Goal: Task Accomplishment & Management: Manage account settings

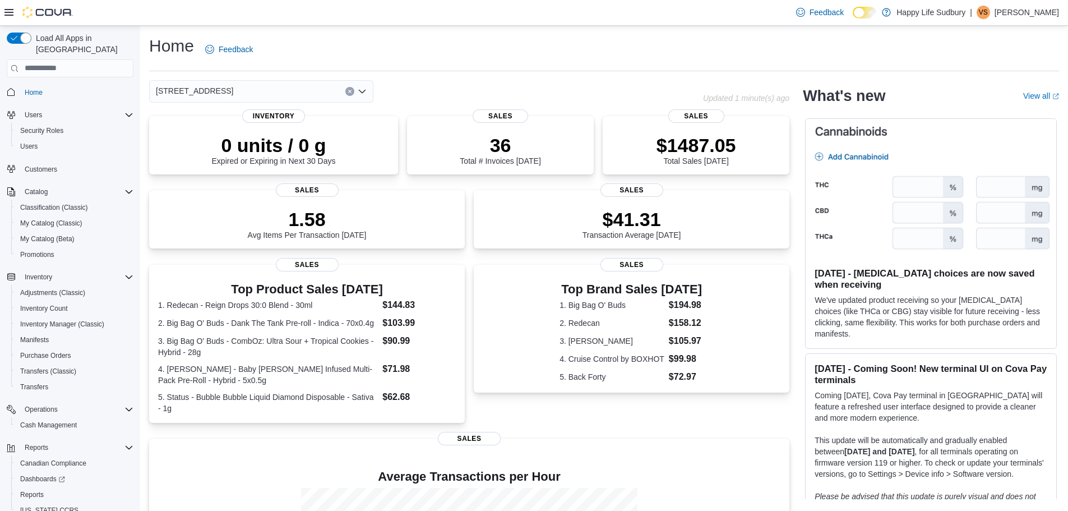
click at [929, 183] on img at bounding box center [931, 189] width 251 height 140
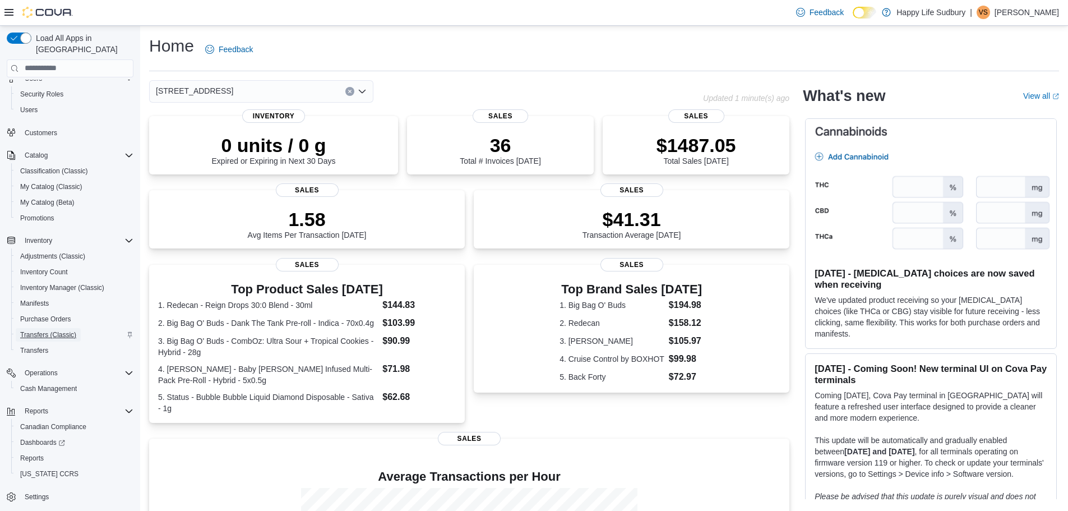
click at [50, 330] on span "Transfers (Classic)" at bounding box center [48, 334] width 56 height 9
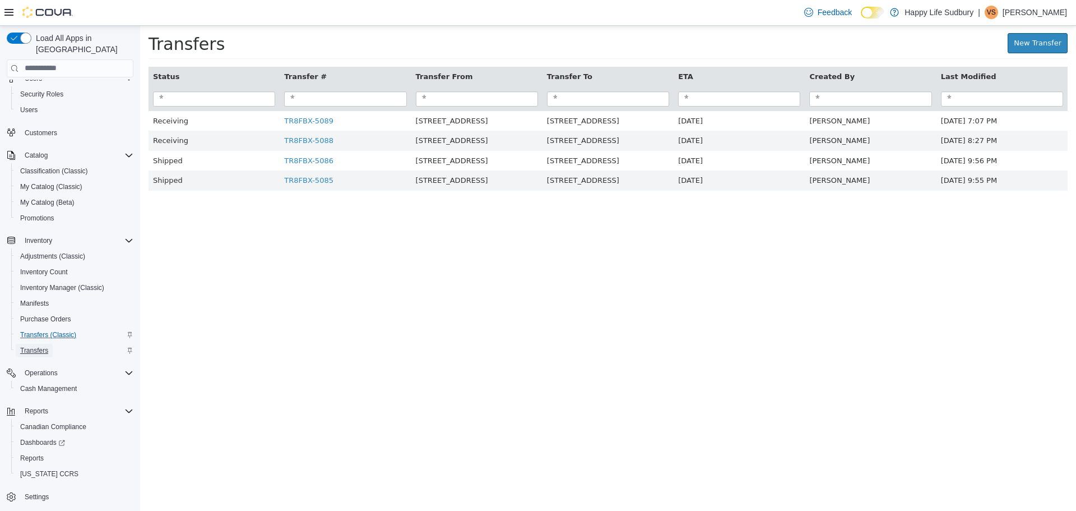
click at [26, 346] on span "Transfers" at bounding box center [34, 350] width 28 height 9
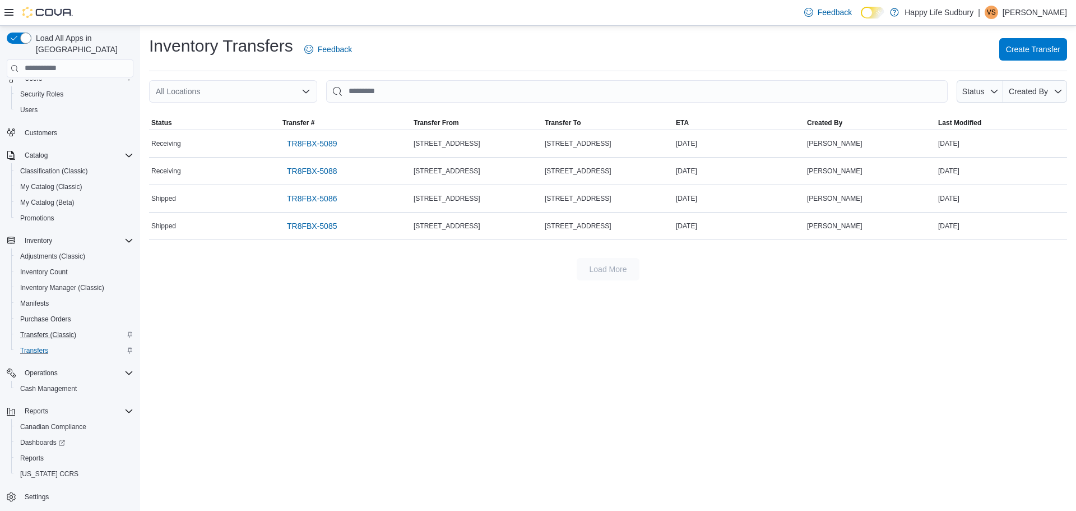
click at [1031, 12] on p "[PERSON_NAME]" at bounding box center [1035, 12] width 64 height 13
click at [1029, 110] on button "Sign Out" at bounding box center [1011, 109] width 103 height 18
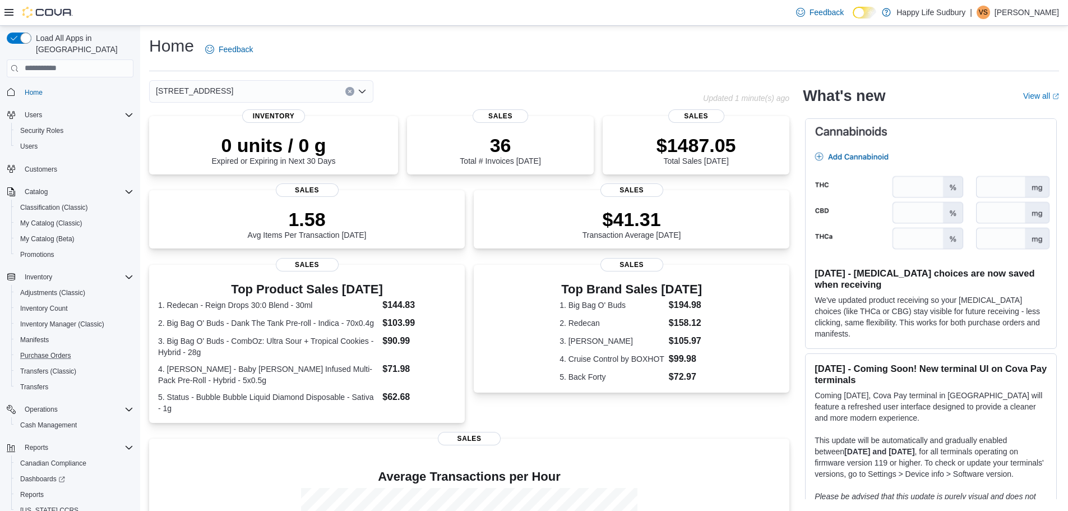
click at [48, 351] on button "Purchase Orders" at bounding box center [74, 356] width 127 height 16
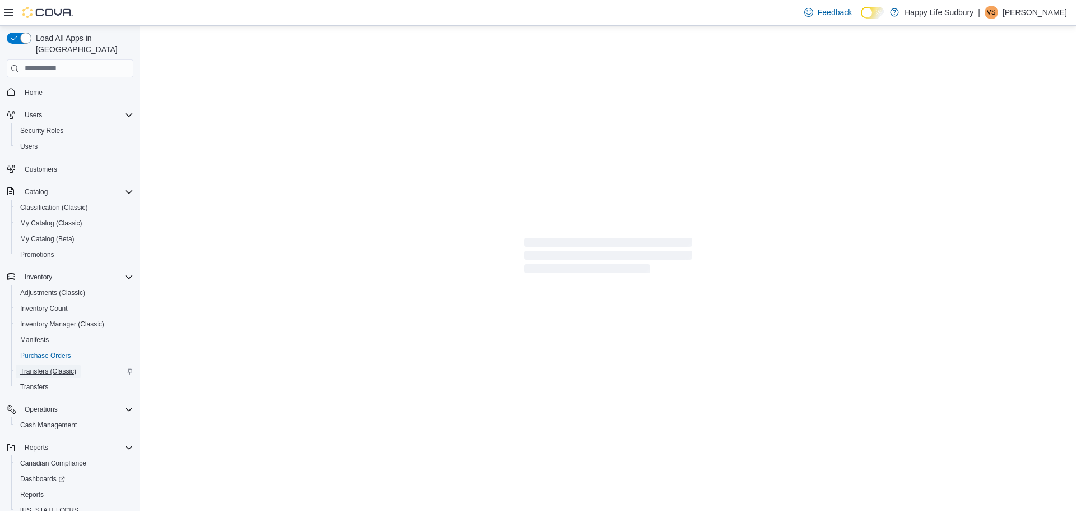
click at [48, 366] on span "Transfers (Classic)" at bounding box center [48, 370] width 56 height 13
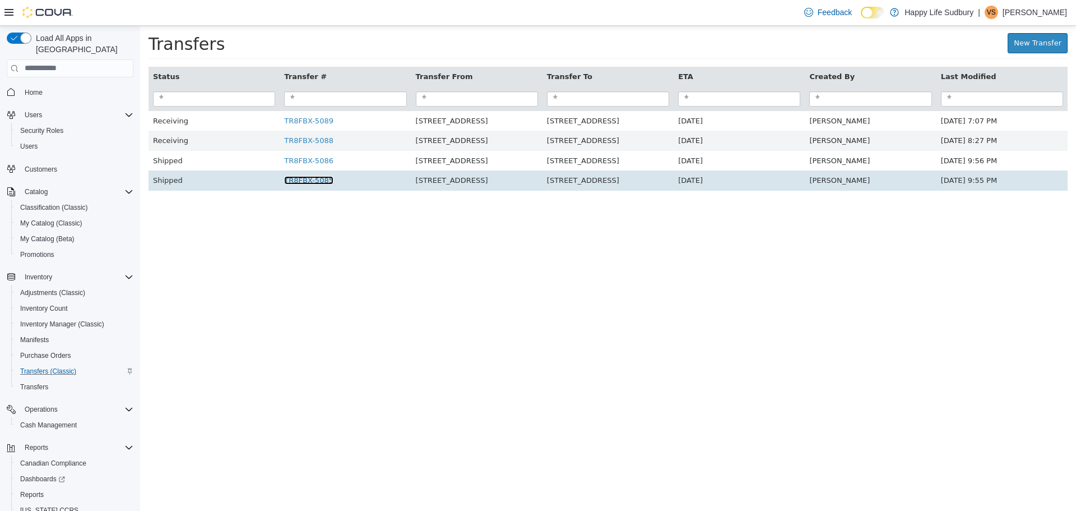
click at [310, 182] on link "TR8FBX-5085" at bounding box center [308, 179] width 49 height 8
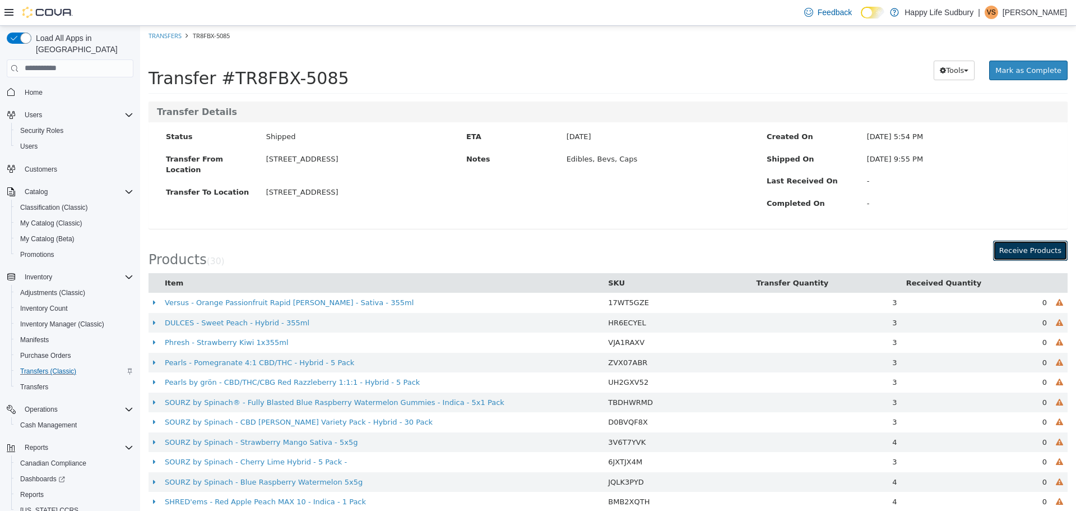
click at [1028, 255] on button "Receive Products" at bounding box center [1030, 250] width 75 height 20
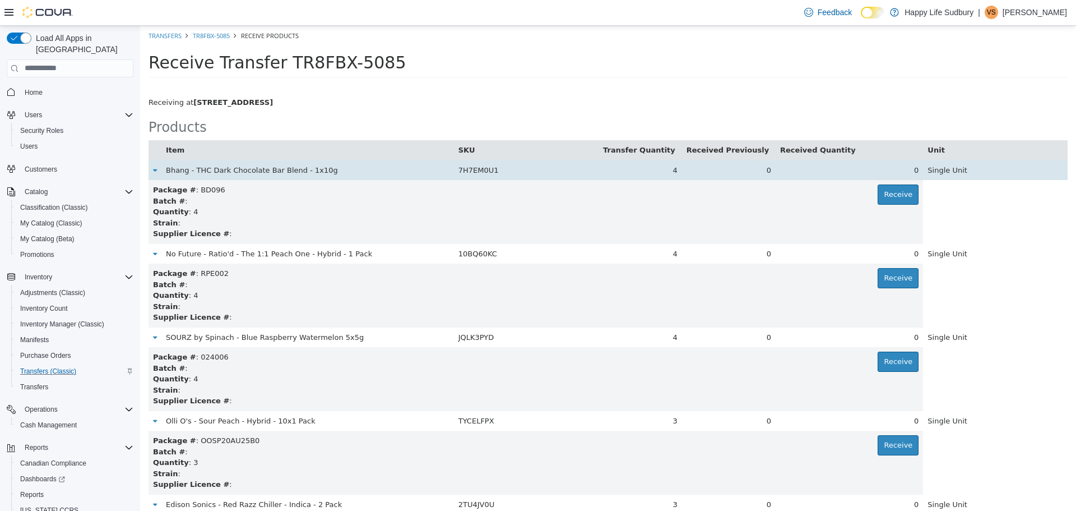
click at [905, 172] on div "0" at bounding box center [849, 169] width 138 height 11
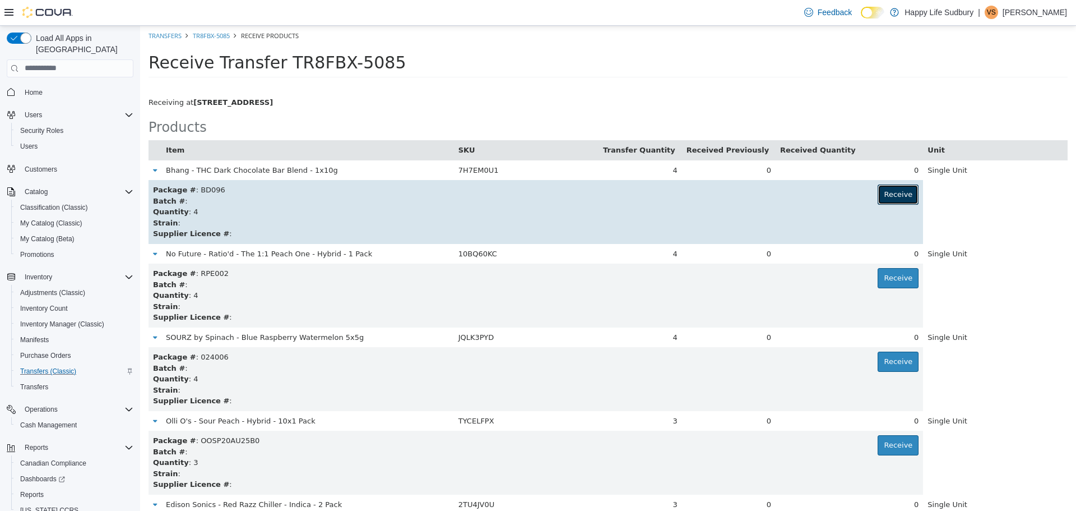
click at [878, 200] on button "Receive" at bounding box center [898, 194] width 41 height 20
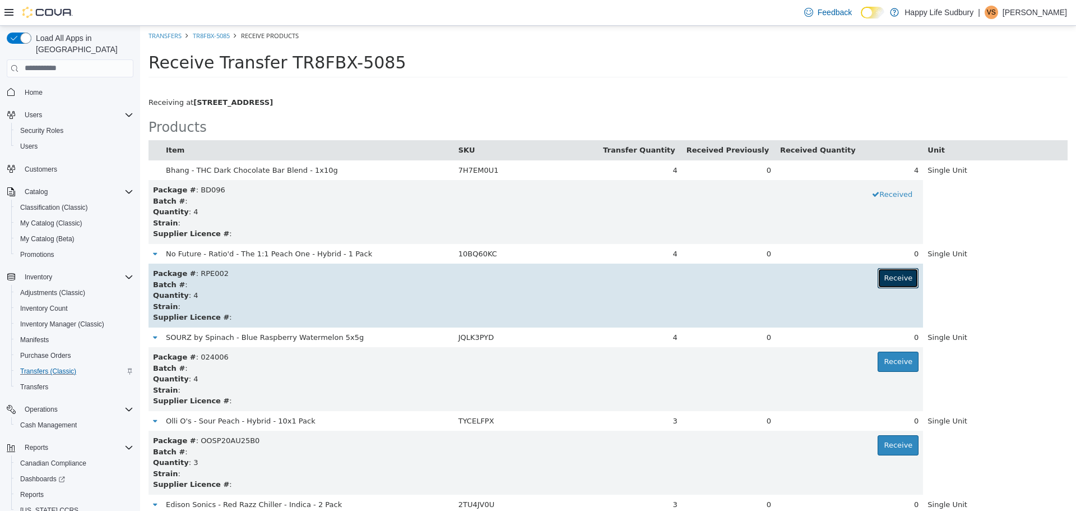
click at [885, 278] on button "Receive" at bounding box center [898, 277] width 41 height 20
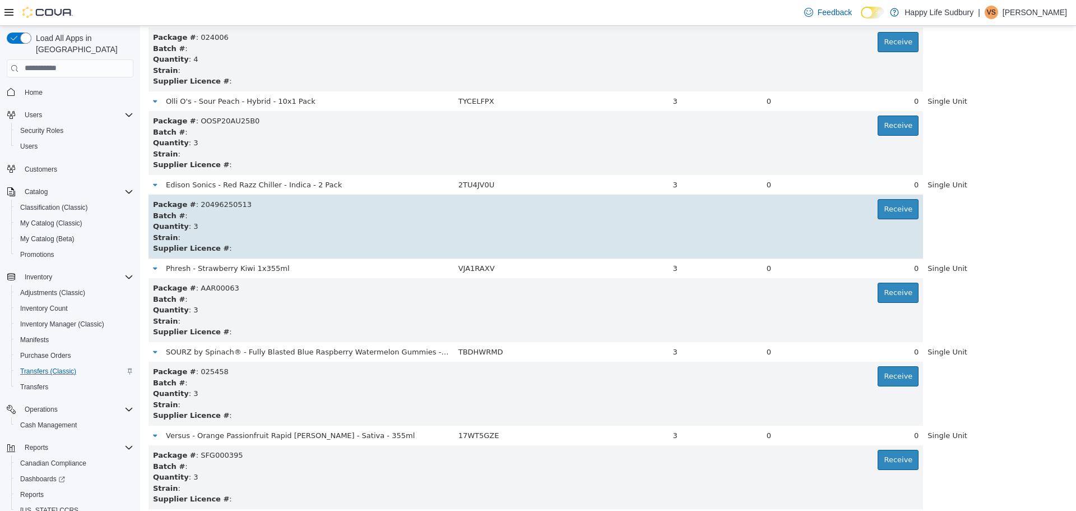
scroll to position [336, 0]
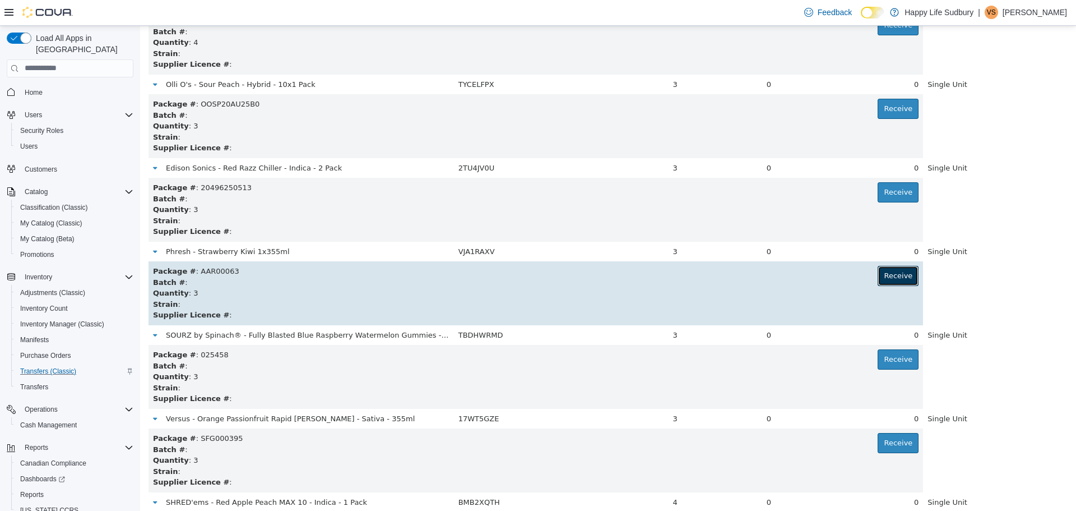
click at [886, 270] on button "Receive" at bounding box center [898, 275] width 41 height 20
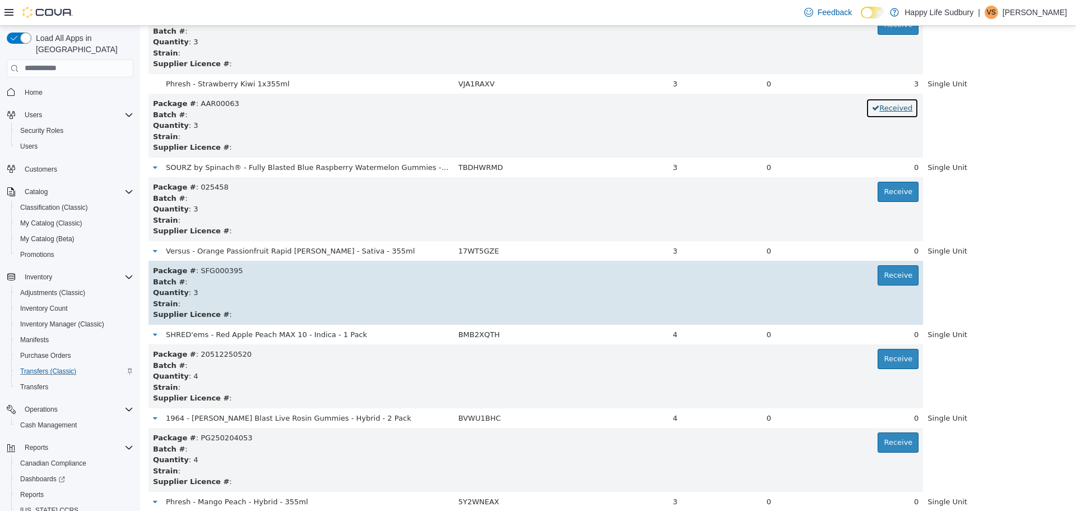
scroll to position [505, 0]
click at [892, 267] on button "Receive" at bounding box center [898, 274] width 41 height 20
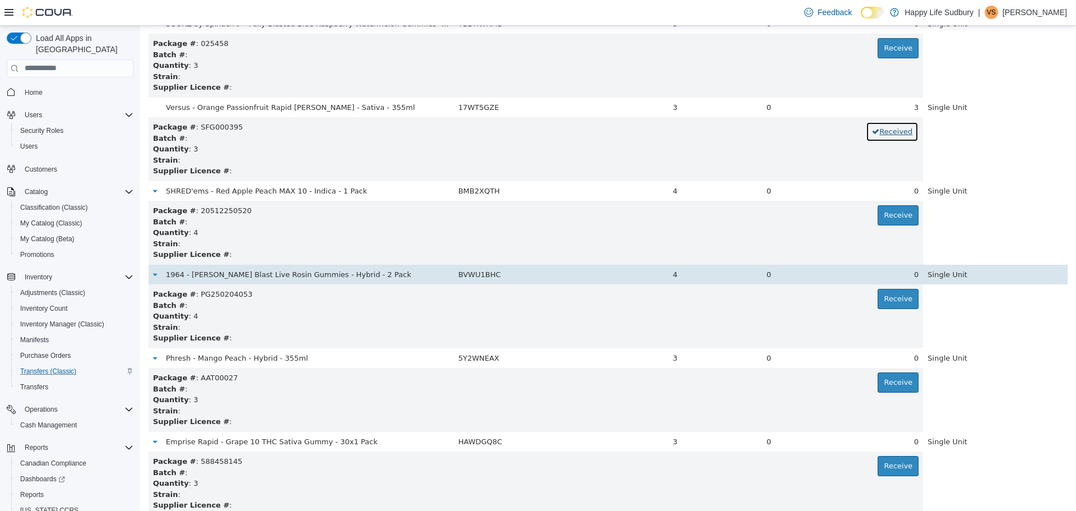
scroll to position [729, 0]
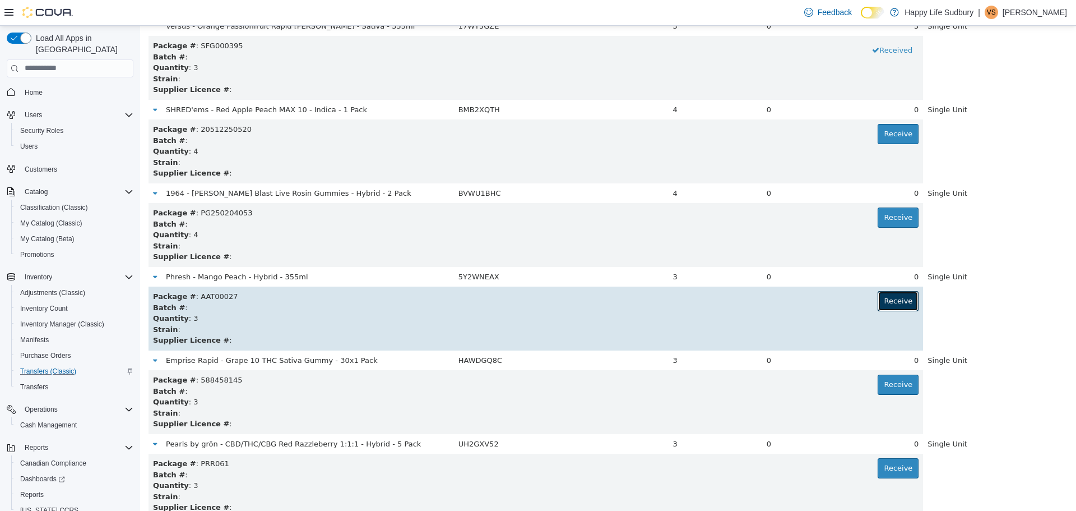
click at [891, 306] on button "Receive" at bounding box center [898, 300] width 41 height 20
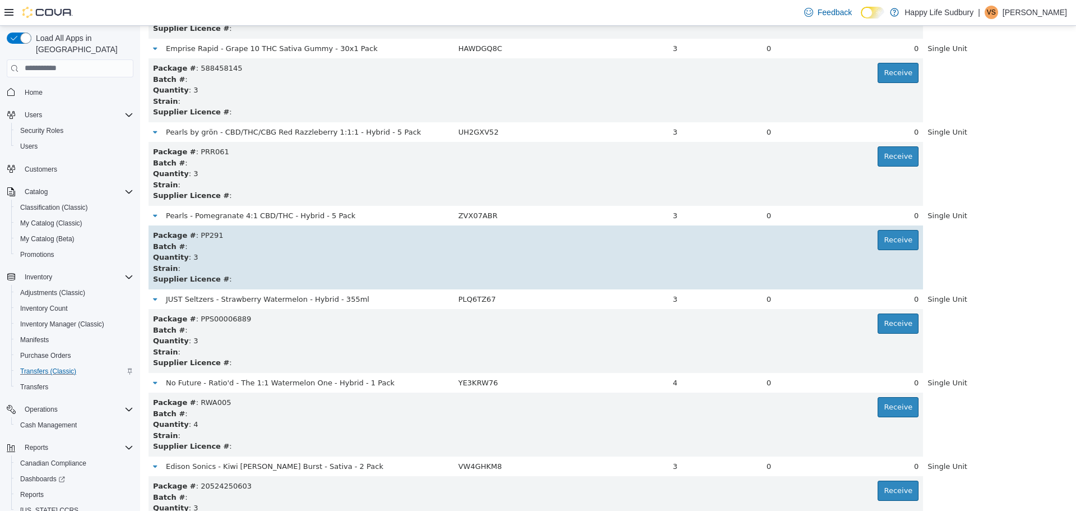
scroll to position [1065, 0]
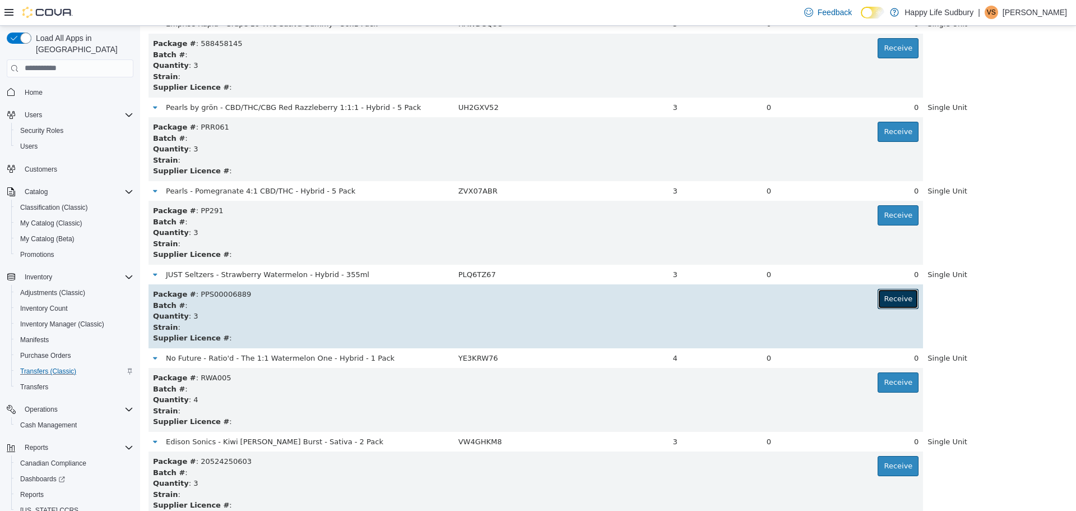
click at [878, 300] on button "Receive" at bounding box center [898, 298] width 41 height 20
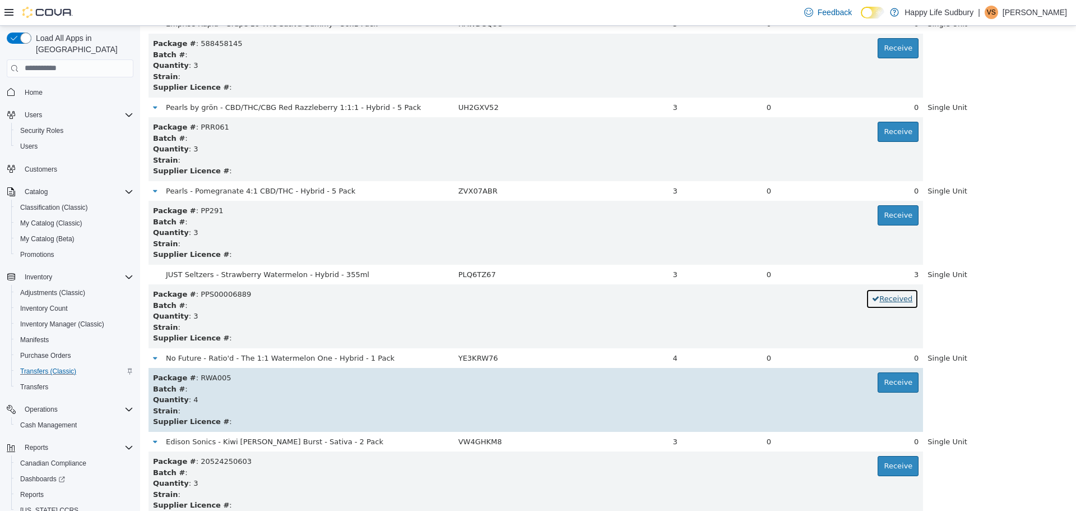
scroll to position [1121, 0]
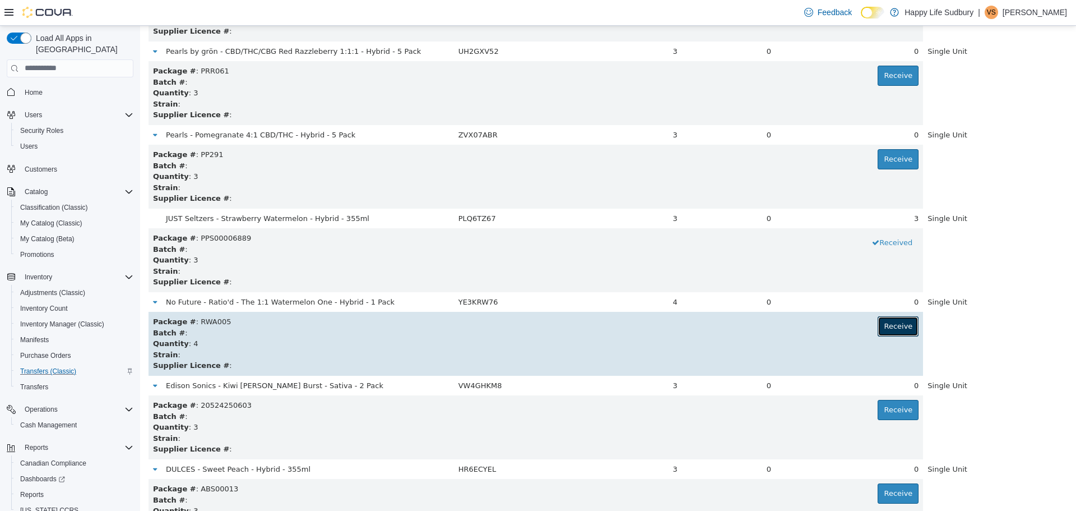
click at [893, 323] on button "Receive" at bounding box center [898, 326] width 41 height 20
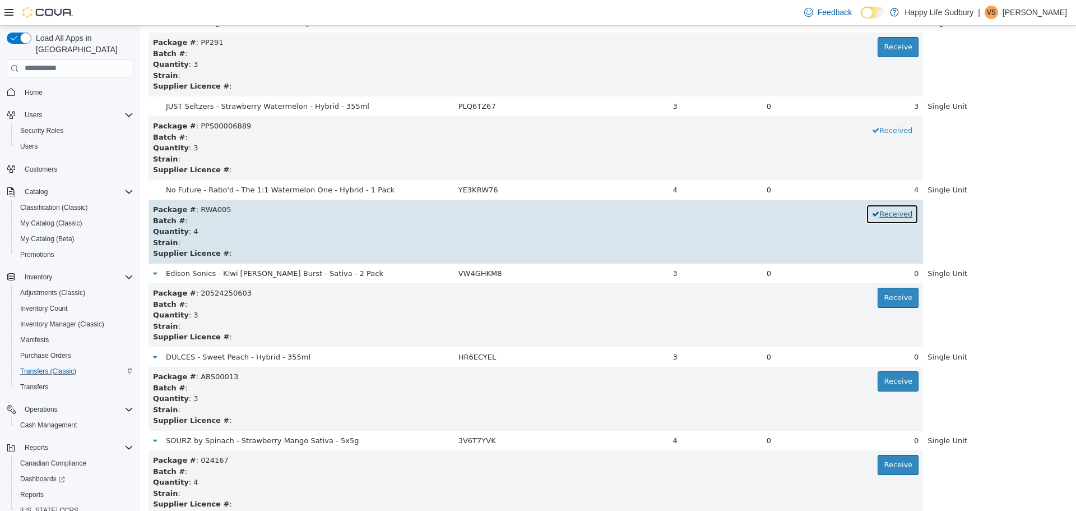
scroll to position [1289, 0]
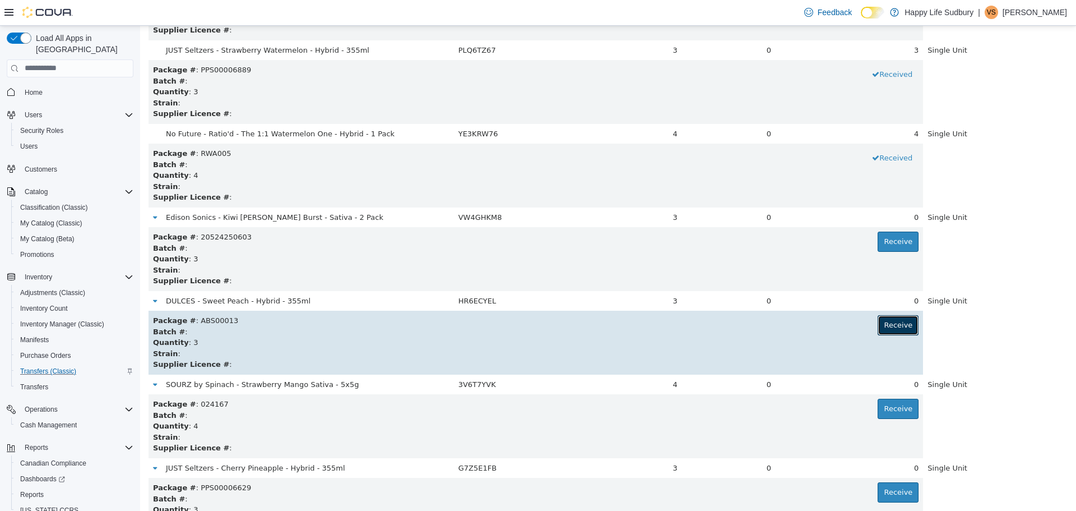
click at [894, 320] on button "Receive" at bounding box center [898, 324] width 41 height 20
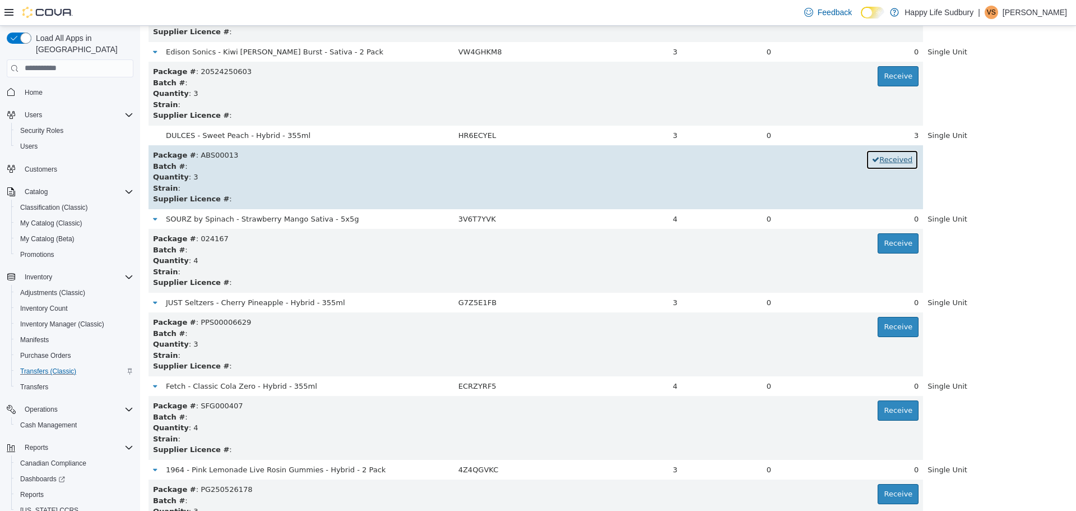
scroll to position [1458, 0]
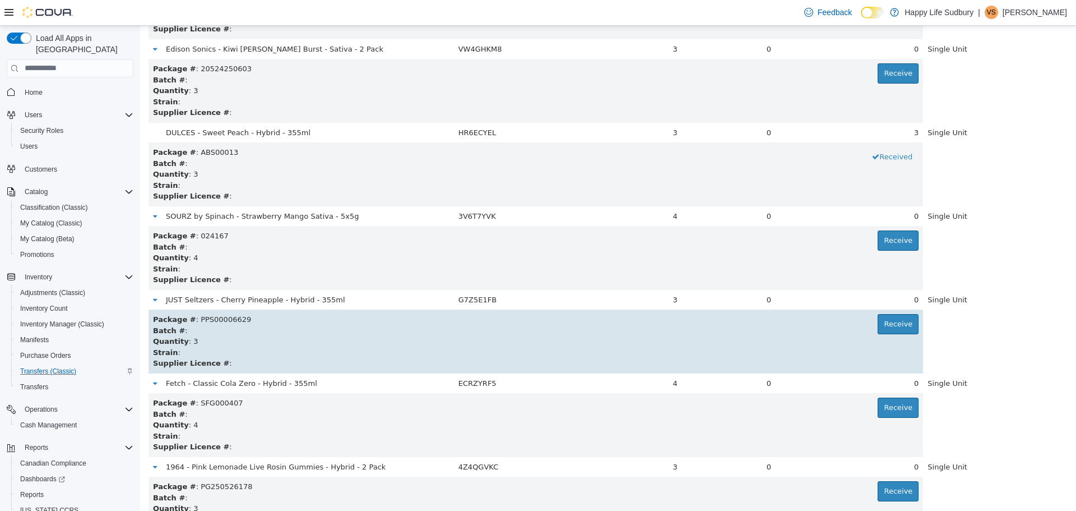
click at [910, 329] on td "Package # : PPS00006629 Receive Batch # : Quantity : 3 Strain : Supplier Licenc…" at bounding box center [536, 341] width 775 height 64
click at [889, 329] on button "Receive" at bounding box center [898, 323] width 41 height 20
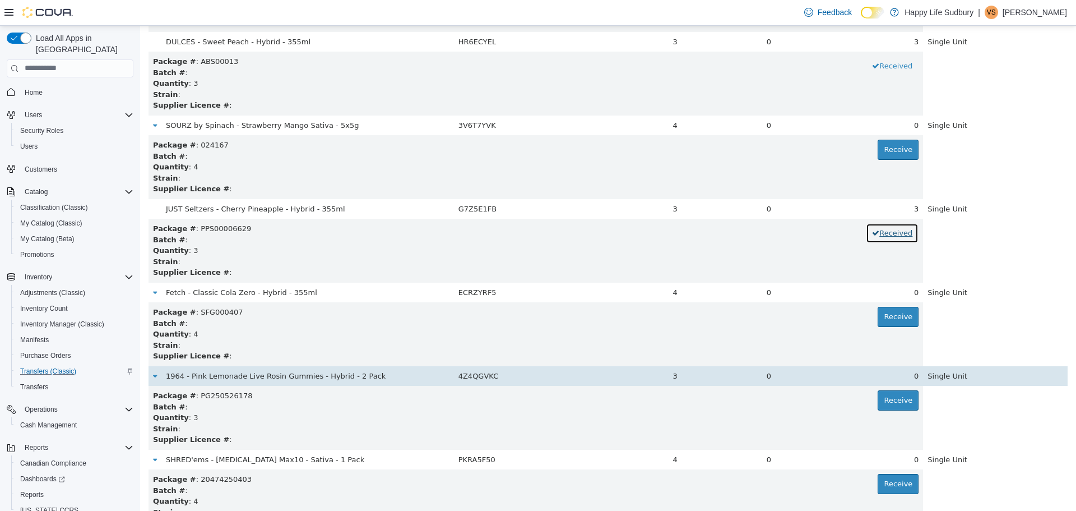
scroll to position [1570, 0]
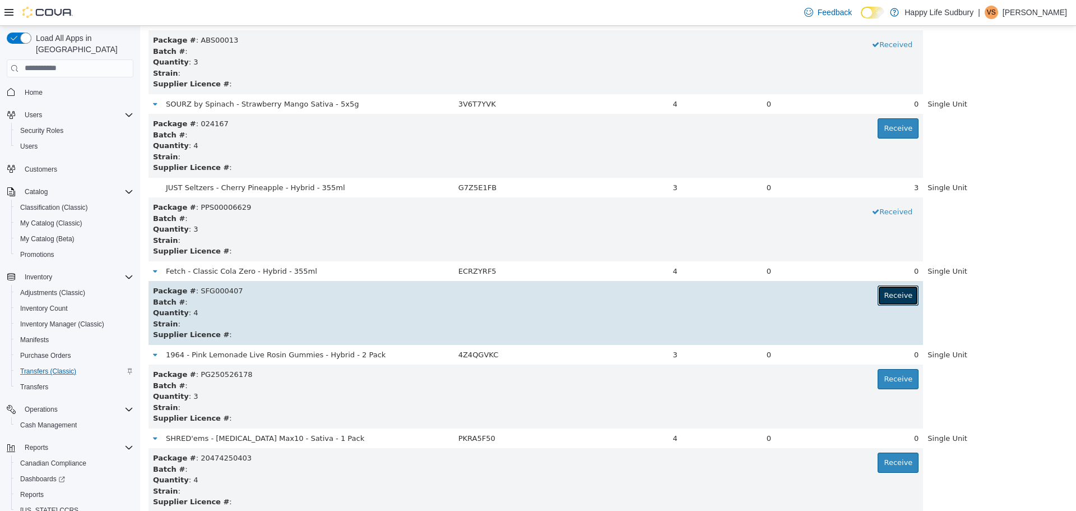
click at [896, 300] on button "Receive" at bounding box center [898, 295] width 41 height 20
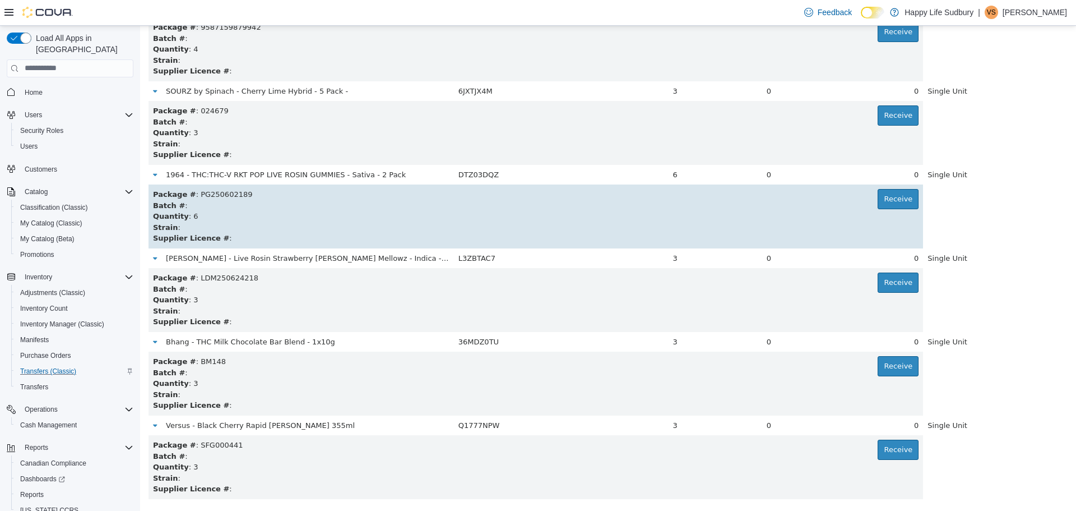
scroll to position [2187, 0]
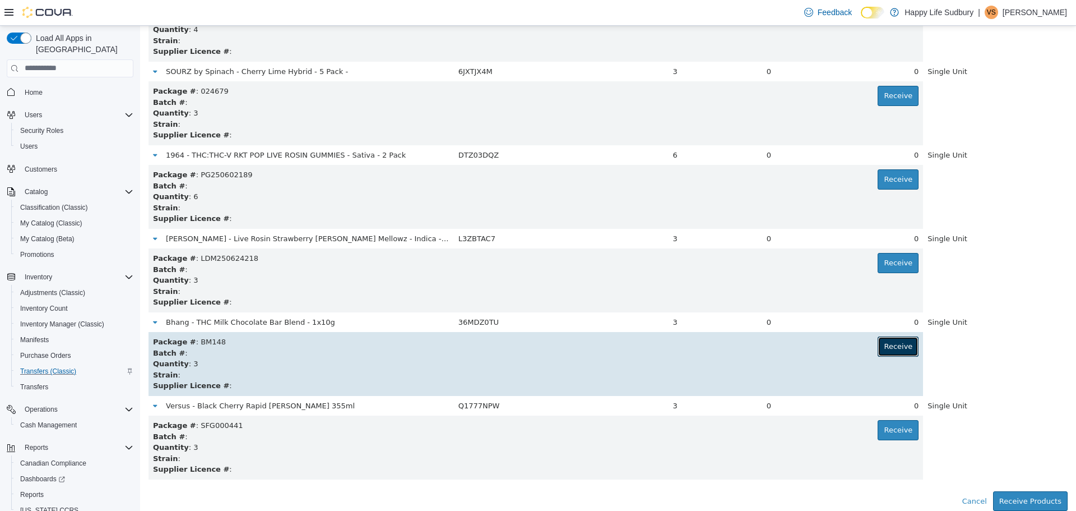
click at [902, 344] on button "Receive" at bounding box center [898, 346] width 41 height 20
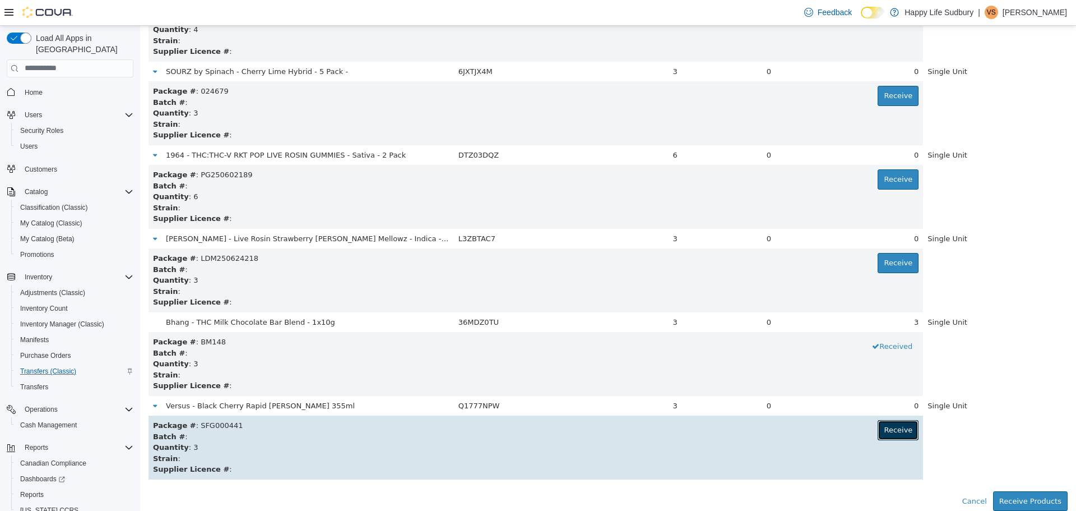
click at [878, 421] on button "Receive" at bounding box center [898, 429] width 41 height 20
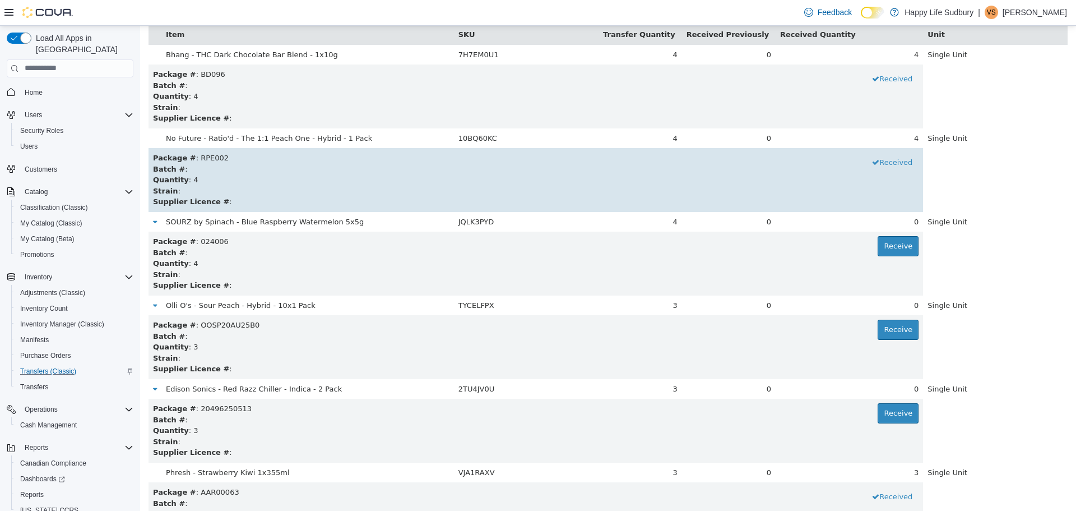
scroll to position [168, 0]
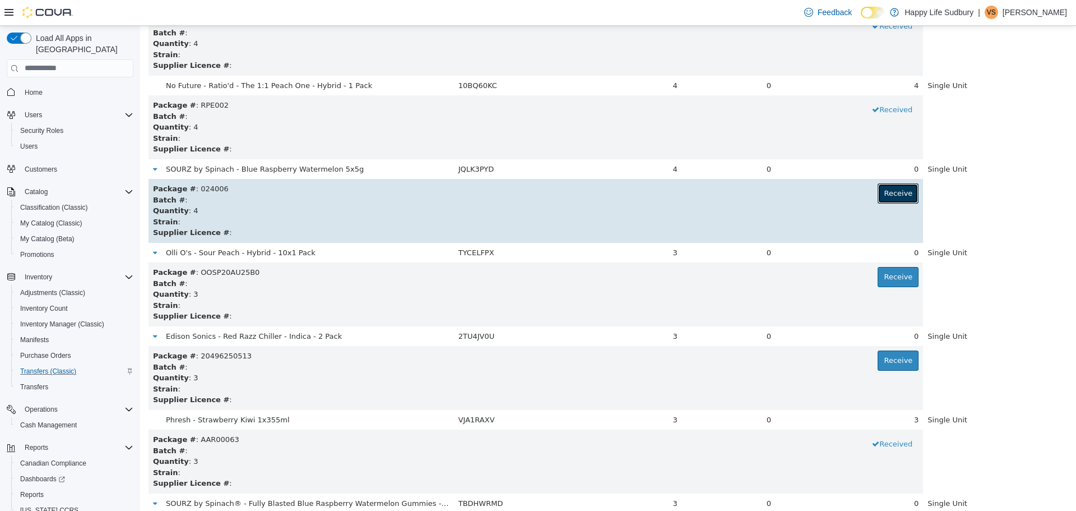
click at [878, 196] on button "Receive" at bounding box center [898, 193] width 41 height 20
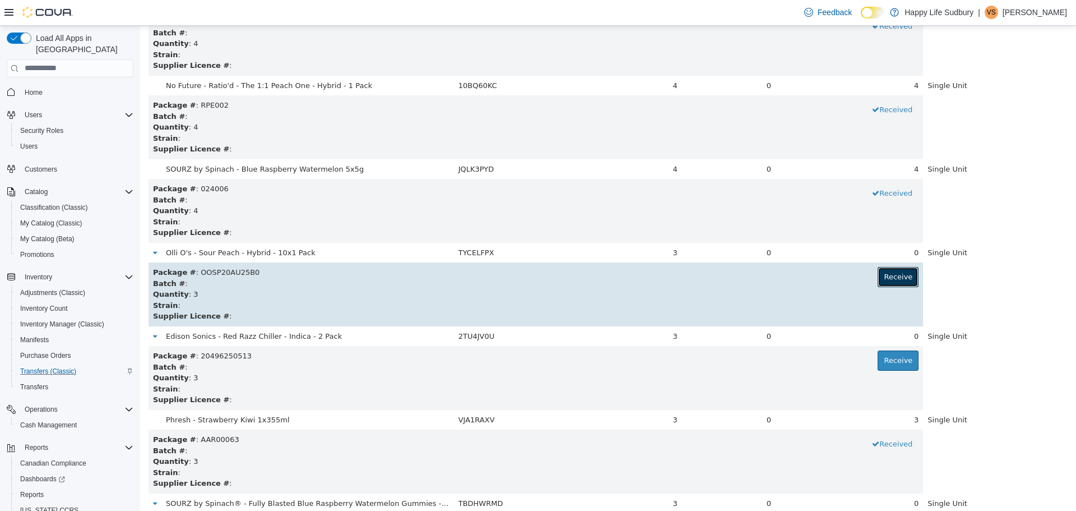
click at [896, 280] on button "Receive" at bounding box center [898, 276] width 41 height 20
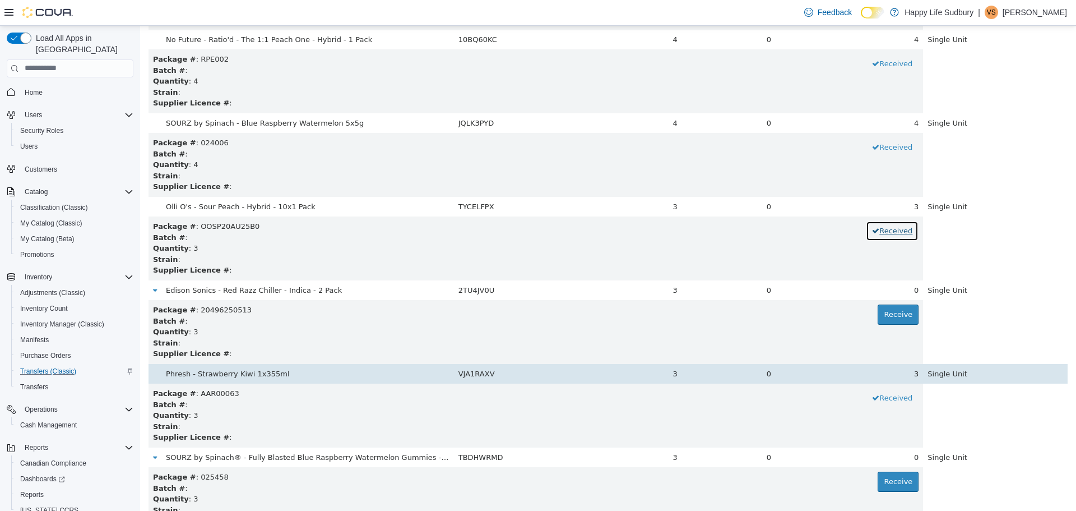
scroll to position [280, 0]
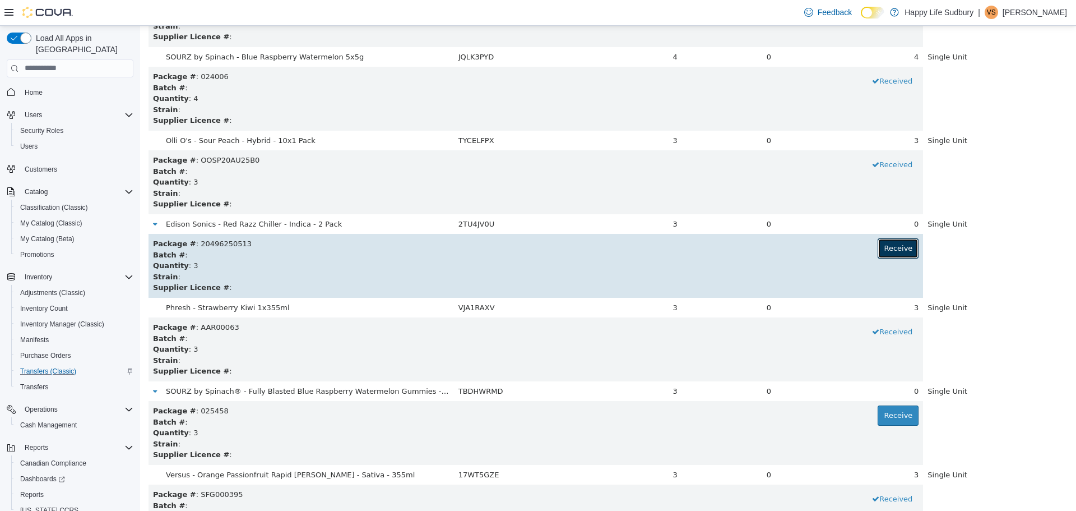
click at [889, 239] on button "Receive" at bounding box center [898, 248] width 41 height 20
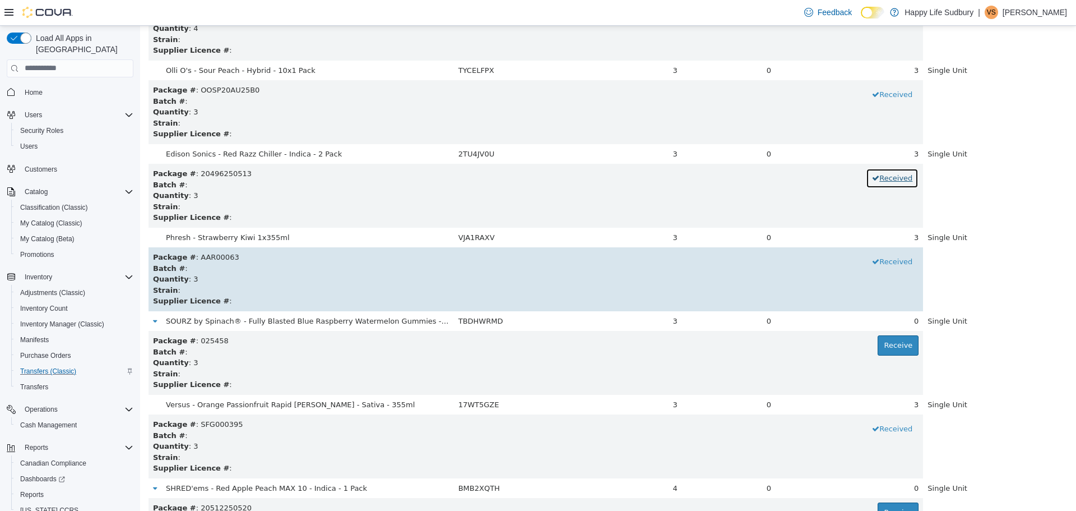
scroll to position [392, 0]
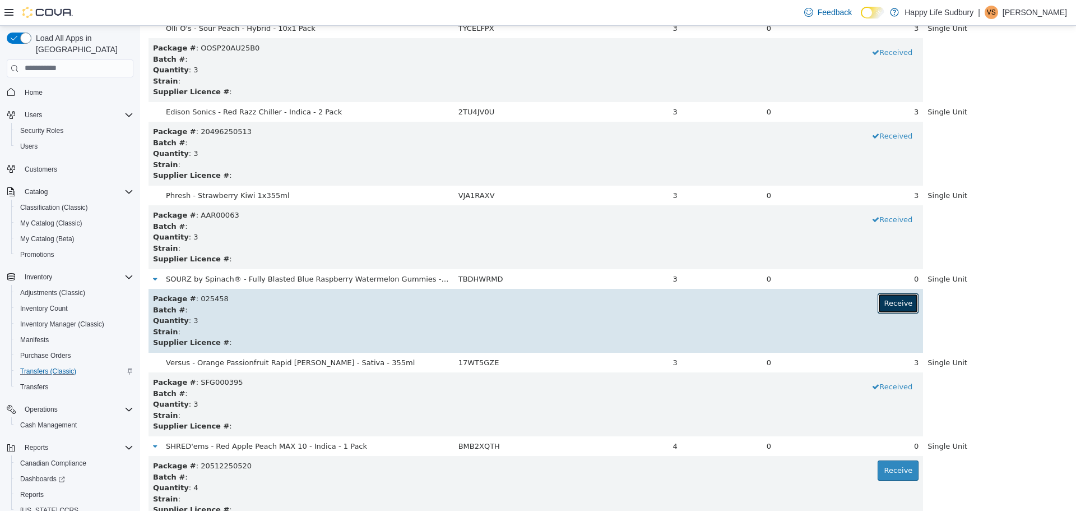
click at [897, 311] on button "Receive" at bounding box center [898, 303] width 41 height 20
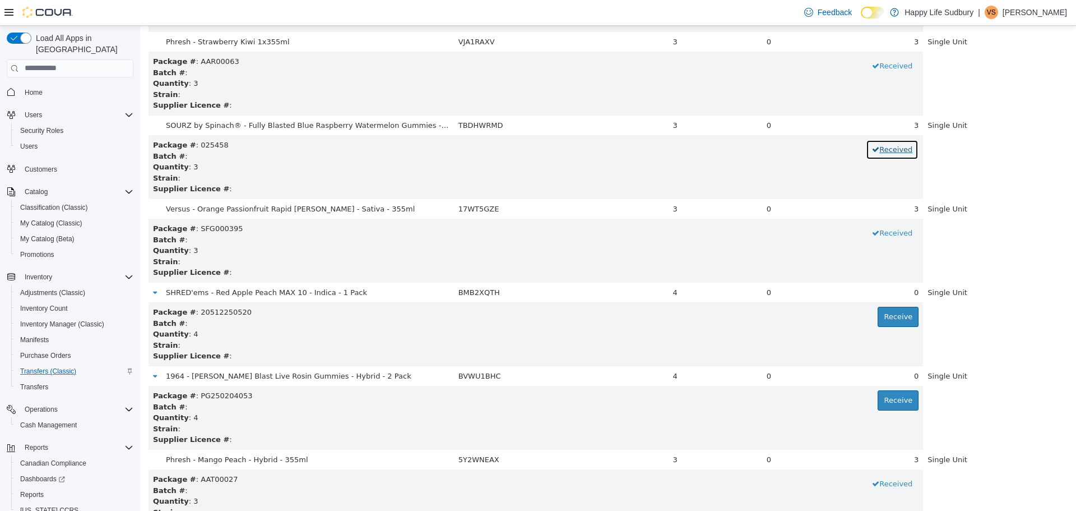
scroll to position [617, 0]
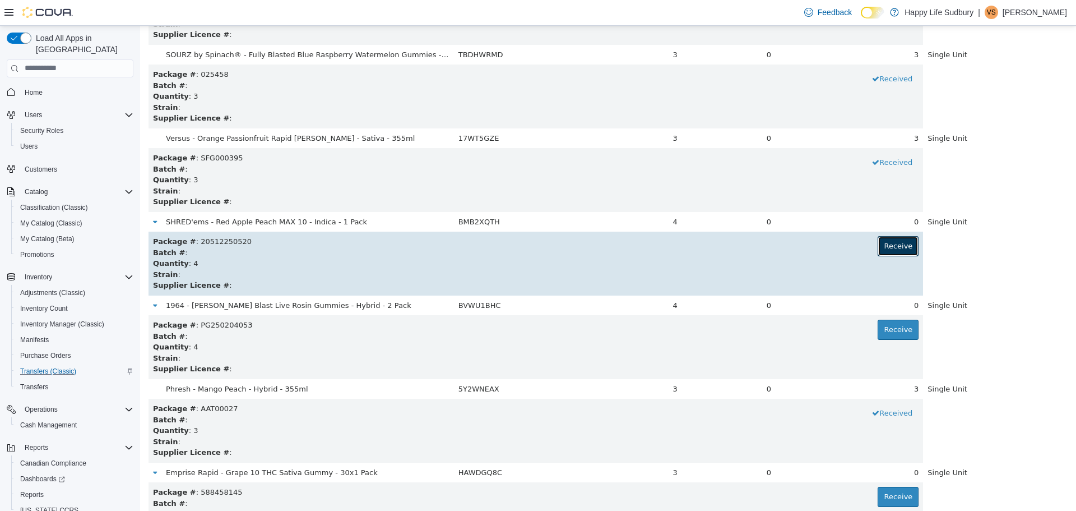
click at [878, 242] on button "Receive" at bounding box center [898, 245] width 41 height 20
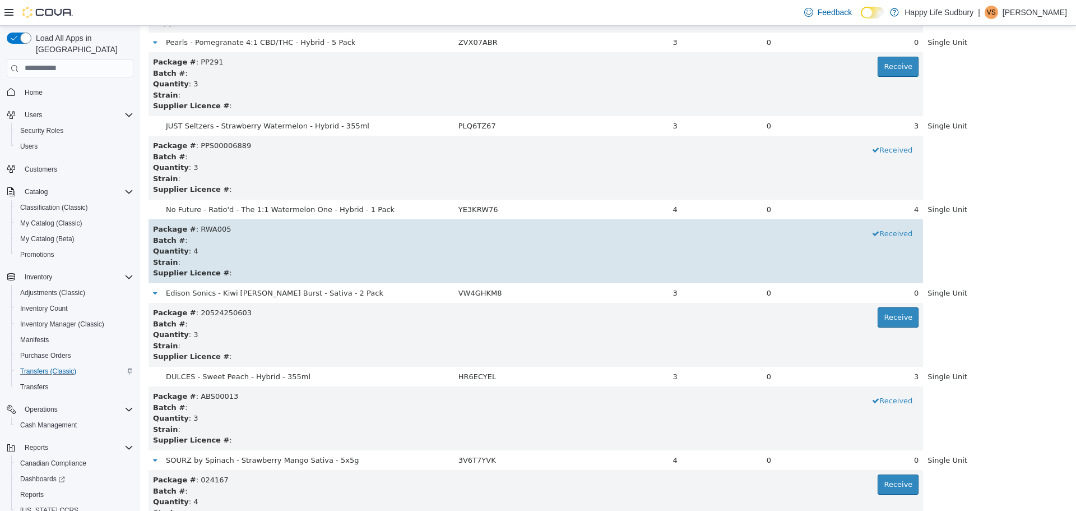
scroll to position [1289, 0]
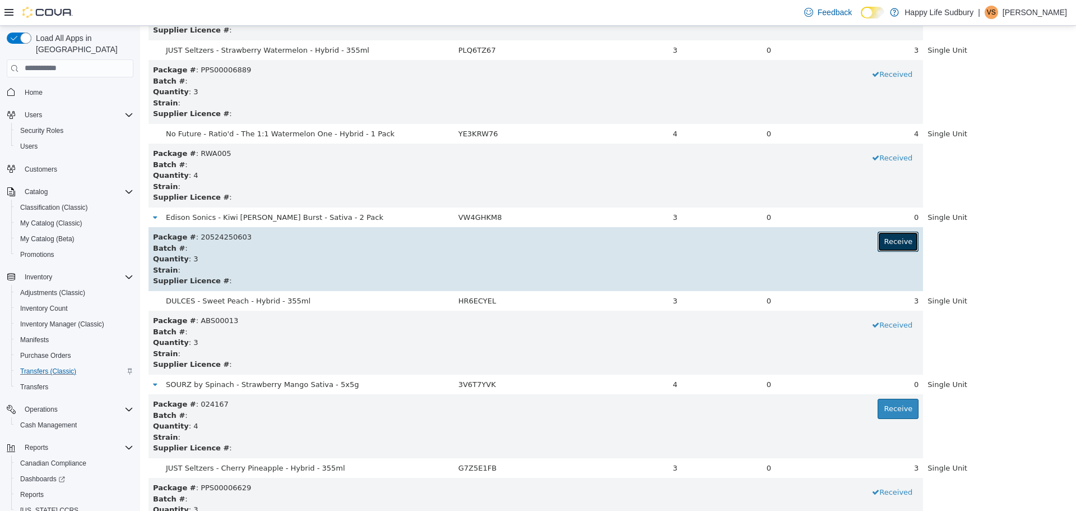
drag, startPoint x: 880, startPoint y: 245, endPoint x: 874, endPoint y: 243, distance: 6.4
click at [880, 245] on button "Receive" at bounding box center [898, 241] width 41 height 20
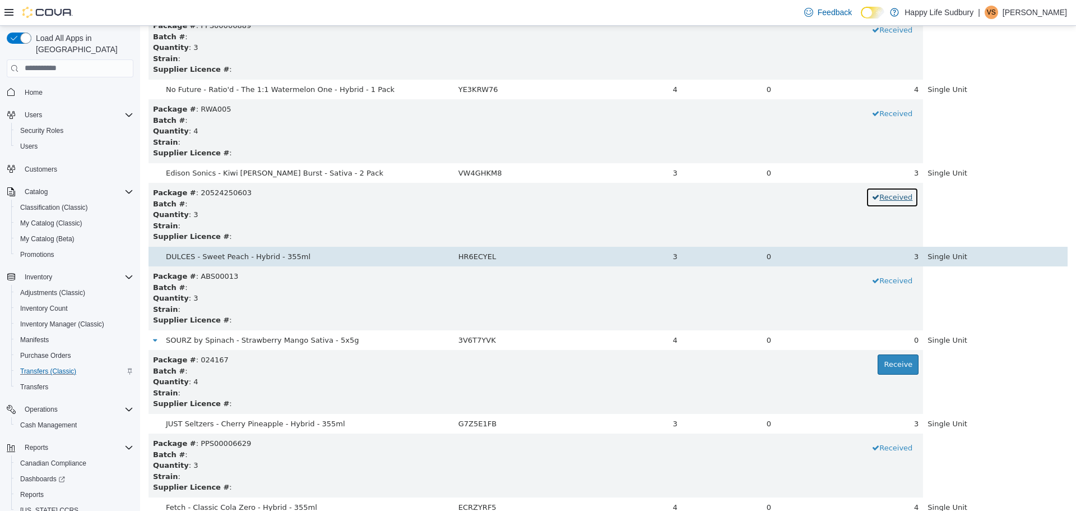
scroll to position [1401, 0]
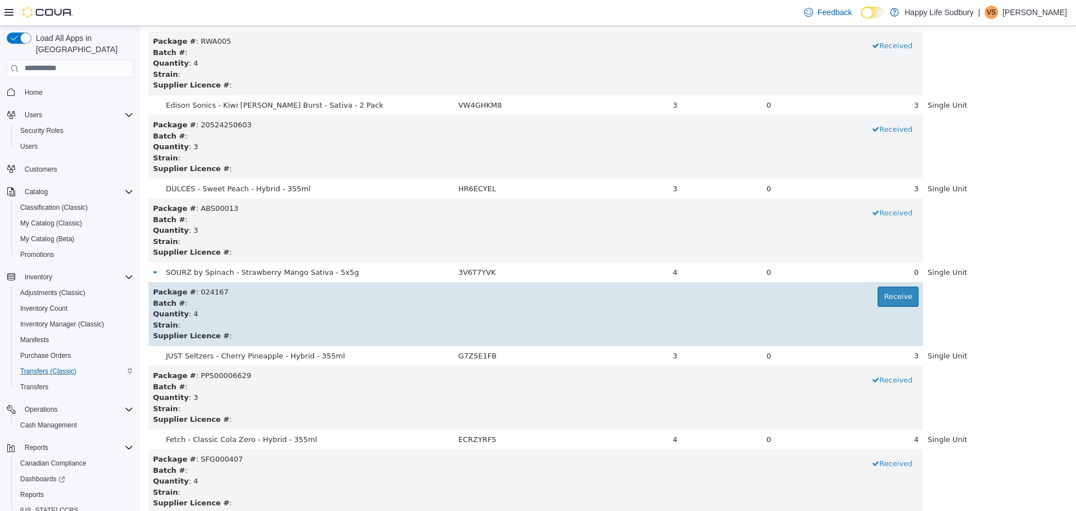
click at [857, 296] on div "Package # : 024167 Receive" at bounding box center [536, 291] width 766 height 11
click at [882, 293] on button "Receive" at bounding box center [898, 296] width 41 height 20
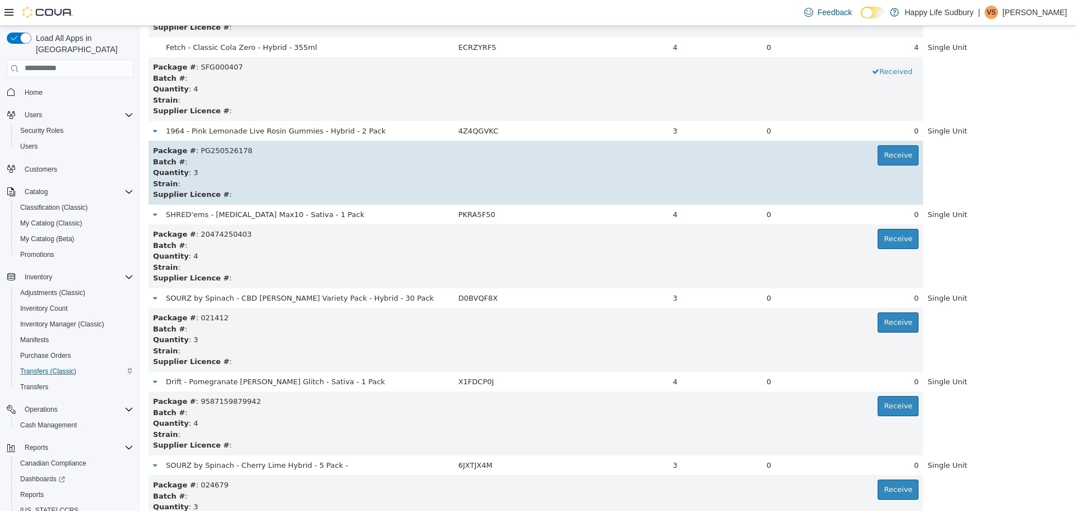
scroll to position [1794, 0]
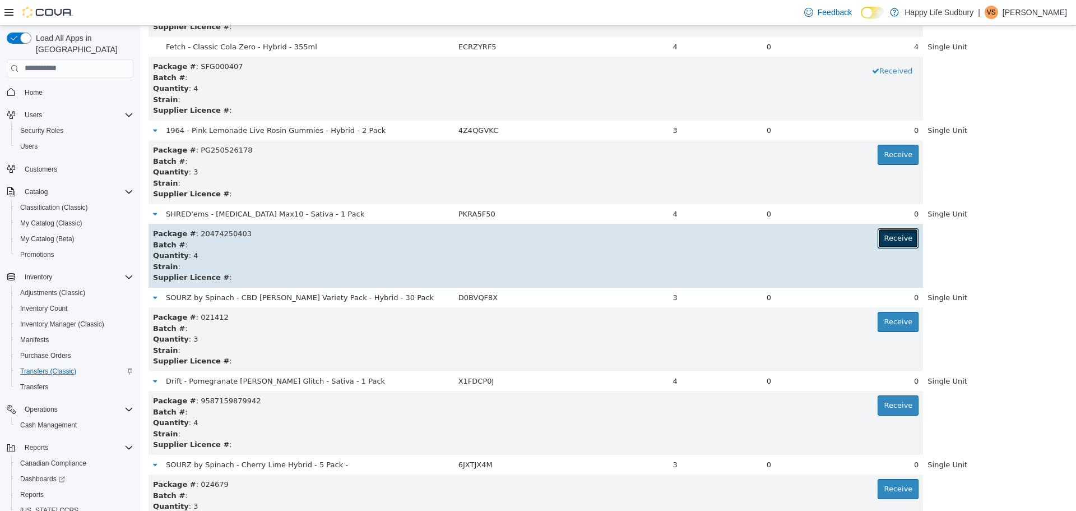
click at [878, 243] on button "Receive" at bounding box center [898, 238] width 41 height 20
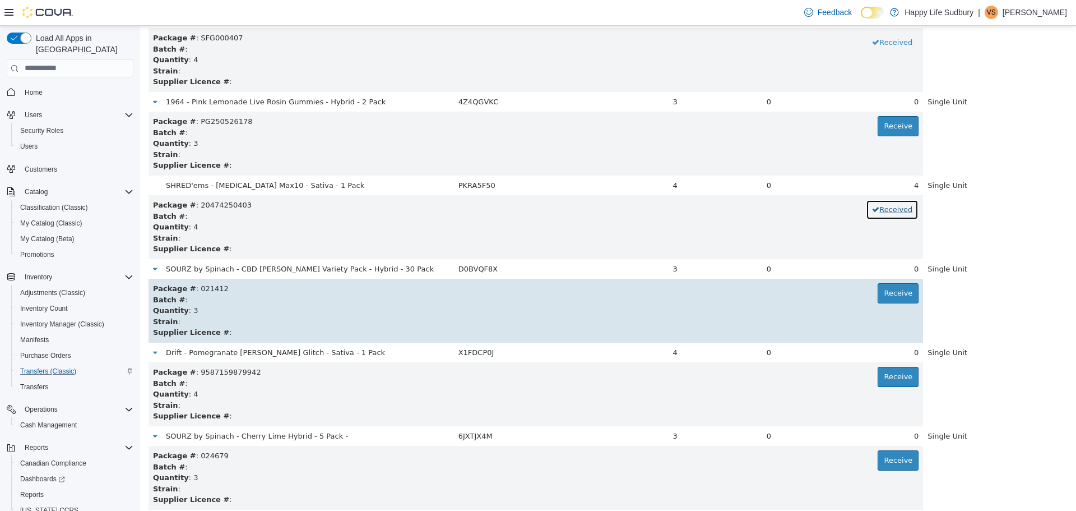
scroll to position [1850, 0]
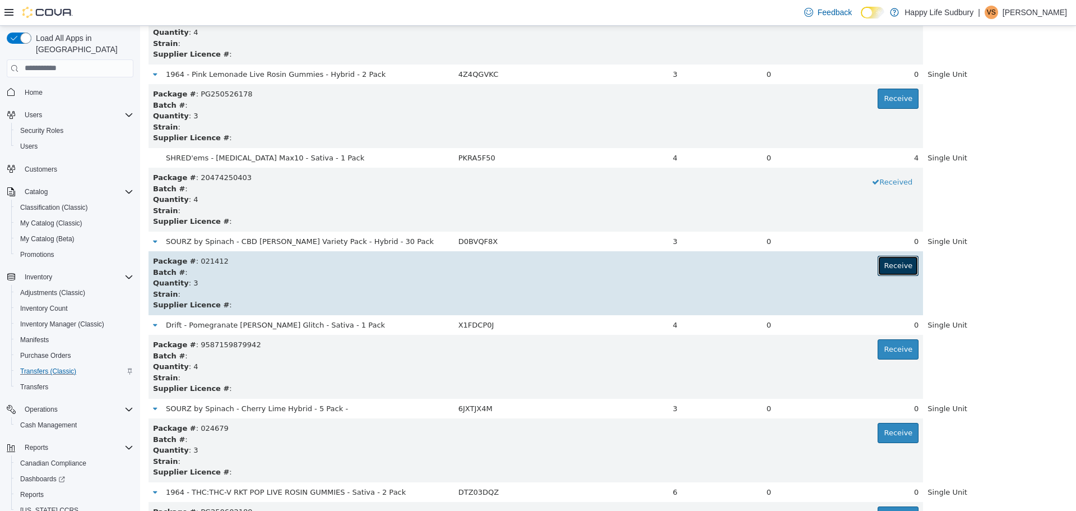
click at [891, 266] on button "Receive" at bounding box center [898, 265] width 41 height 20
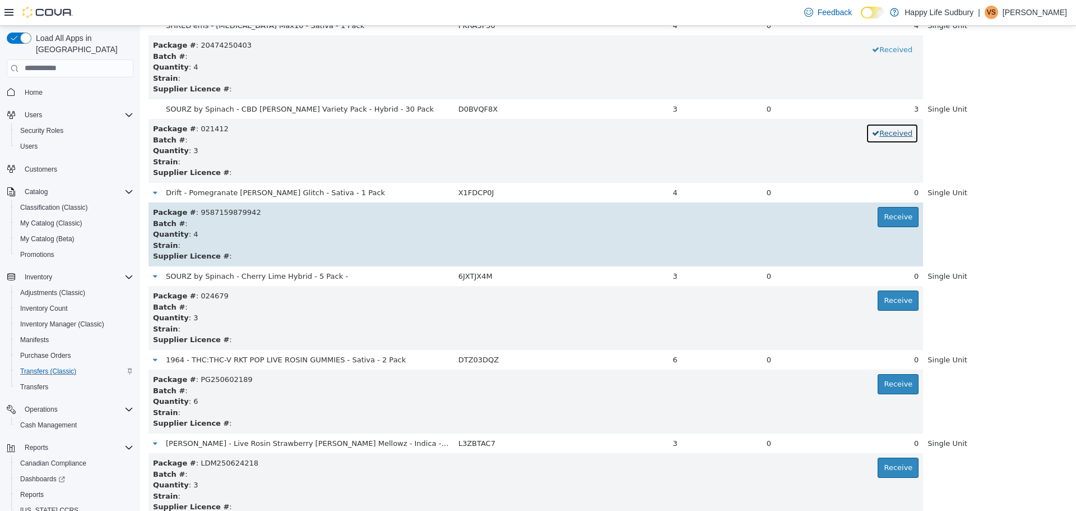
scroll to position [2018, 0]
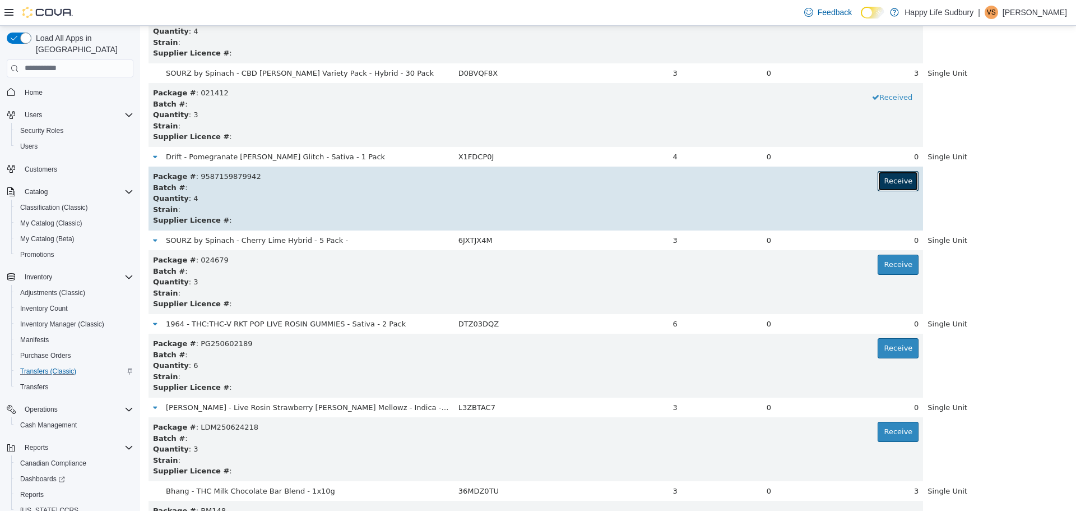
click at [892, 182] on button "Receive" at bounding box center [898, 180] width 41 height 20
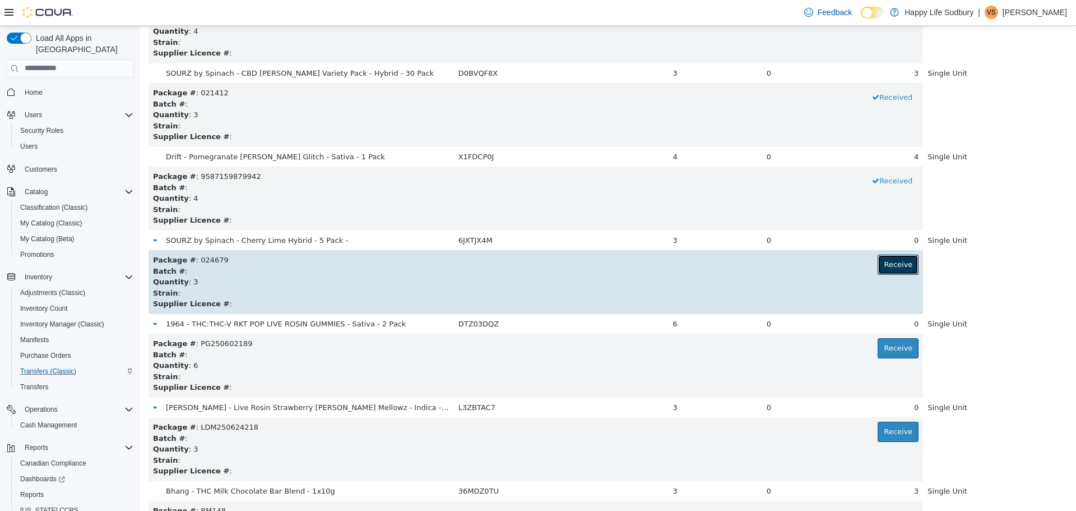
click at [890, 263] on button "Receive" at bounding box center [898, 264] width 41 height 20
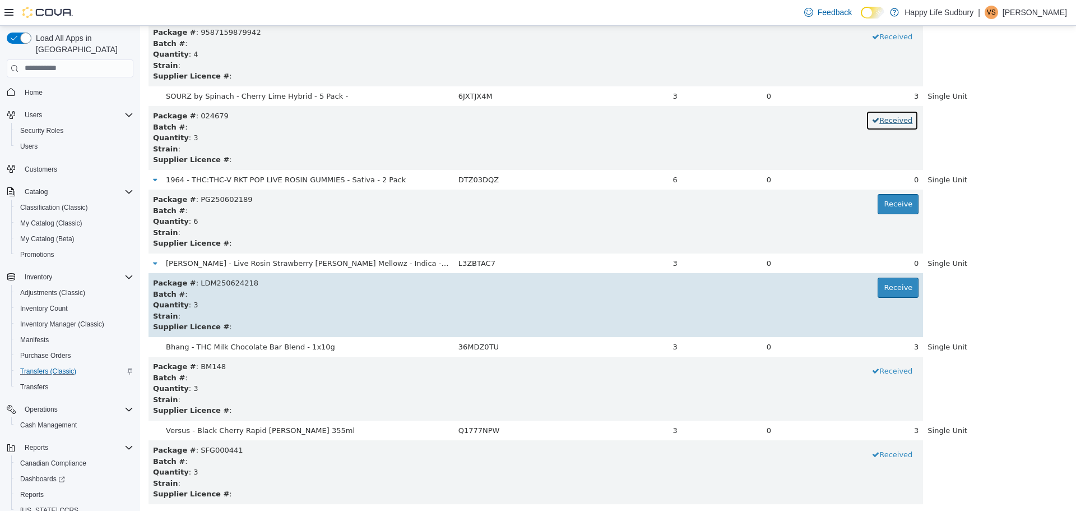
scroll to position [2187, 0]
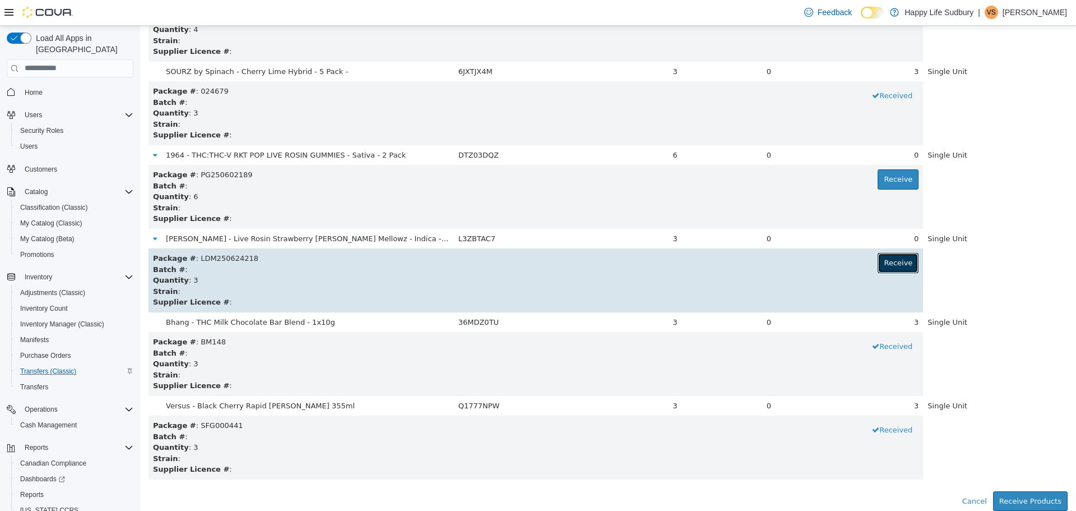
click at [878, 267] on button "Receive" at bounding box center [898, 262] width 41 height 20
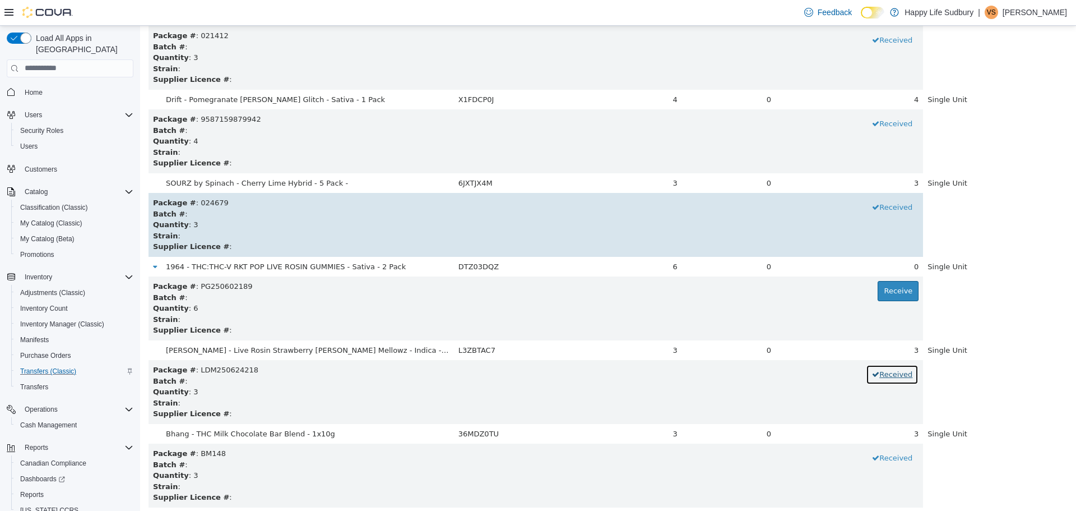
scroll to position [2075, 0]
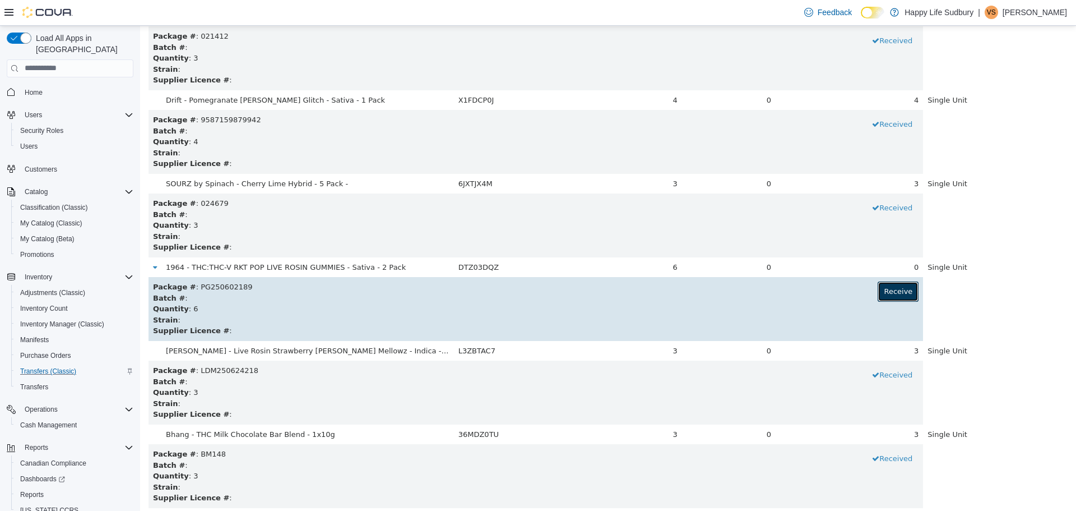
click at [900, 297] on button "Receive" at bounding box center [898, 291] width 41 height 20
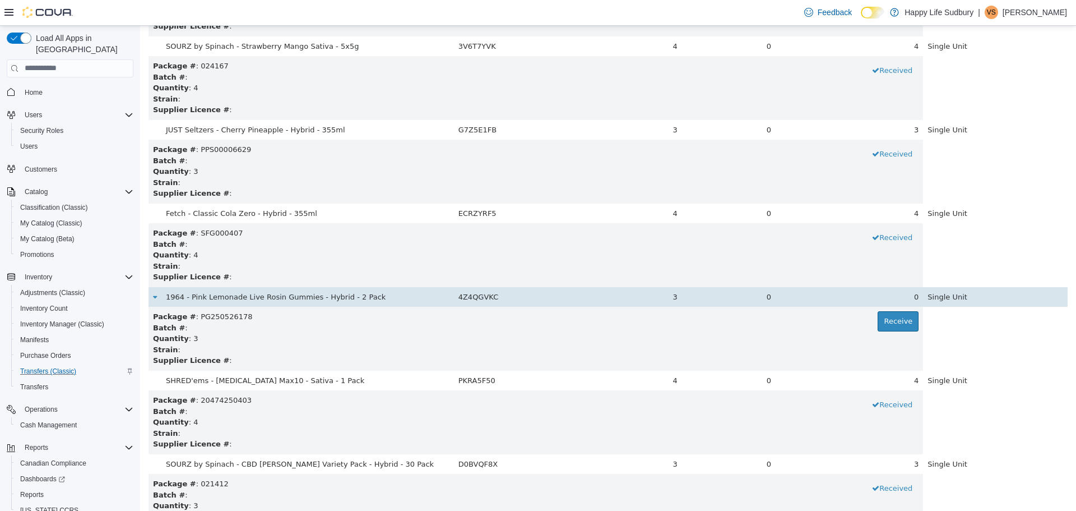
scroll to position [1626, 0]
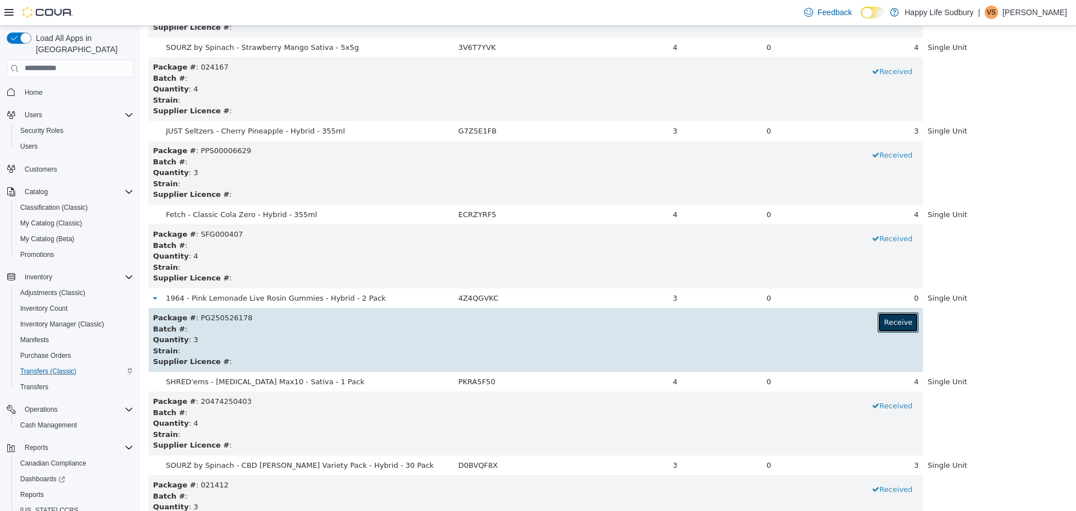
click at [882, 318] on button "Receive" at bounding box center [898, 322] width 41 height 20
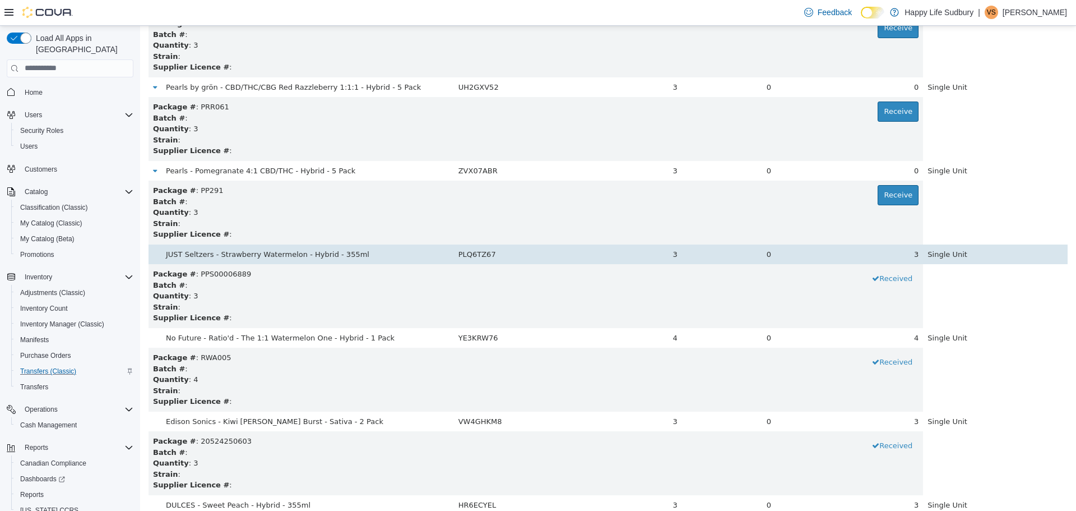
scroll to position [1066, 0]
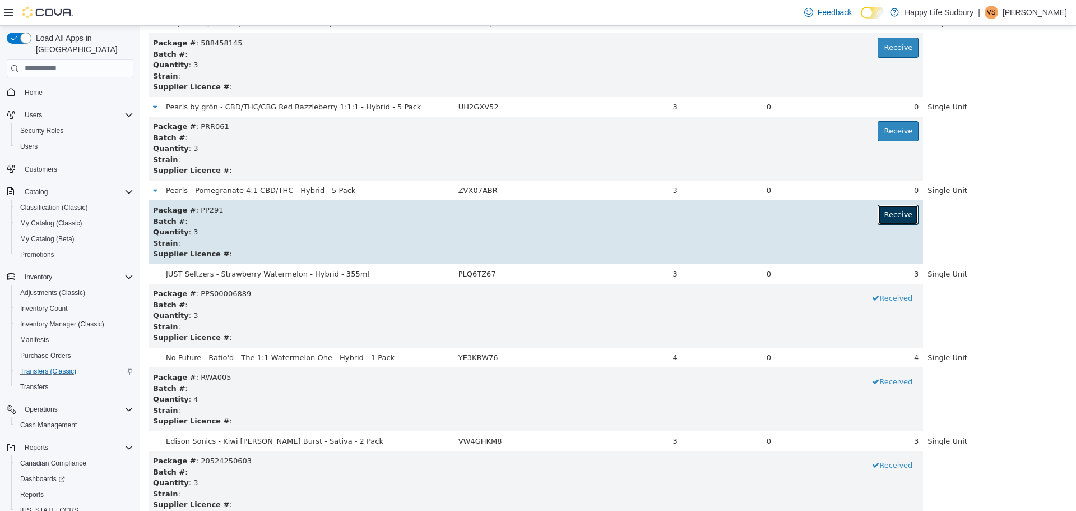
click at [881, 210] on button "Receive" at bounding box center [898, 214] width 41 height 20
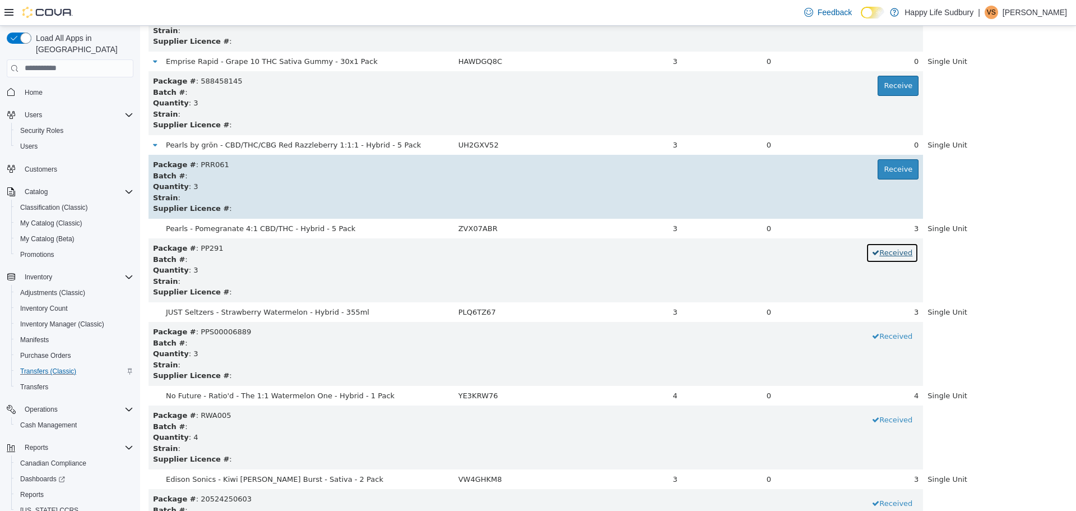
scroll to position [1010, 0]
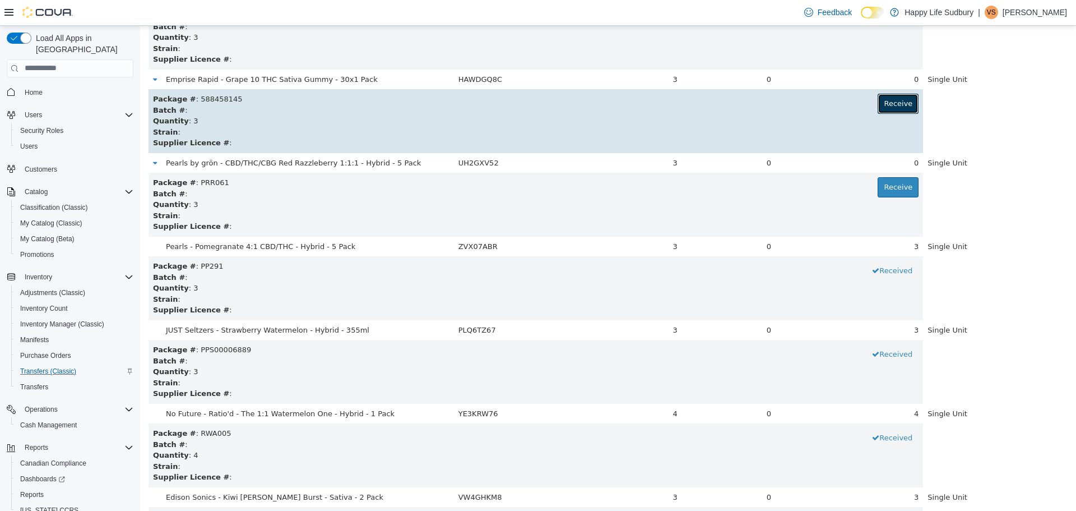
click at [887, 99] on button "Receive" at bounding box center [898, 103] width 41 height 20
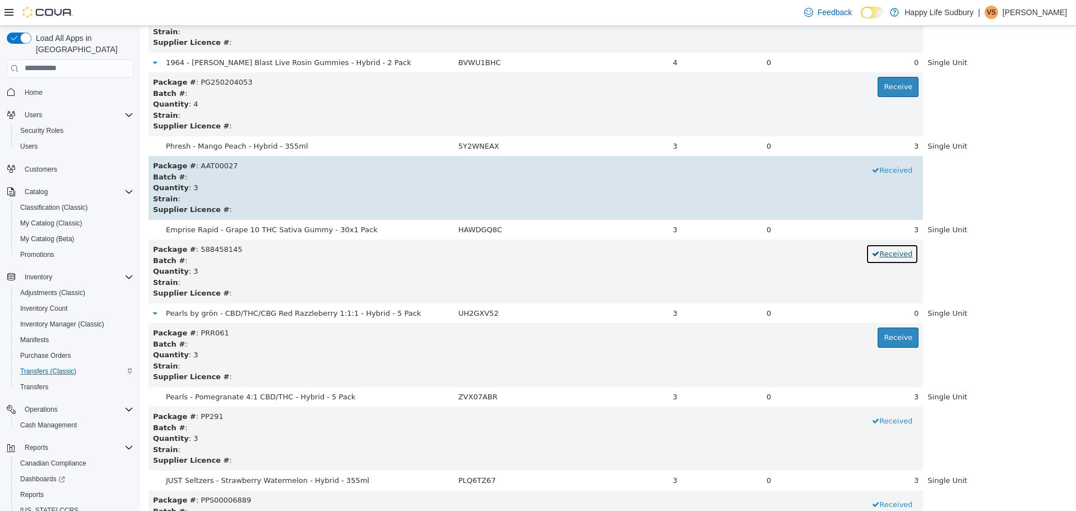
scroll to position [841, 0]
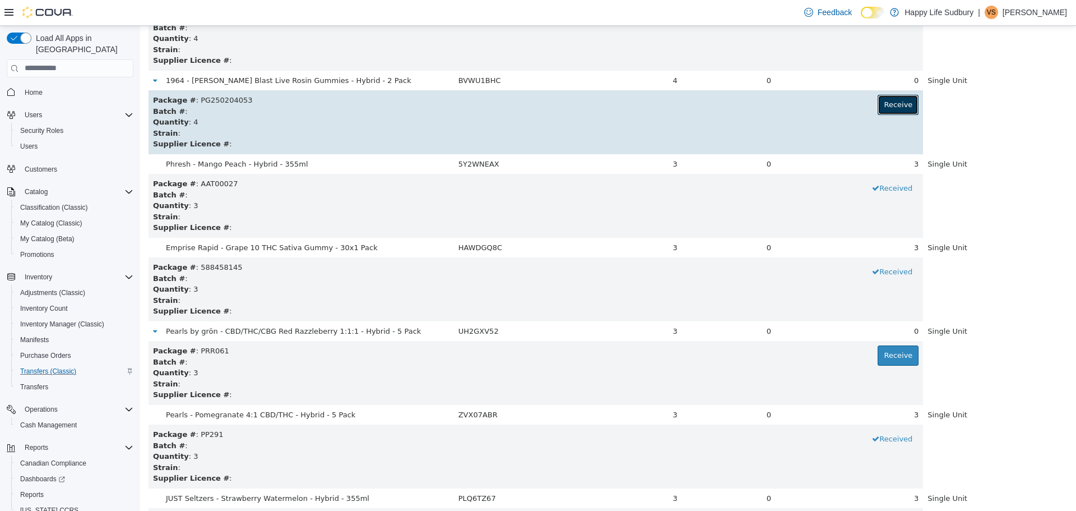
click at [883, 101] on button "Receive" at bounding box center [898, 104] width 41 height 20
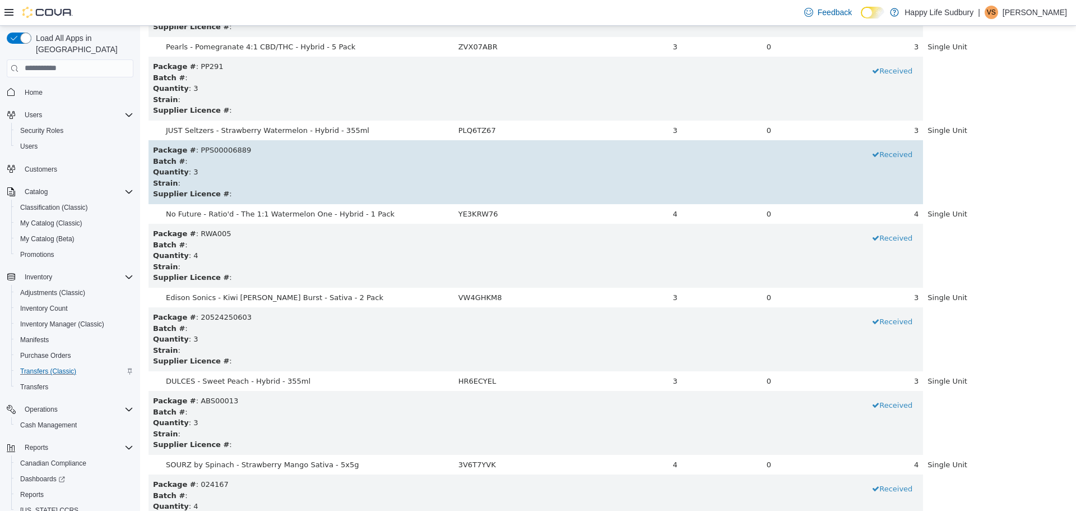
scroll to position [953, 0]
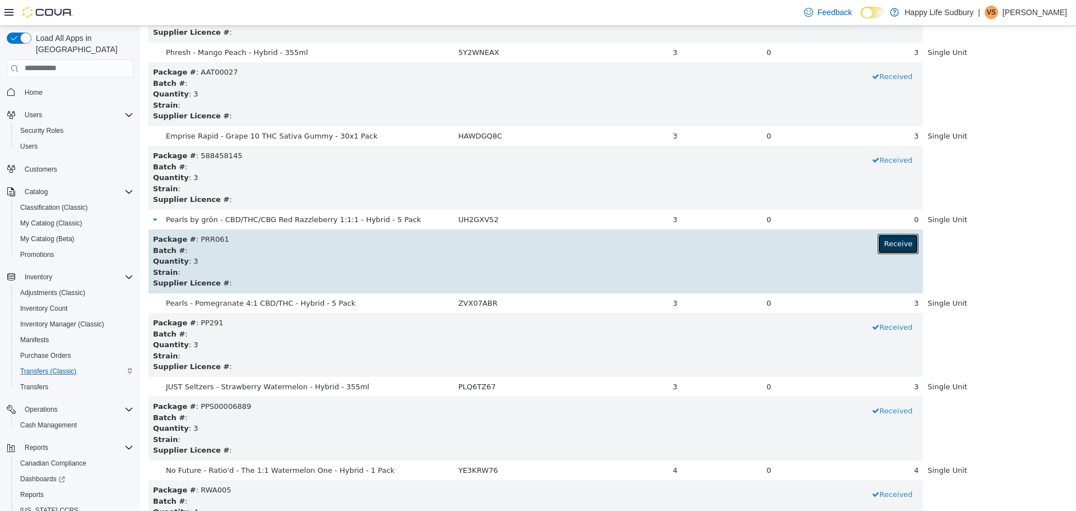
click at [891, 247] on button "Receive" at bounding box center [898, 243] width 41 height 20
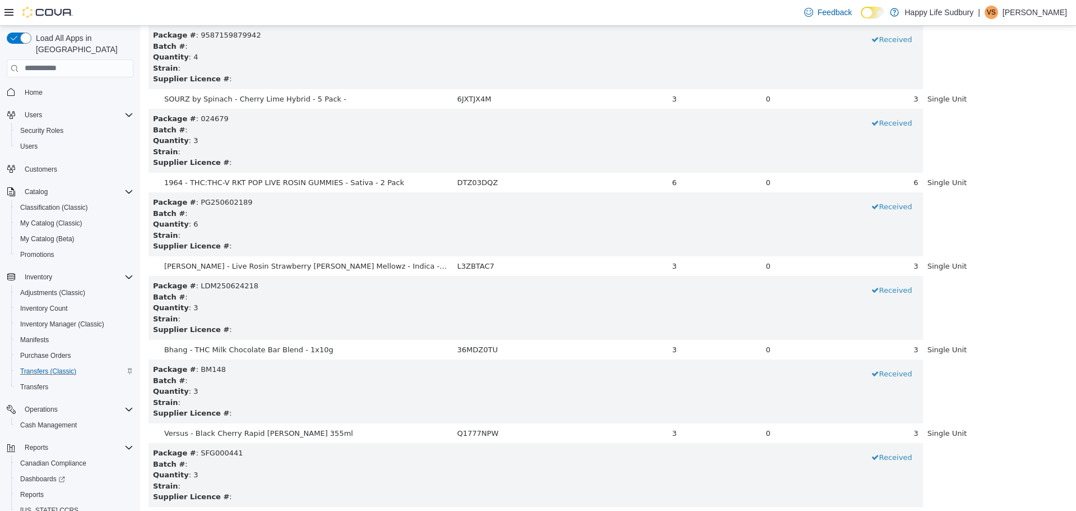
scroll to position [2187, 0]
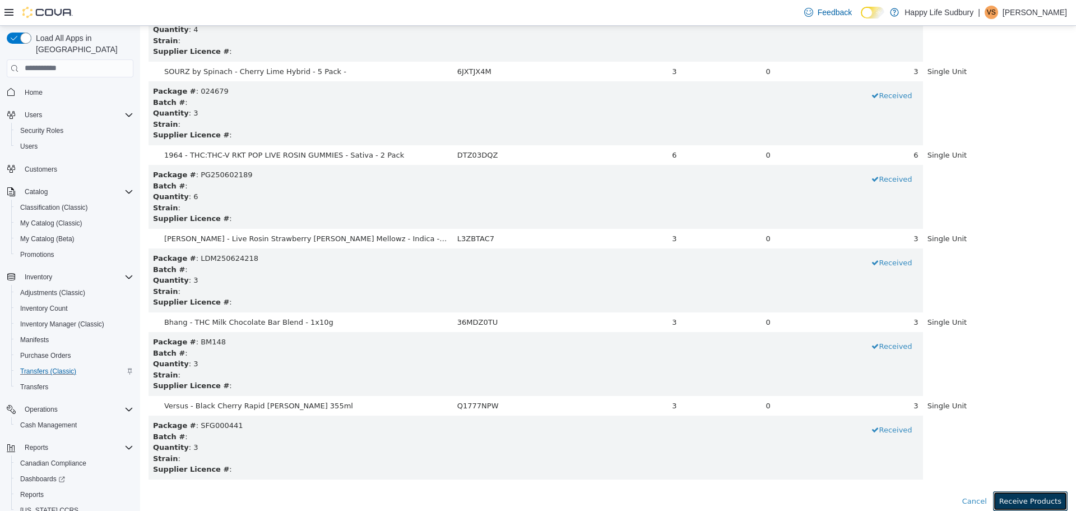
click at [1029, 501] on button "Receive Products" at bounding box center [1030, 501] width 75 height 20
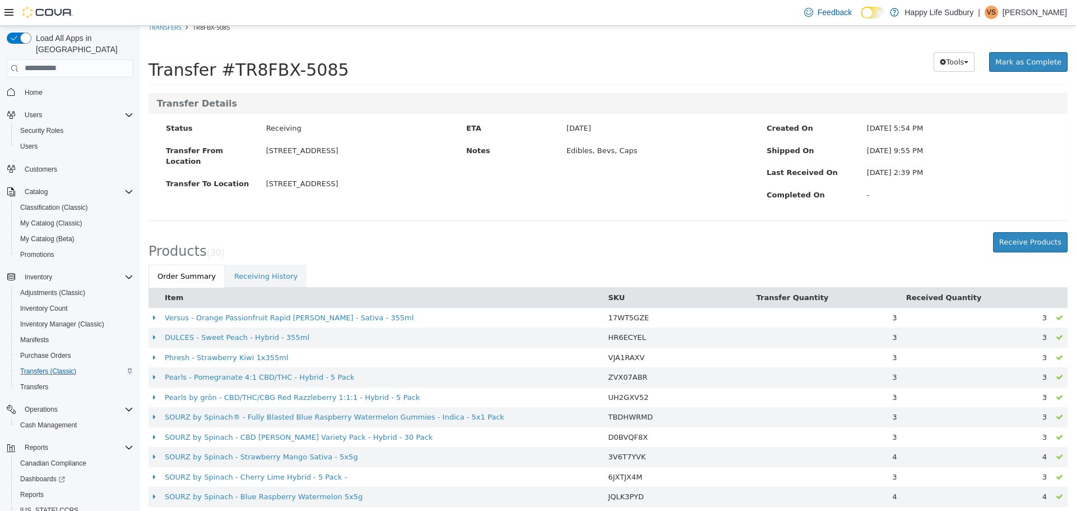
scroll to position [0, 0]
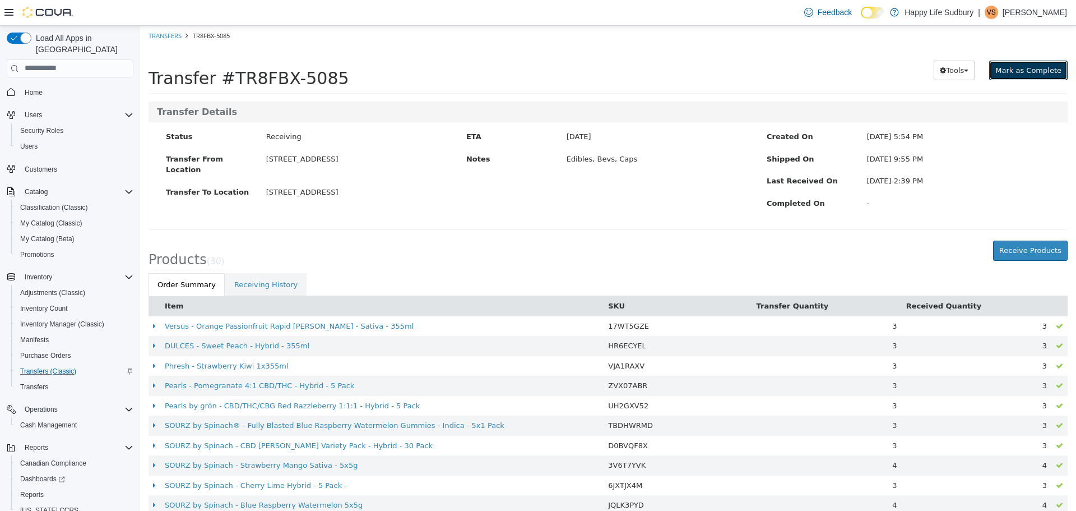
click at [1019, 69] on span "Mark as Complete" at bounding box center [1029, 70] width 66 height 8
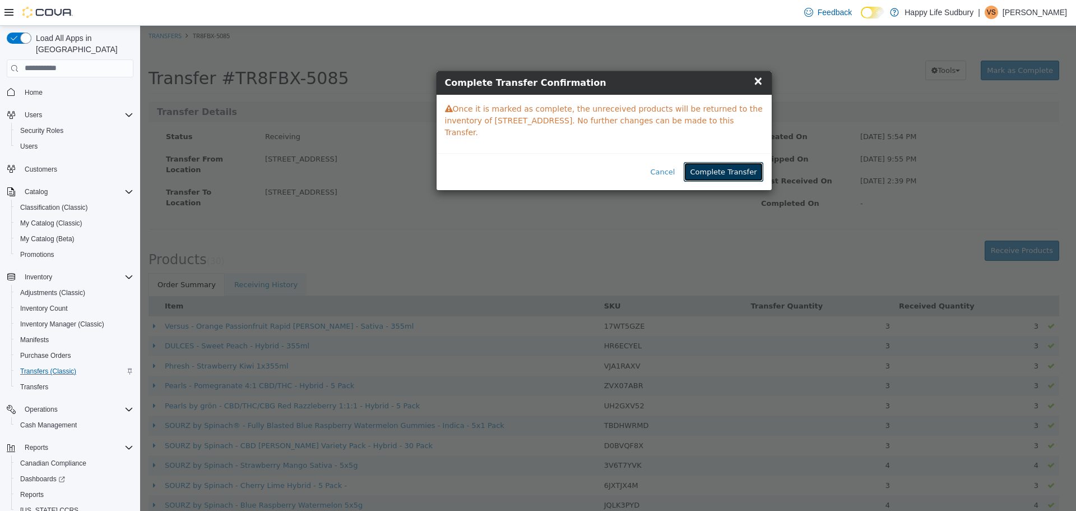
click at [748, 161] on button "Complete Transfer" at bounding box center [723, 171] width 79 height 20
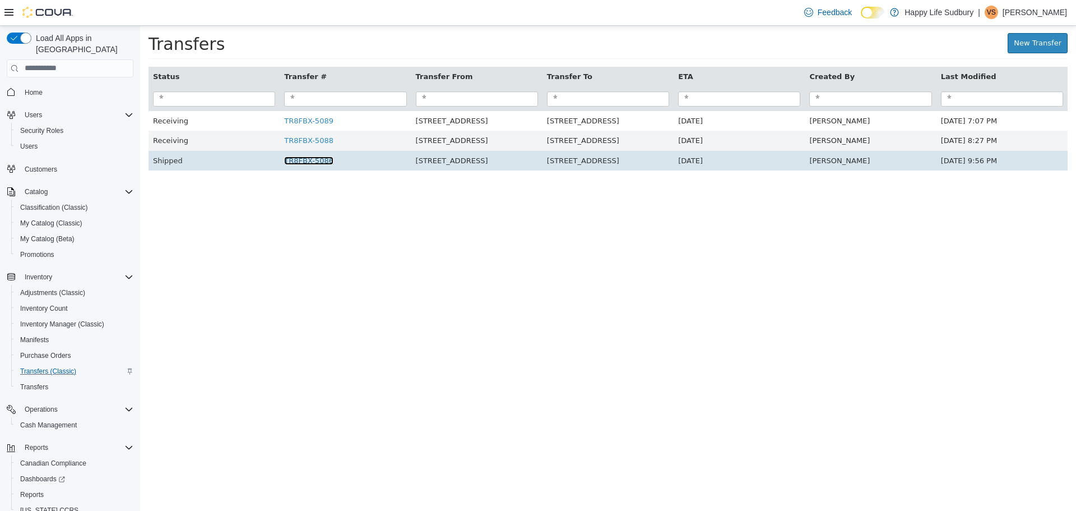
click at [305, 163] on link "TR8FBX-5086" at bounding box center [308, 160] width 49 height 8
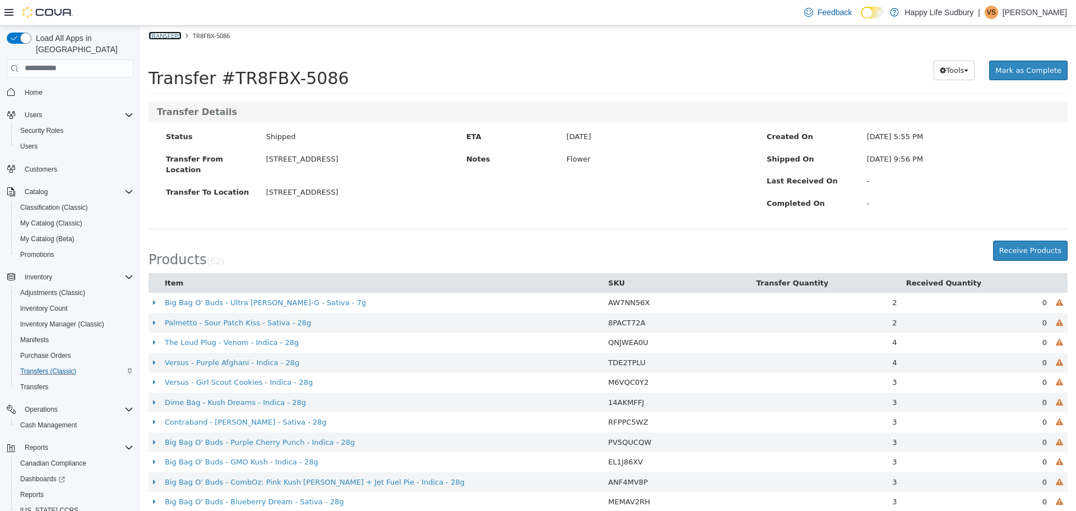
click at [174, 33] on link "Transfers" at bounding box center [165, 35] width 33 height 8
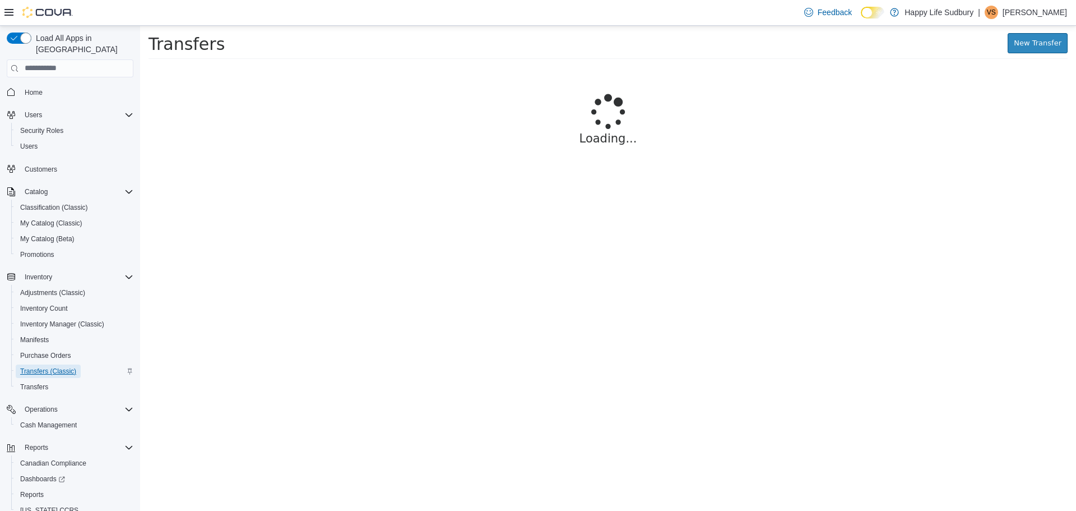
click at [55, 367] on span "Transfers (Classic)" at bounding box center [48, 371] width 56 height 9
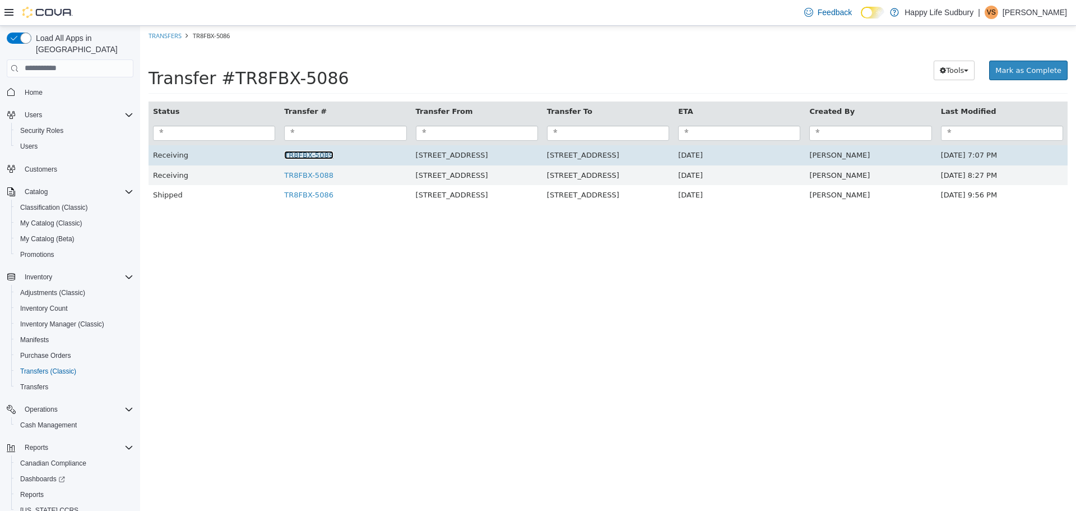
click at [303, 152] on link "TR8FBX-5089" at bounding box center [308, 154] width 49 height 8
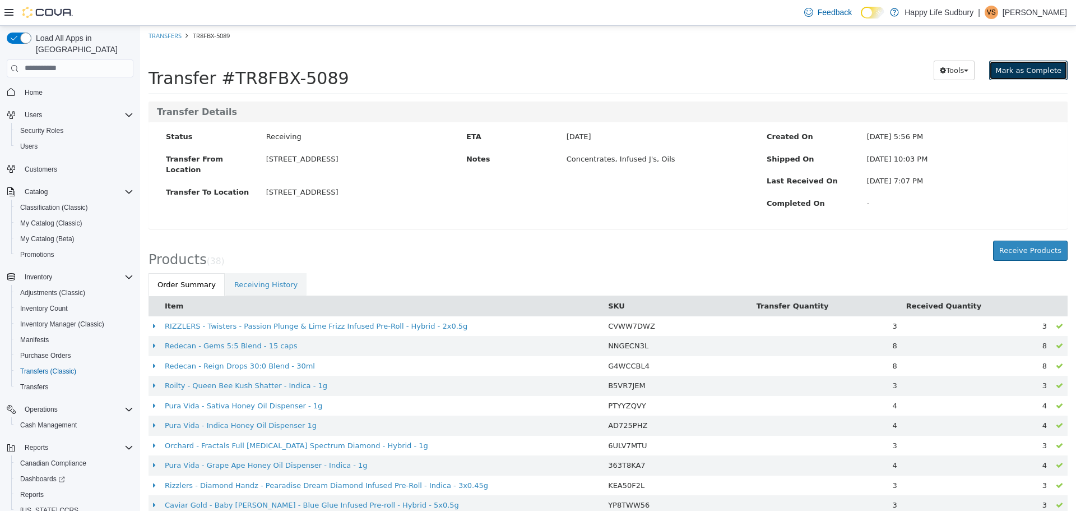
click at [1029, 66] on span "Mark as Complete" at bounding box center [1029, 70] width 66 height 8
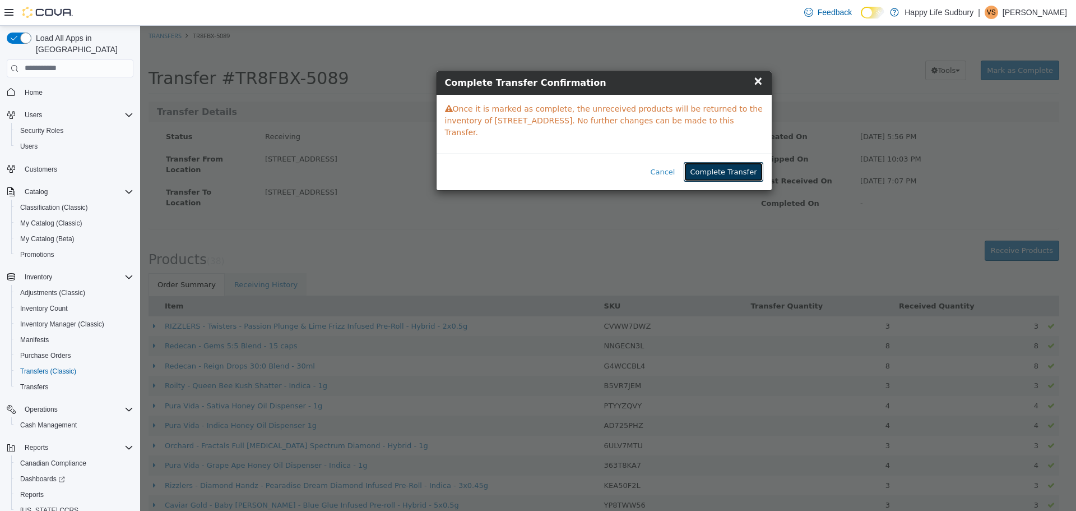
click at [712, 161] on button "Complete Transfer" at bounding box center [723, 171] width 79 height 20
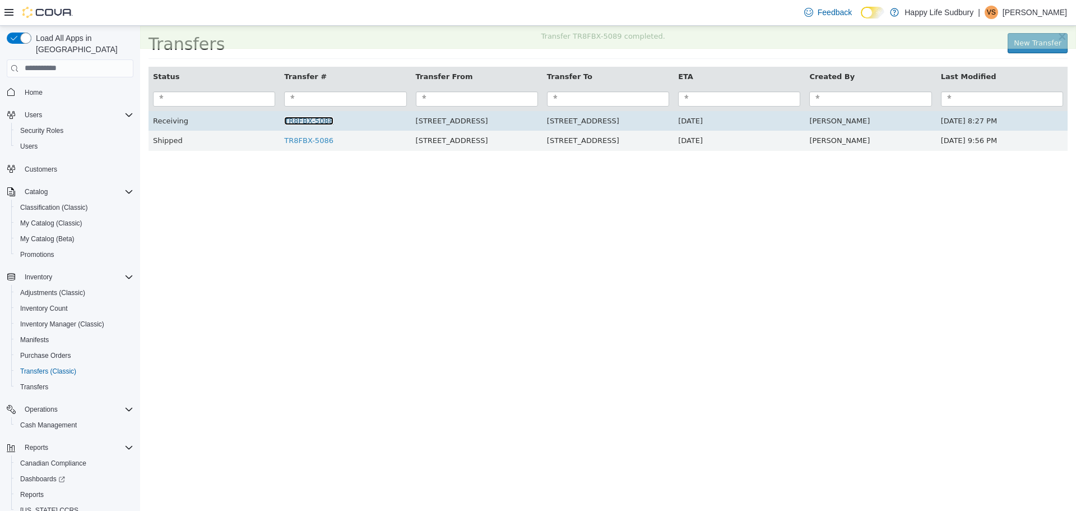
click at [315, 122] on link "TR8FBX-5088" at bounding box center [308, 120] width 49 height 8
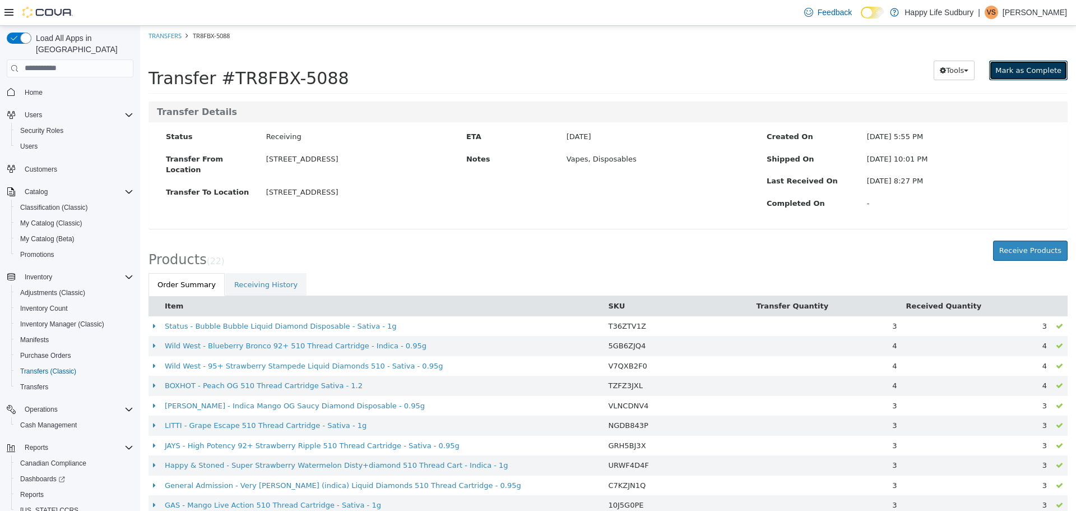
click at [1034, 66] on button "Mark as Complete" at bounding box center [1028, 70] width 78 height 20
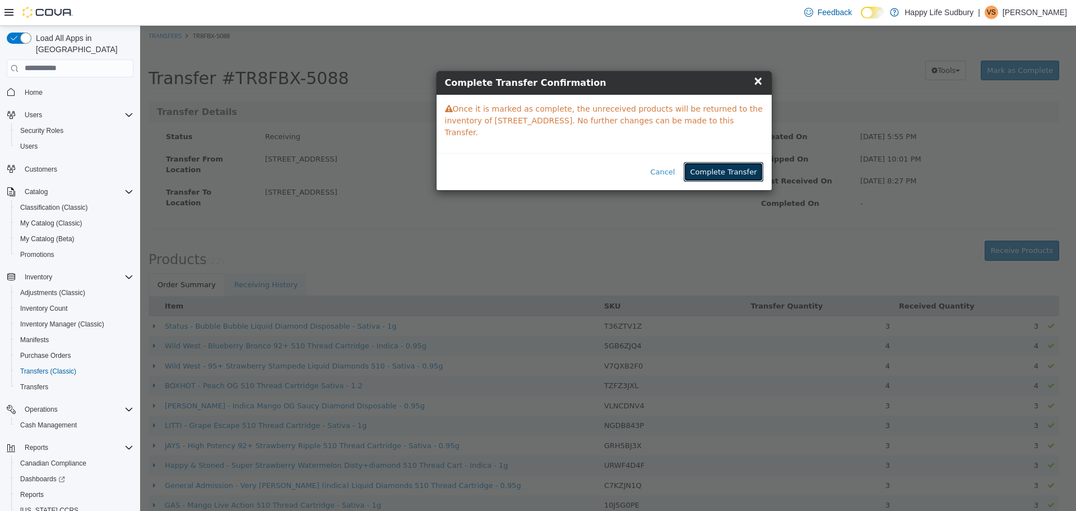
click at [736, 161] on button "Complete Transfer" at bounding box center [723, 171] width 79 height 20
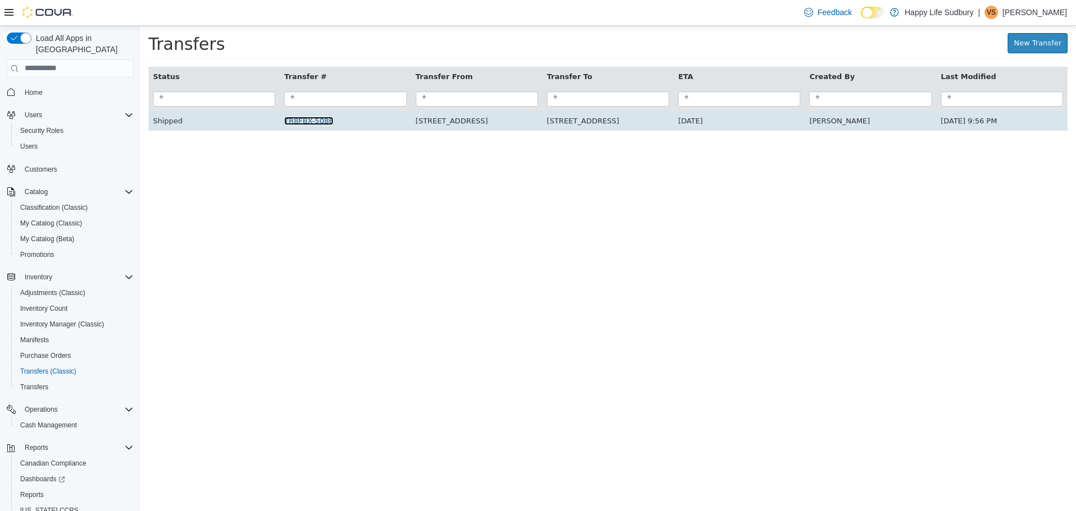
click at [308, 122] on link "TR8FBX-5086" at bounding box center [308, 120] width 49 height 8
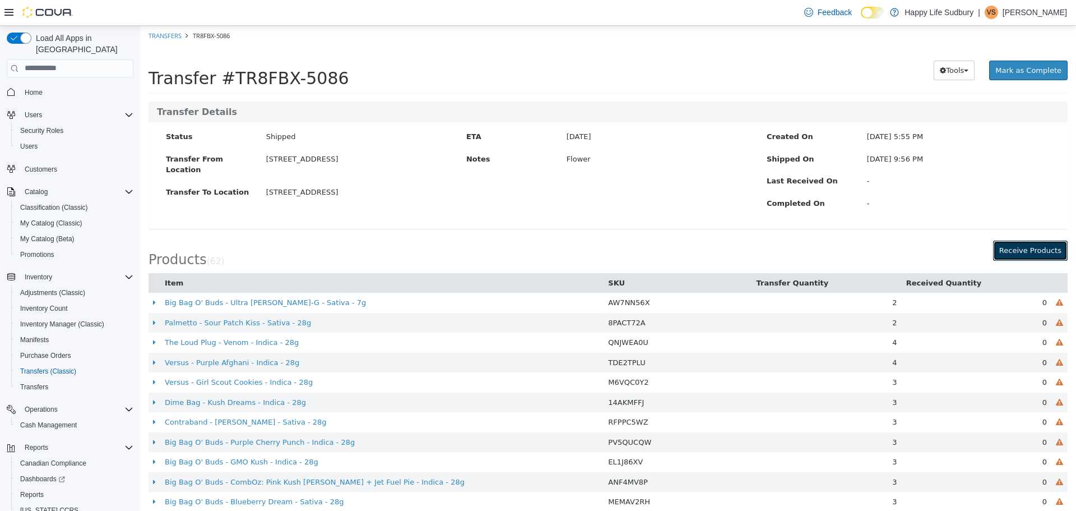
click at [1002, 253] on button "Receive Products" at bounding box center [1030, 250] width 75 height 20
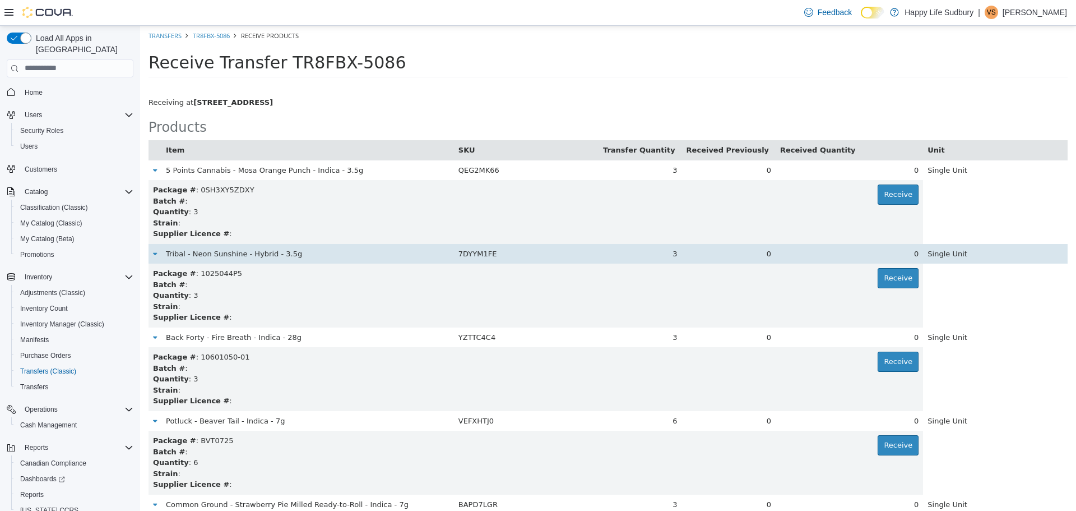
click at [751, 249] on td "0" at bounding box center [729, 253] width 94 height 20
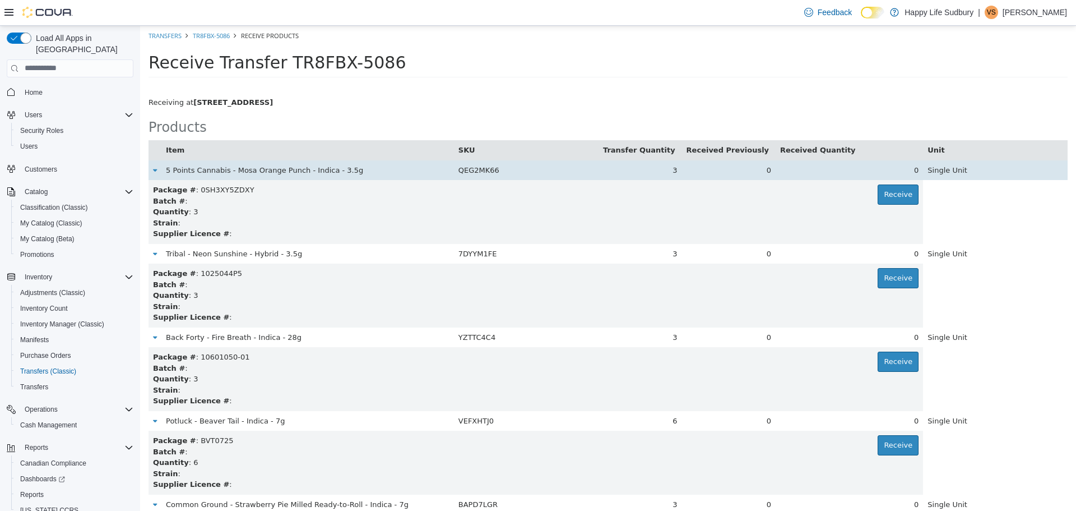
click at [903, 168] on div "0" at bounding box center [849, 169] width 138 height 11
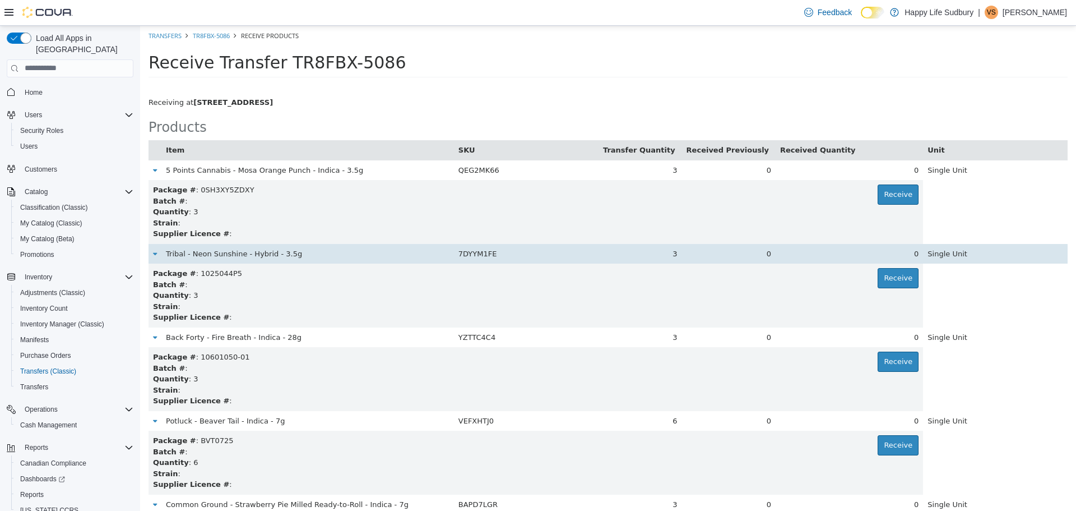
click at [899, 248] on div "0" at bounding box center [849, 253] width 138 height 11
drag, startPoint x: 900, startPoint y: 253, endPoint x: 907, endPoint y: 253, distance: 6.7
click at [905, 253] on div "0" at bounding box center [849, 253] width 138 height 11
click at [907, 253] on td "0" at bounding box center [849, 253] width 147 height 20
click at [905, 253] on div "0" at bounding box center [849, 253] width 138 height 11
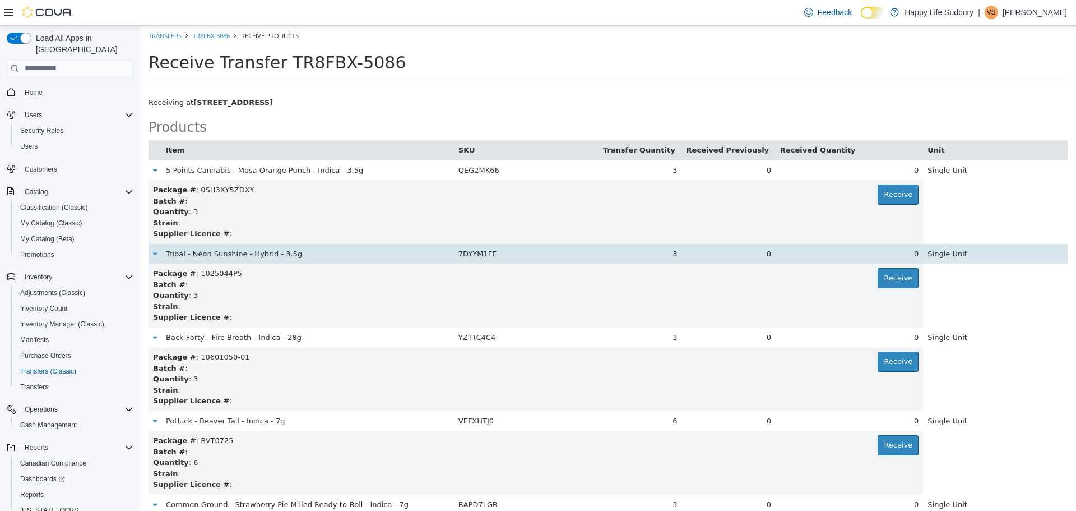
click at [679, 256] on td "3" at bounding box center [641, 253] width 84 height 20
drag, startPoint x: 489, startPoint y: 257, endPoint x: 589, endPoint y: 256, distance: 99.2
click at [497, 256] on span "7DYYM1FE" at bounding box center [478, 253] width 39 height 8
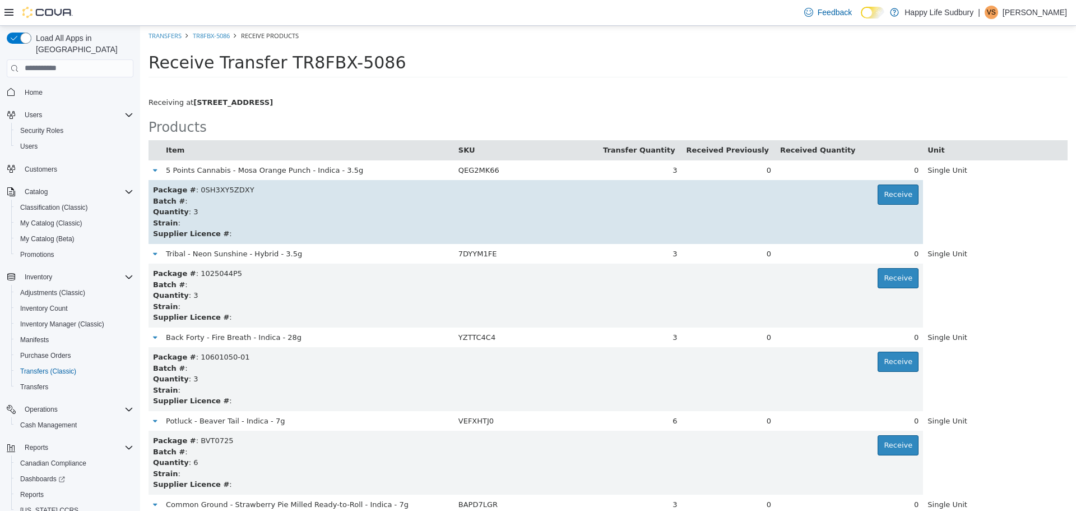
drag, startPoint x: 381, startPoint y: 202, endPoint x: 464, endPoint y: 126, distance: 112.3
click at [382, 198] on div "Batch # :" at bounding box center [536, 200] width 766 height 11
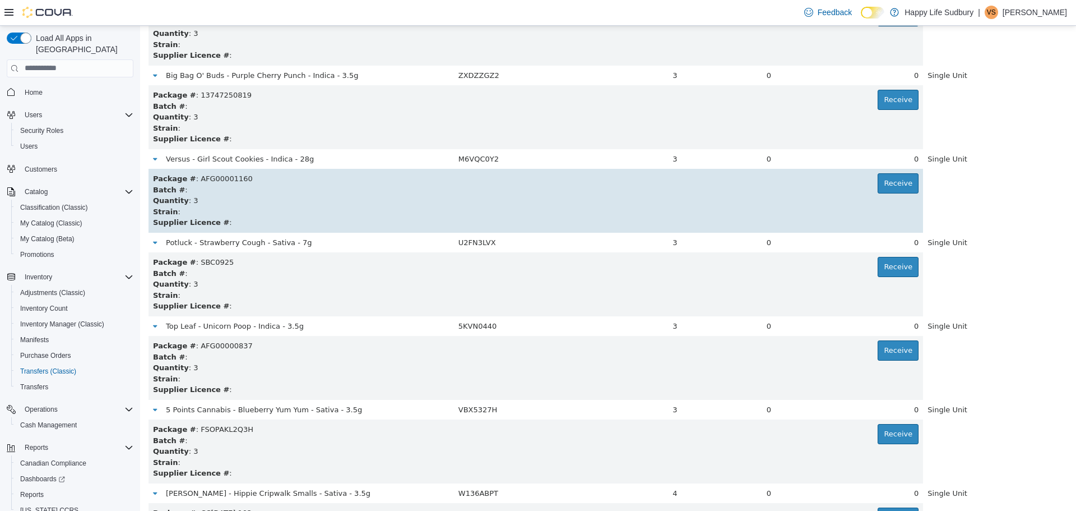
scroll to position [1121, 0]
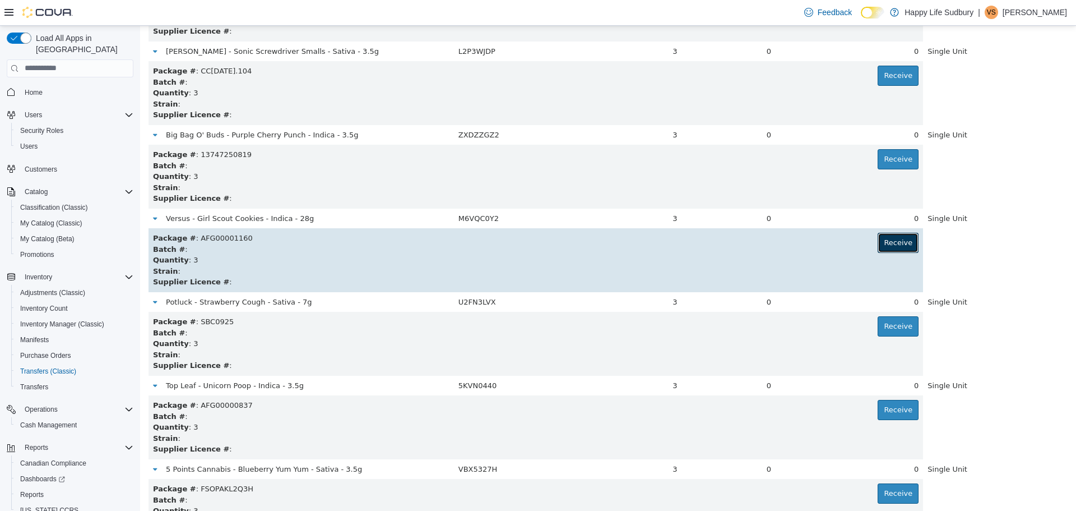
click at [893, 240] on button "Receive" at bounding box center [898, 242] width 41 height 20
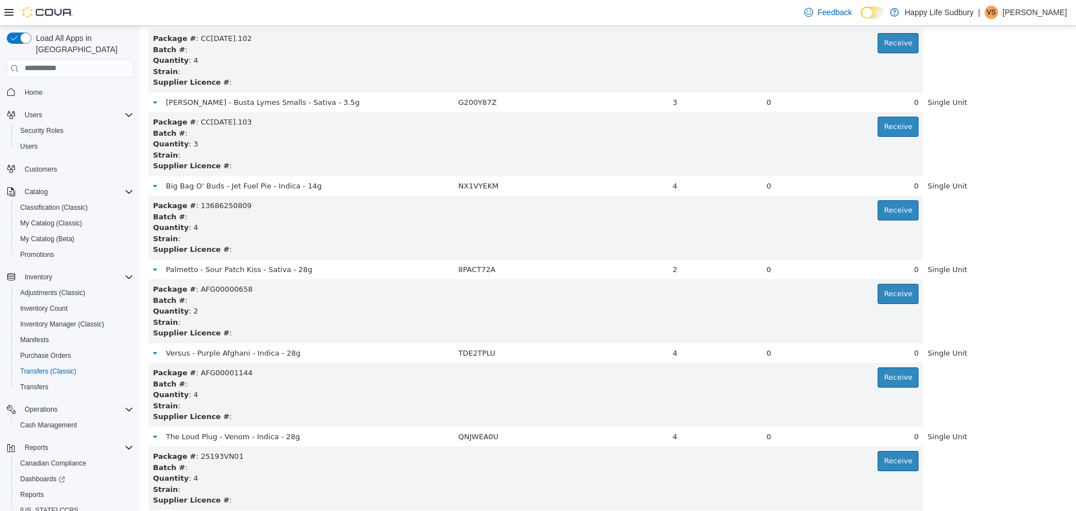
scroll to position [1682, 0]
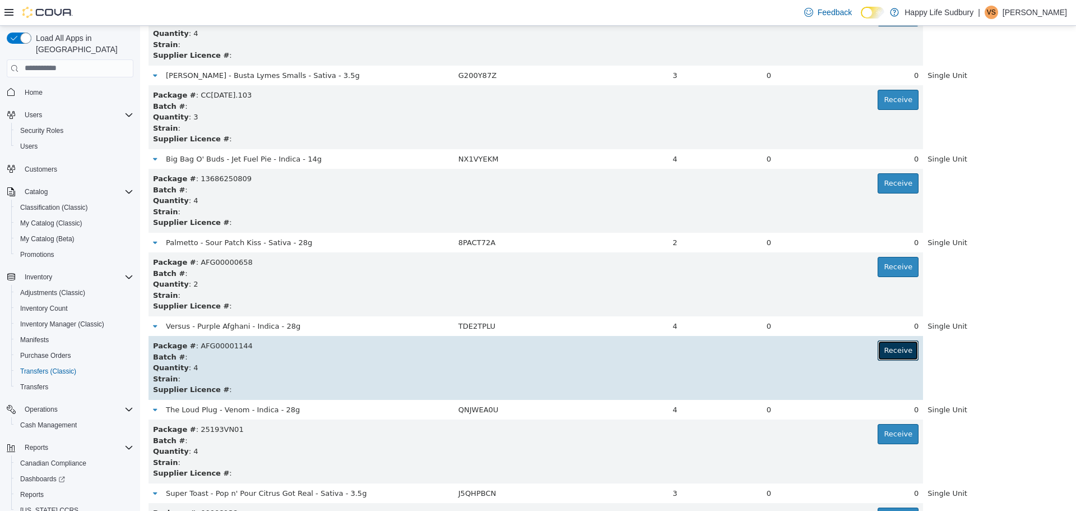
click at [879, 351] on button "Receive" at bounding box center [898, 350] width 41 height 20
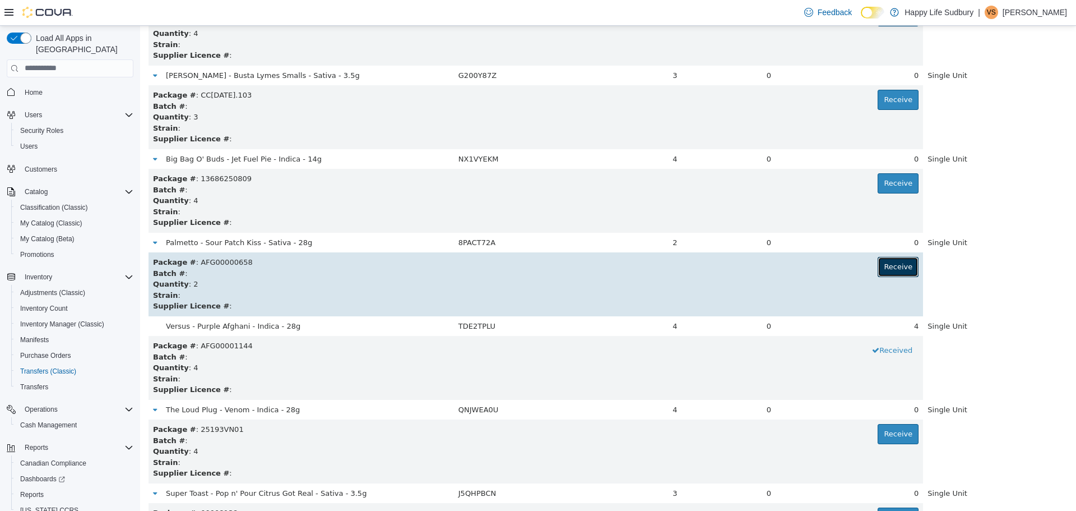
click at [887, 268] on button "Receive" at bounding box center [898, 266] width 41 height 20
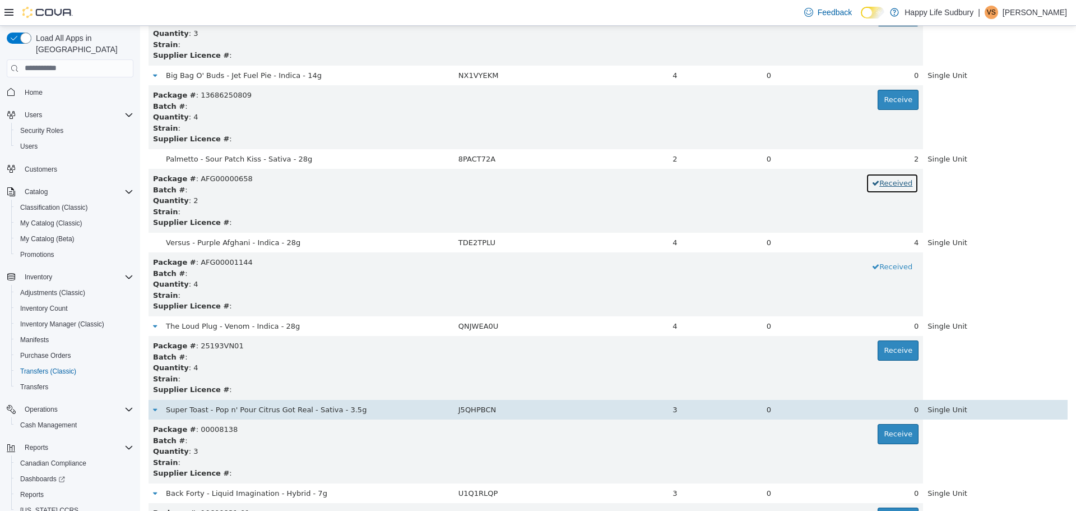
scroll to position [1794, 0]
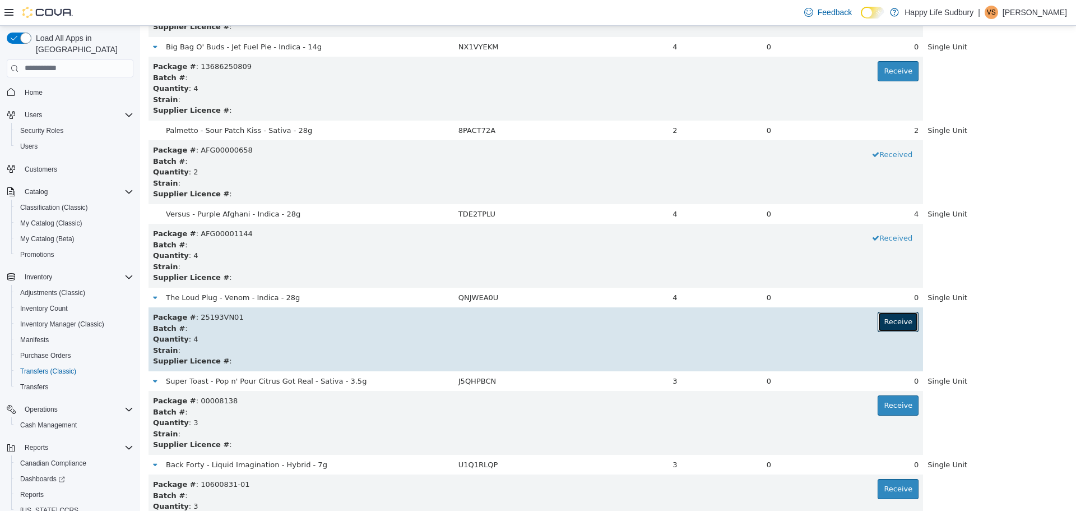
click at [878, 323] on button "Receive" at bounding box center [898, 321] width 41 height 20
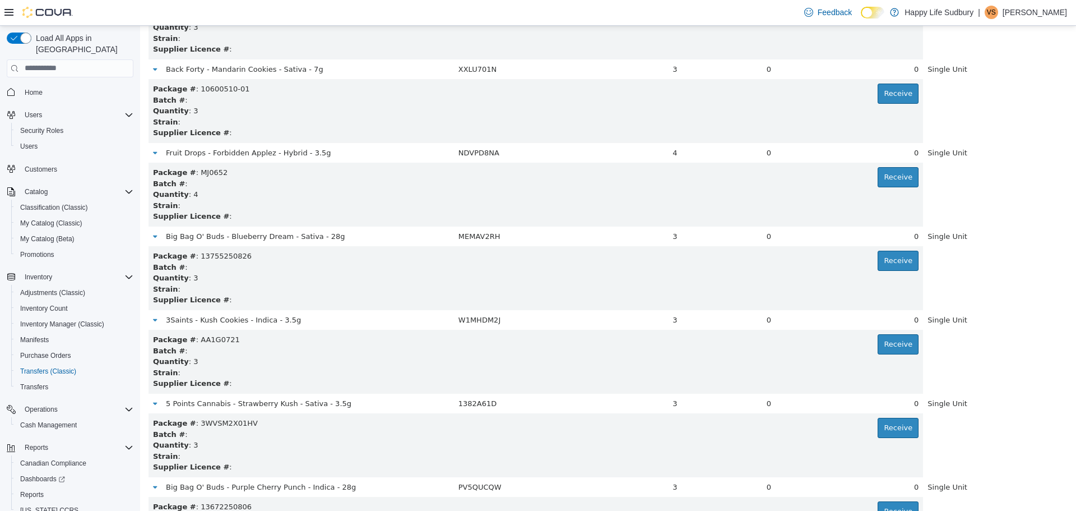
scroll to position [2691, 0]
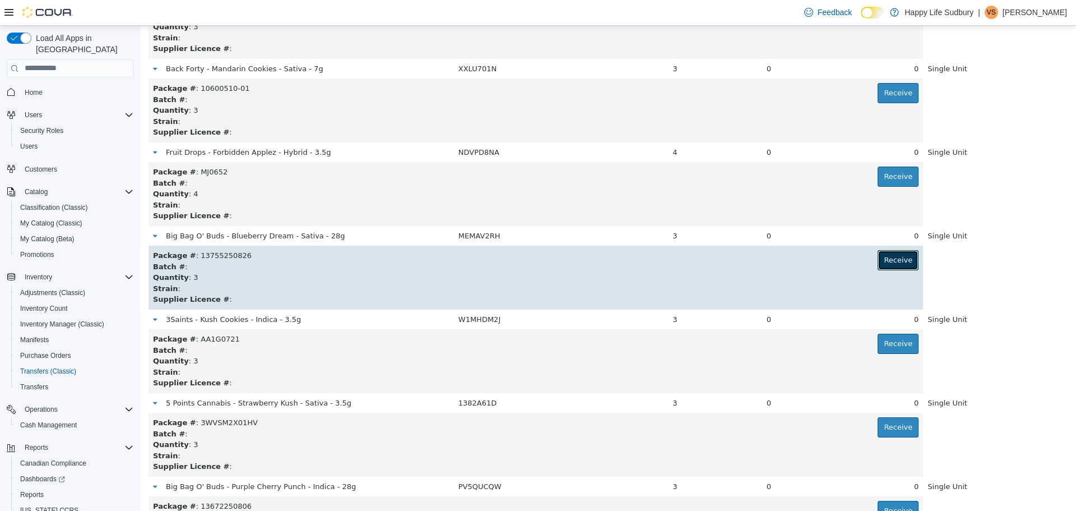
click at [878, 258] on button "Receive" at bounding box center [898, 259] width 41 height 20
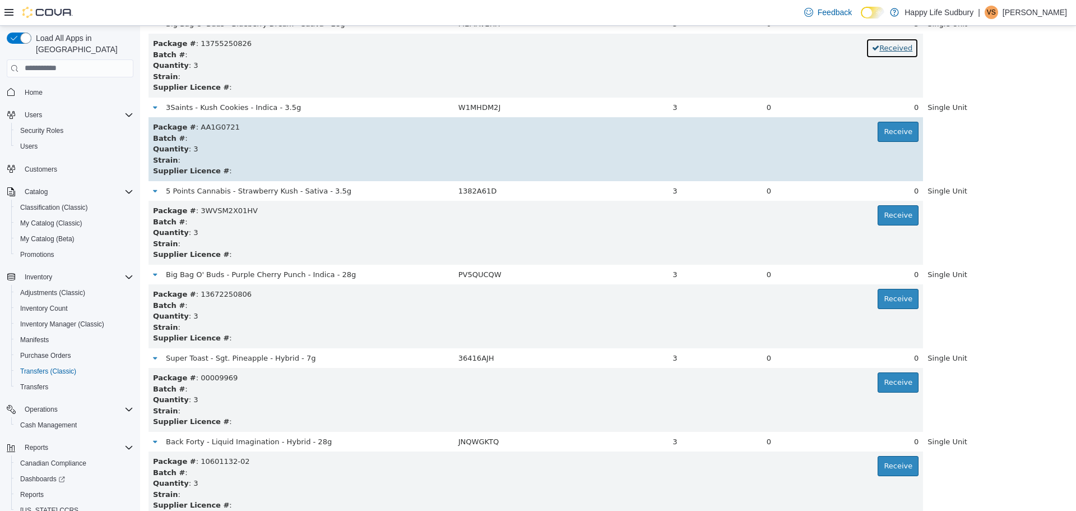
scroll to position [2915, 0]
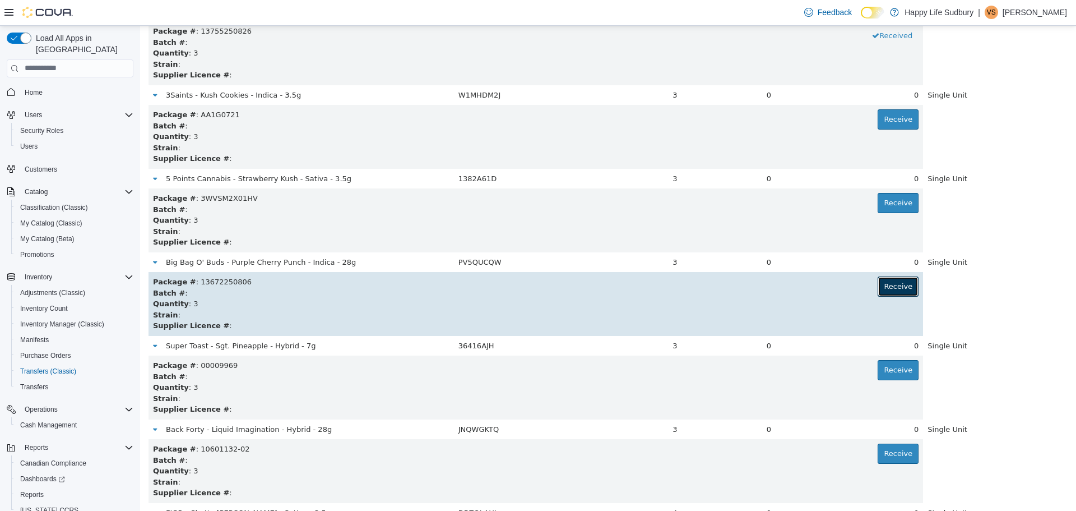
click at [882, 289] on button "Receive" at bounding box center [898, 286] width 41 height 20
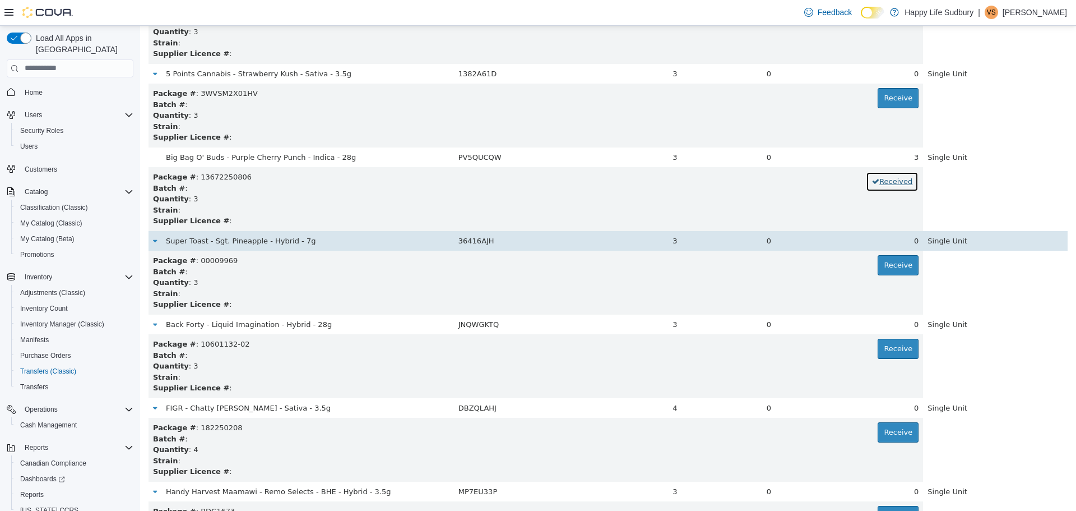
scroll to position [3027, 0]
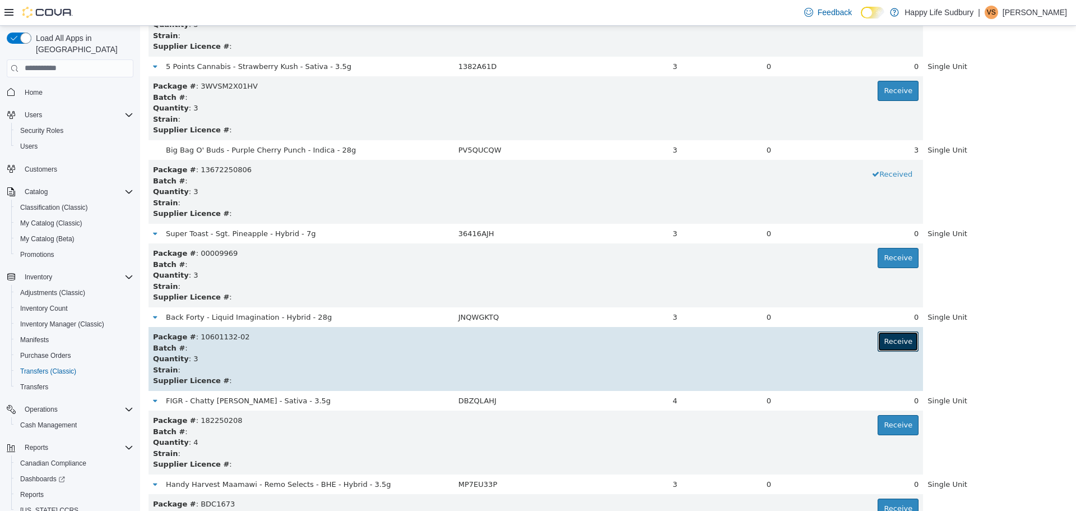
click at [885, 344] on button "Receive" at bounding box center [898, 341] width 41 height 20
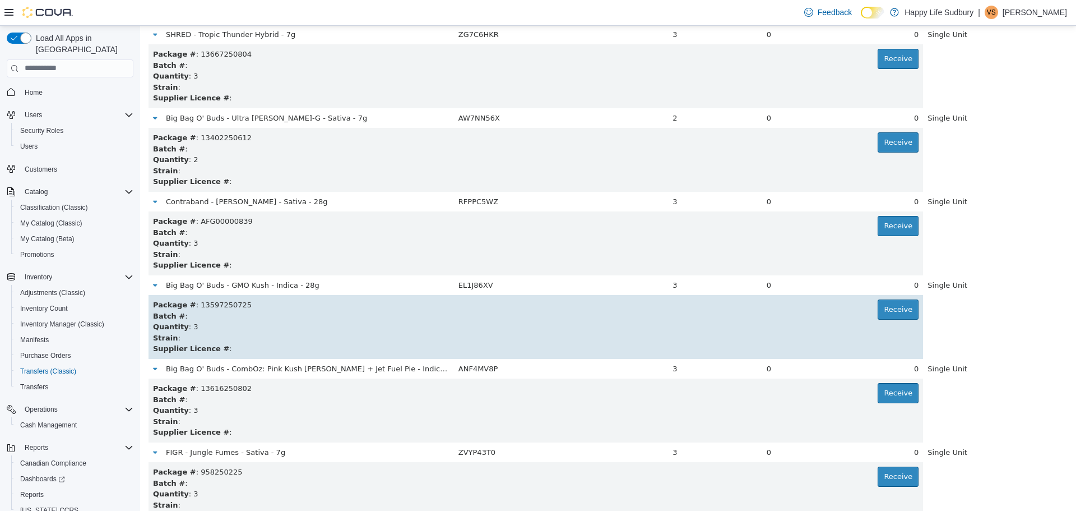
scroll to position [3812, 0]
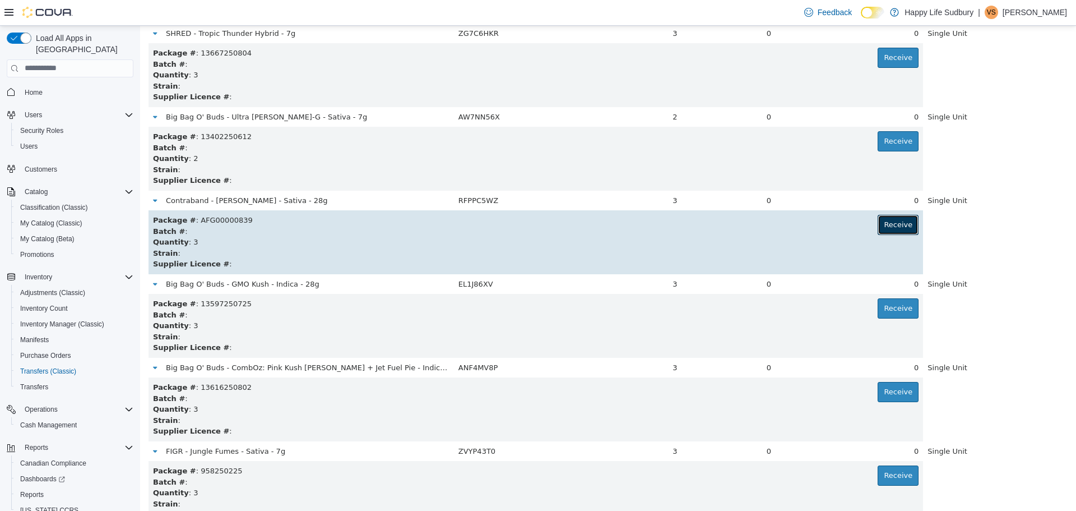
click at [881, 218] on button "Receive" at bounding box center [898, 224] width 41 height 20
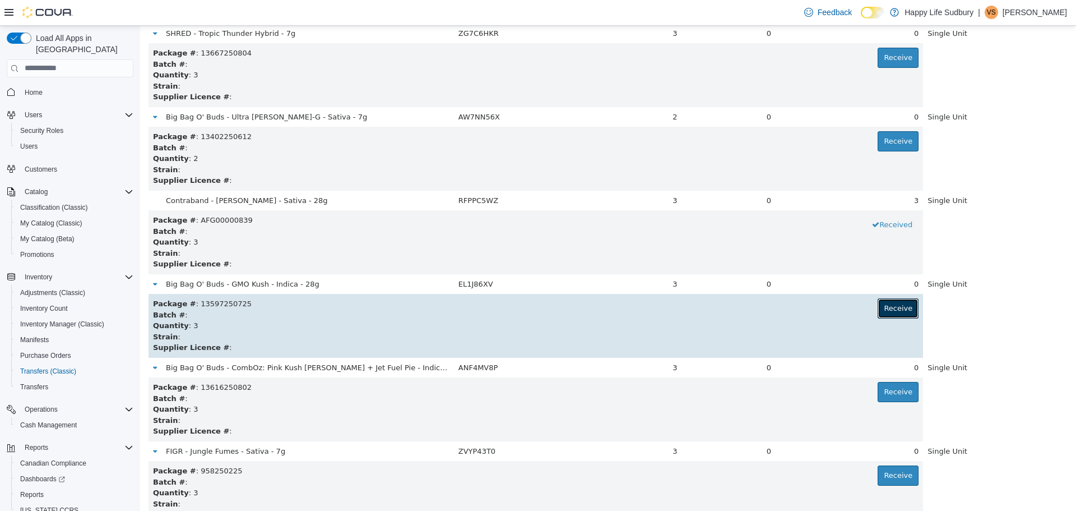
click at [889, 312] on button "Receive" at bounding box center [898, 308] width 41 height 20
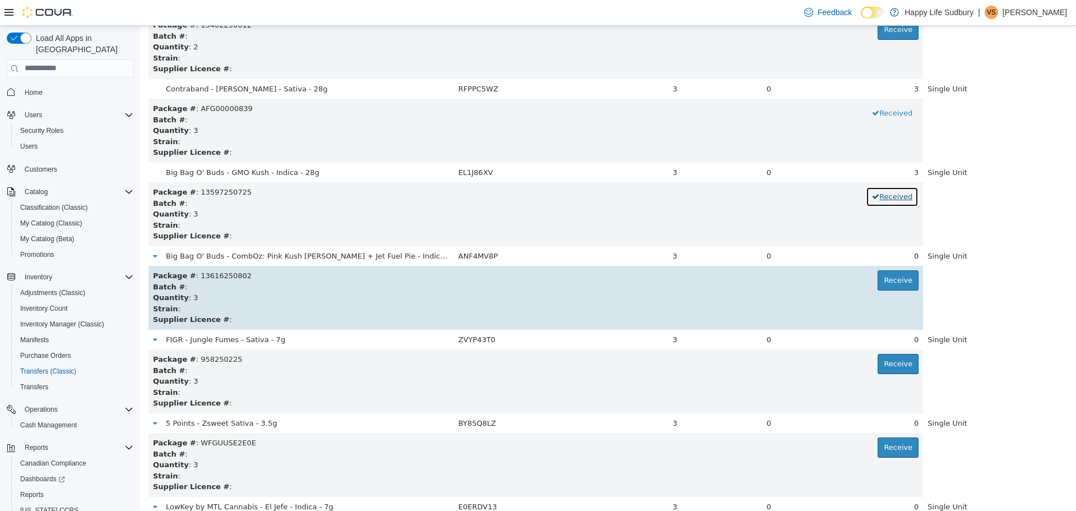
scroll to position [3924, 0]
click at [893, 281] on button "Receive" at bounding box center [898, 279] width 41 height 20
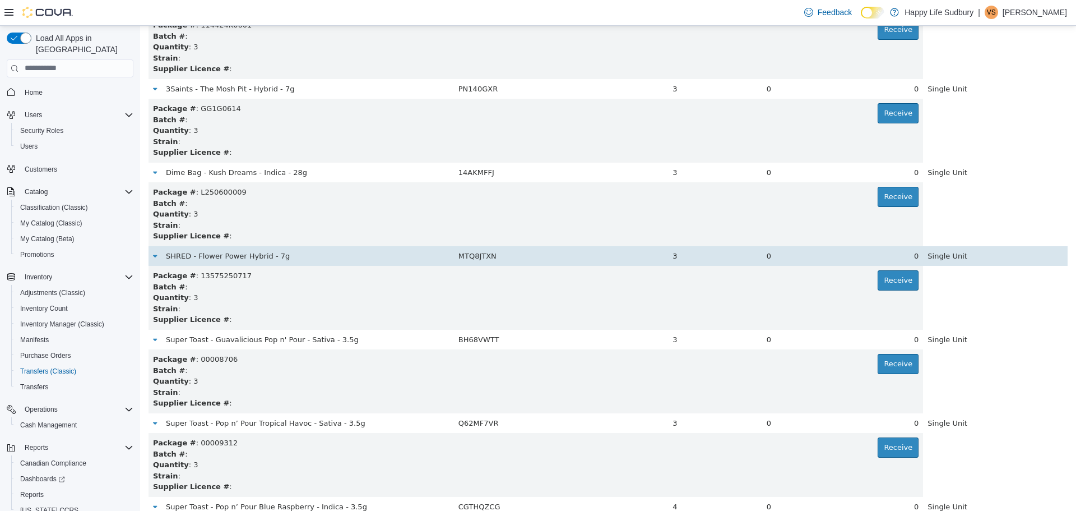
scroll to position [4429, 0]
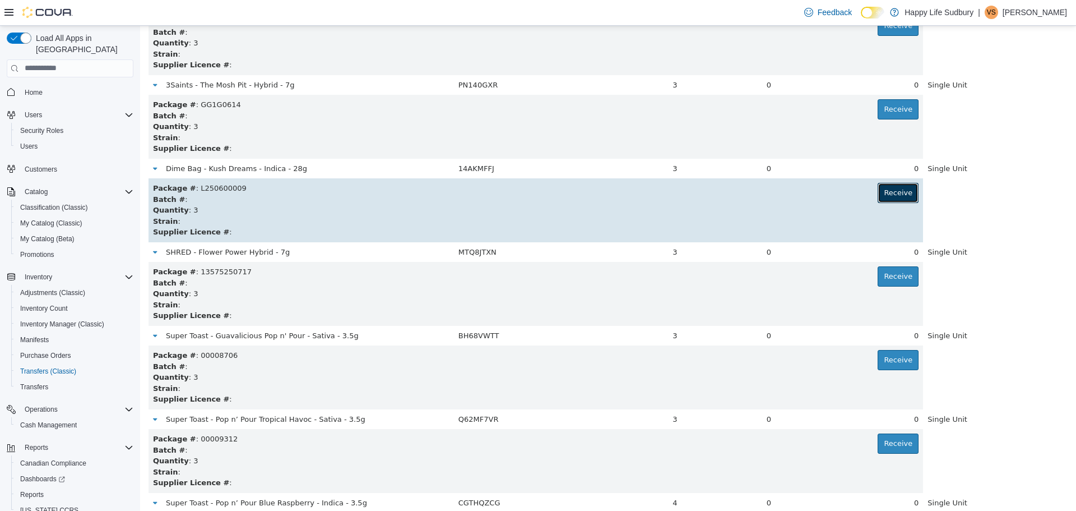
click at [890, 183] on button "Receive" at bounding box center [898, 192] width 41 height 20
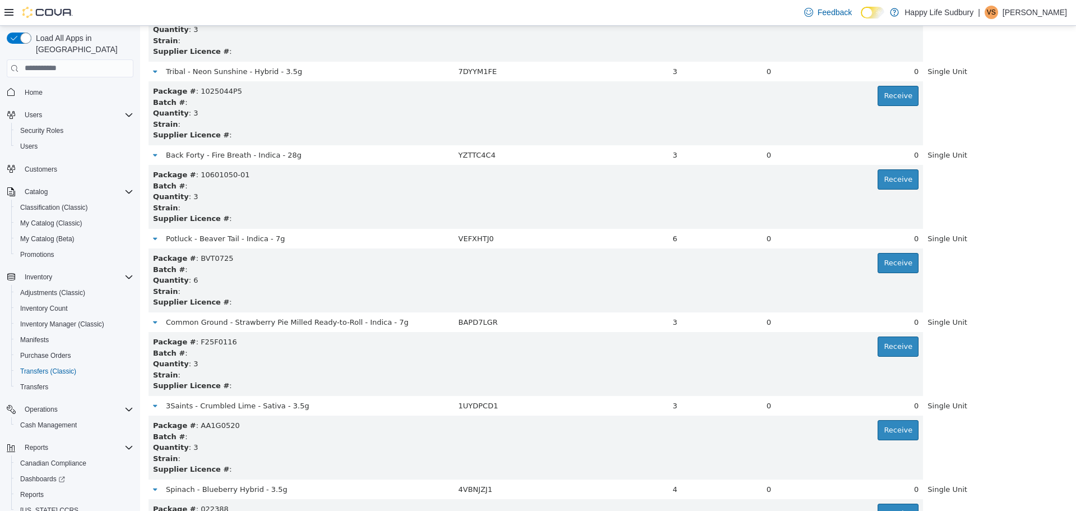
scroll to position [151, 0]
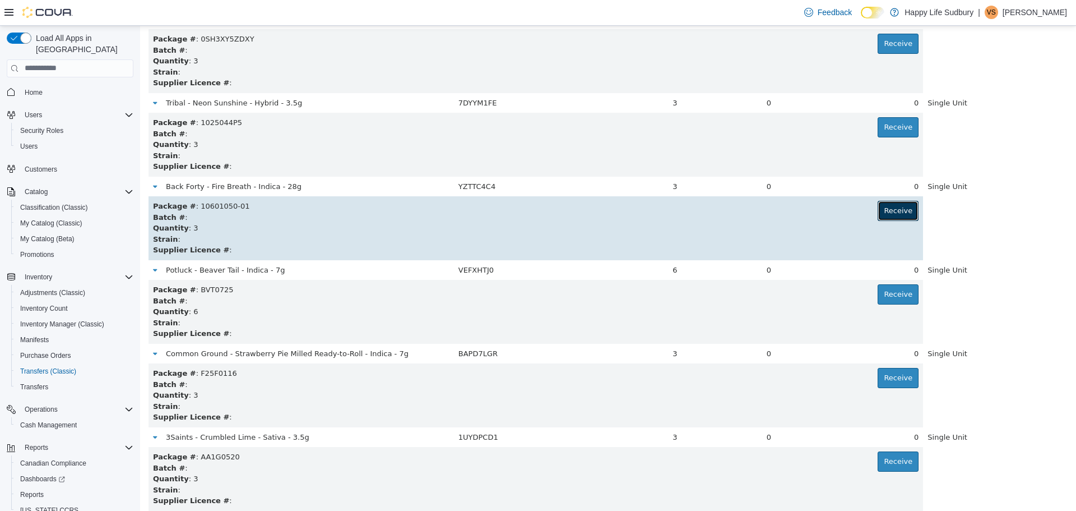
click at [878, 210] on button "Receive" at bounding box center [898, 210] width 41 height 20
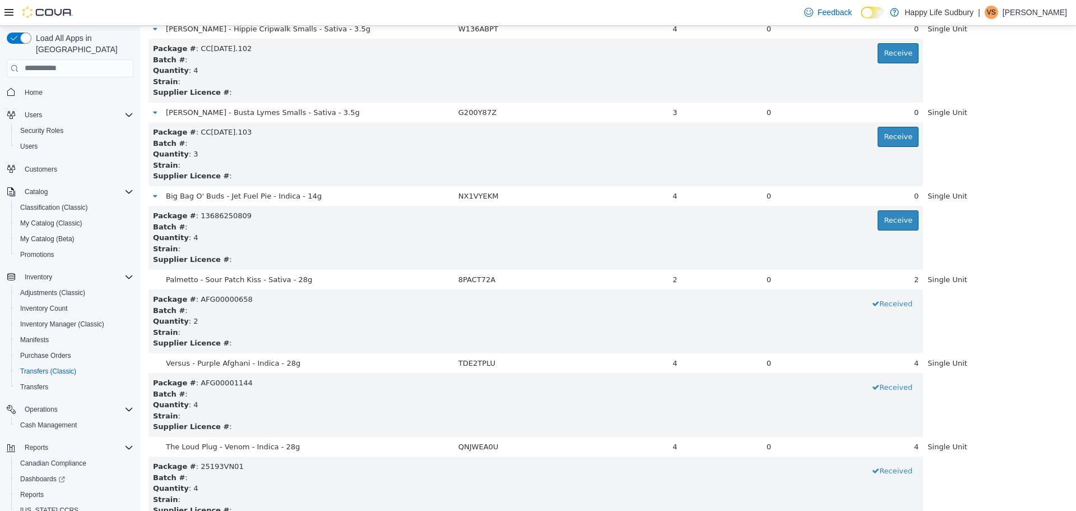
scroll to position [1682, 0]
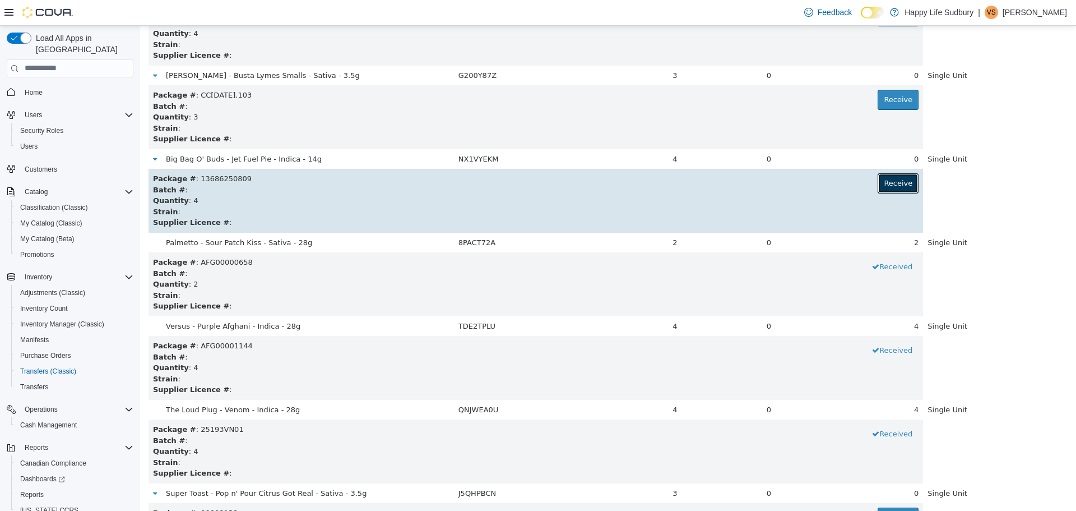
click at [886, 190] on button "Receive" at bounding box center [898, 183] width 41 height 20
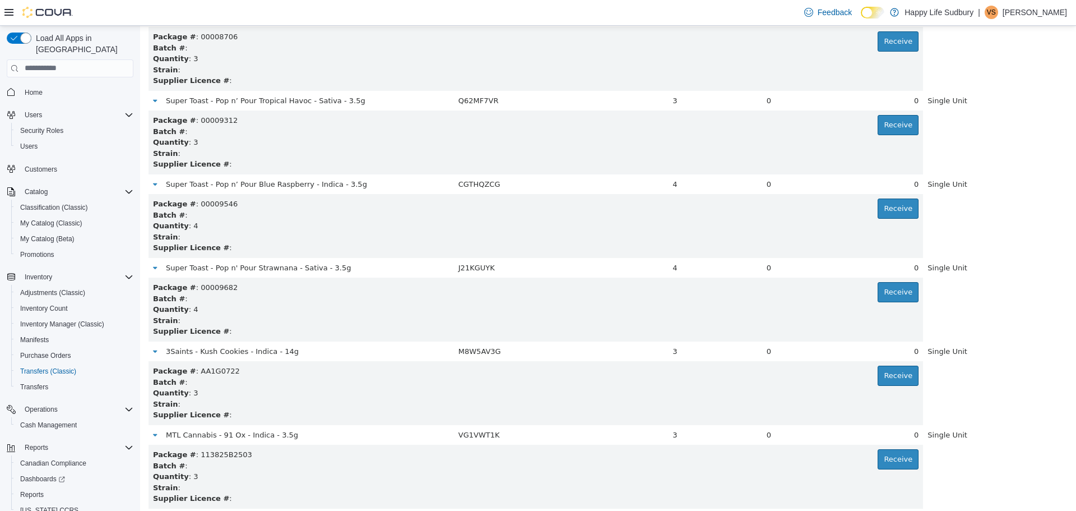
scroll to position [4765, 0]
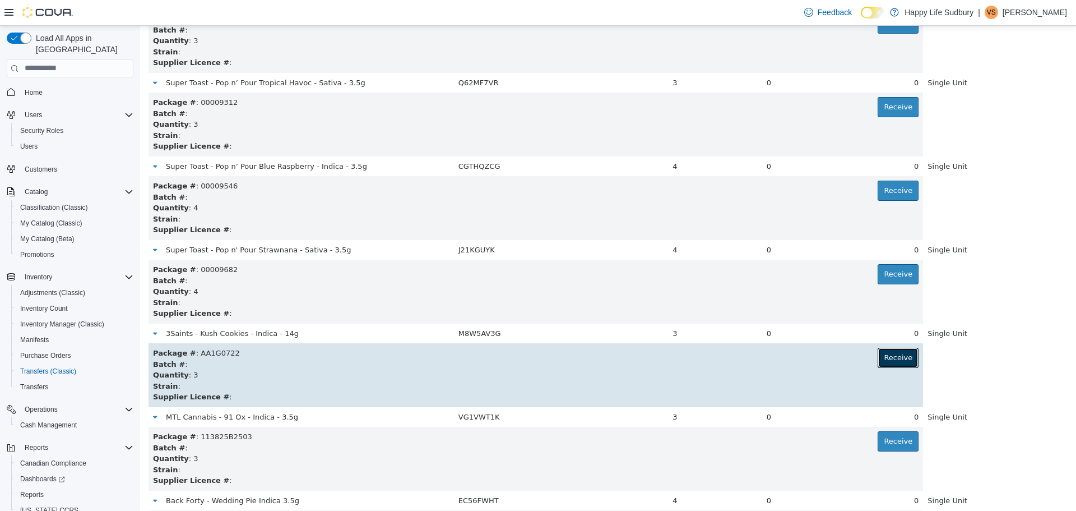
click at [892, 354] on button "Receive" at bounding box center [898, 357] width 41 height 20
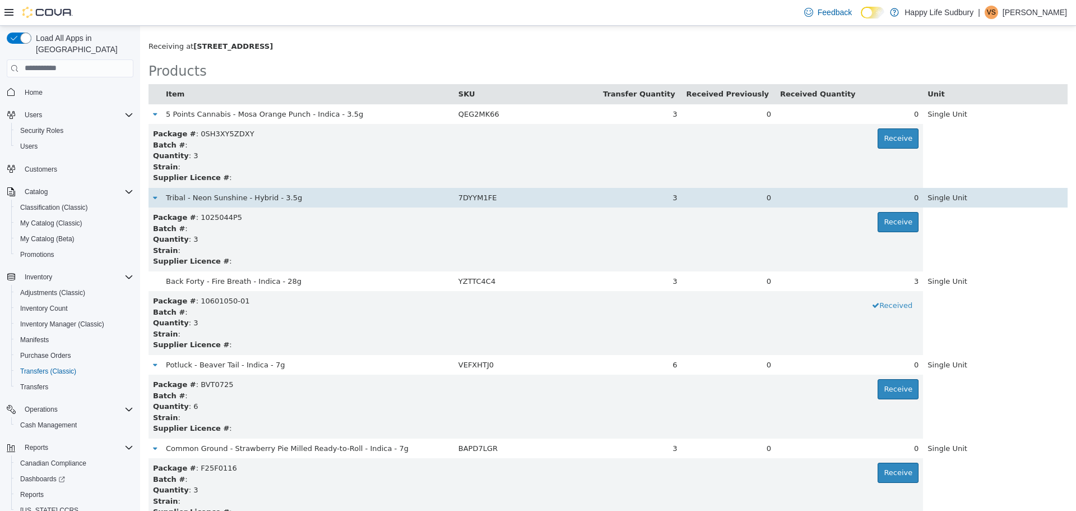
scroll to position [224, 0]
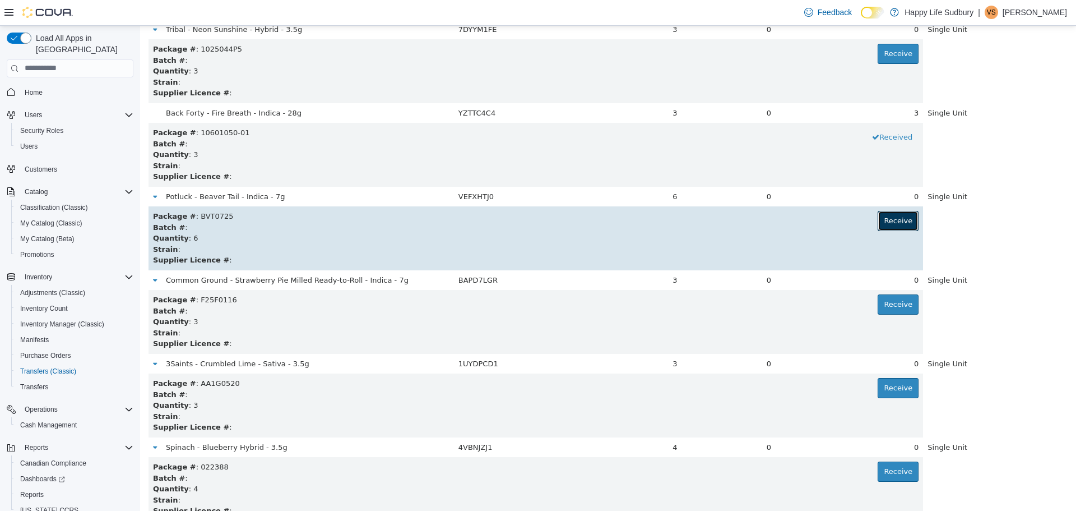
click at [890, 221] on button "Receive" at bounding box center [898, 220] width 41 height 20
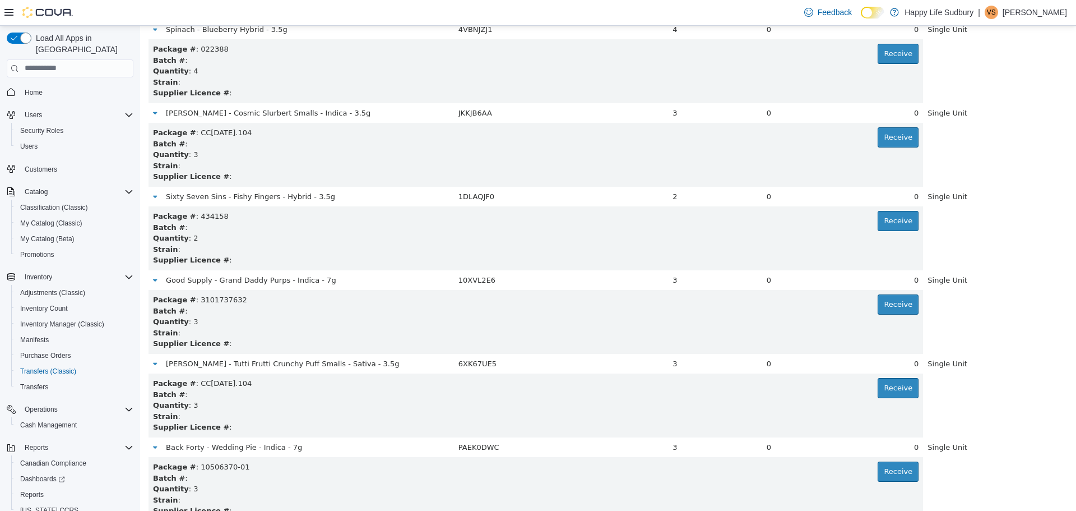
scroll to position [673, 0]
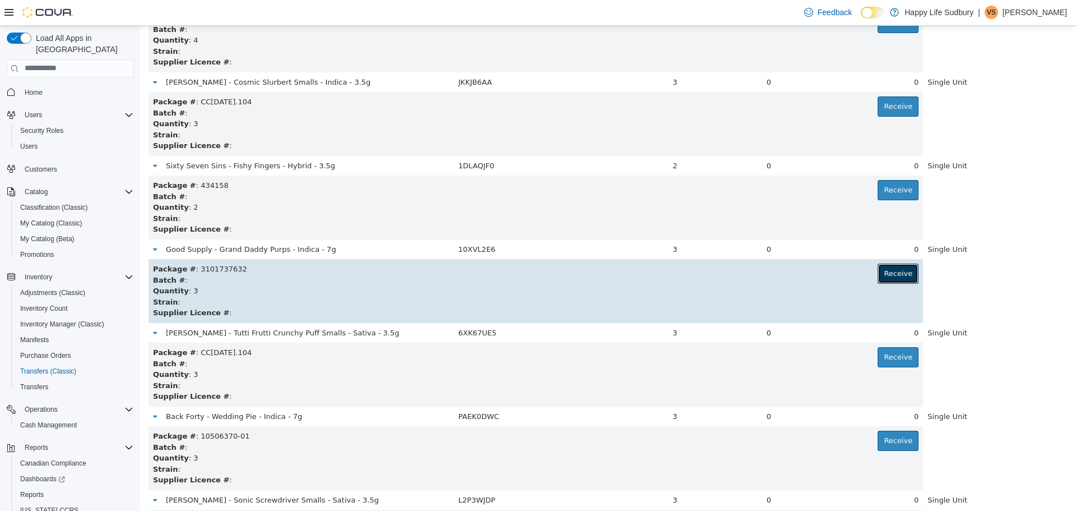
click at [878, 275] on button "Receive" at bounding box center [898, 273] width 41 height 20
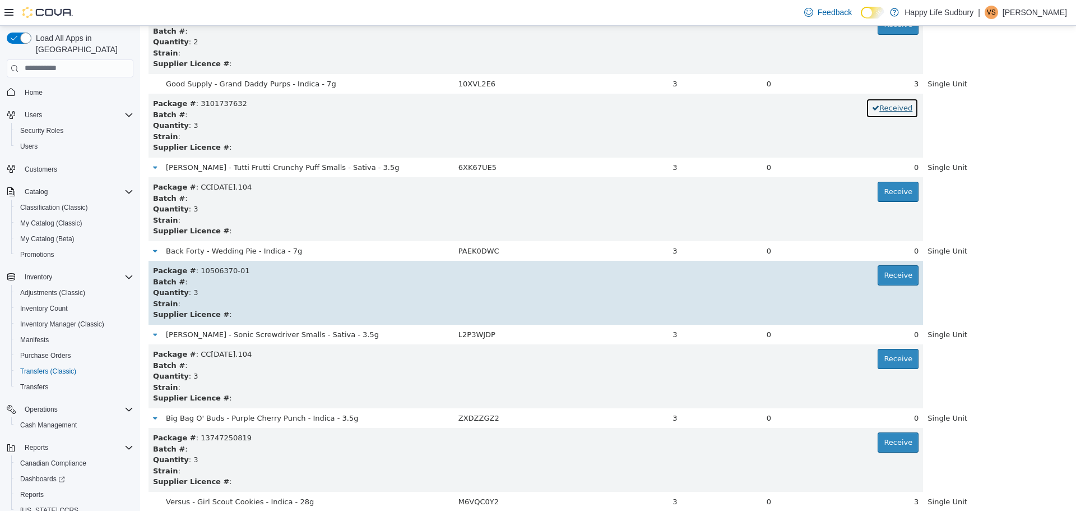
scroll to position [841, 0]
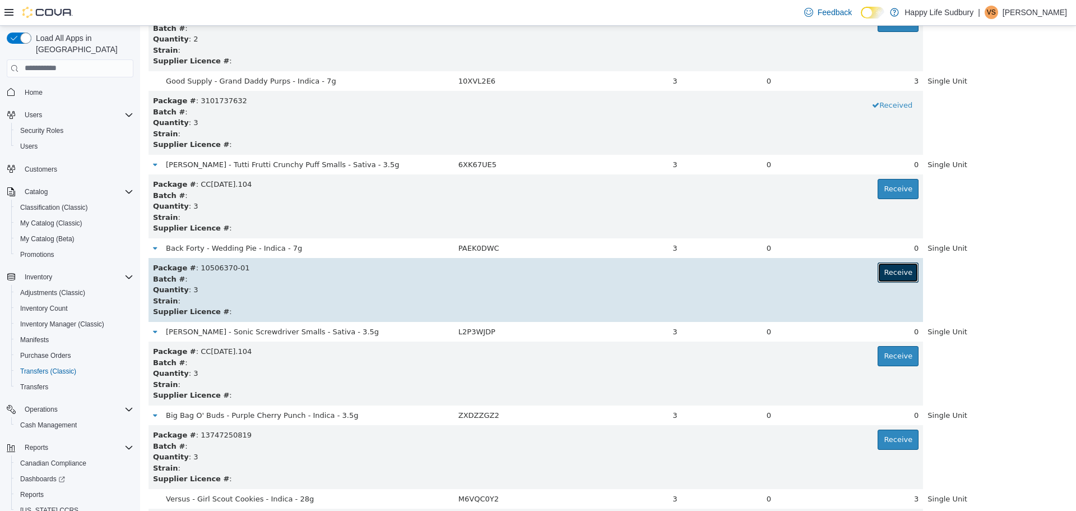
click at [886, 274] on button "Receive" at bounding box center [898, 272] width 41 height 20
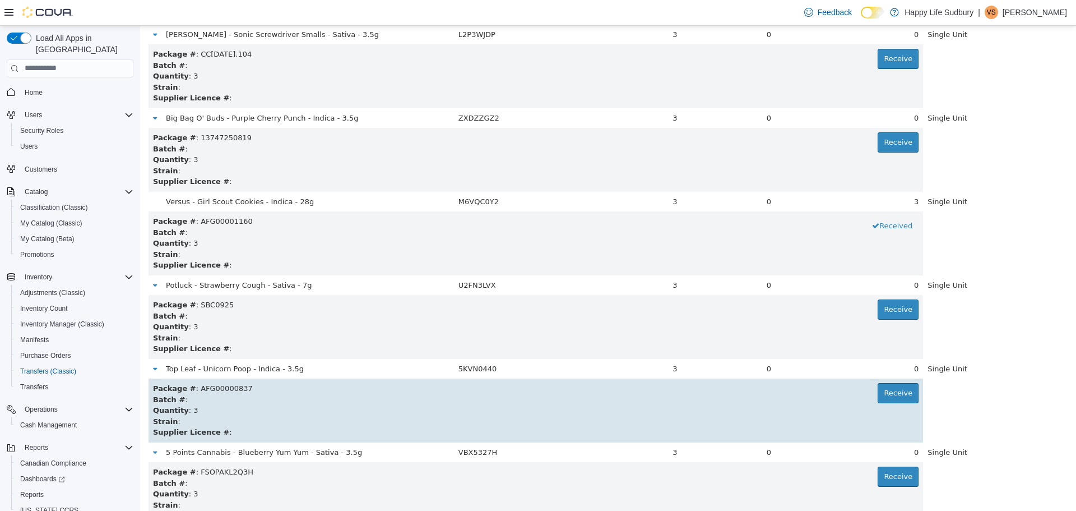
scroll to position [1177, 0]
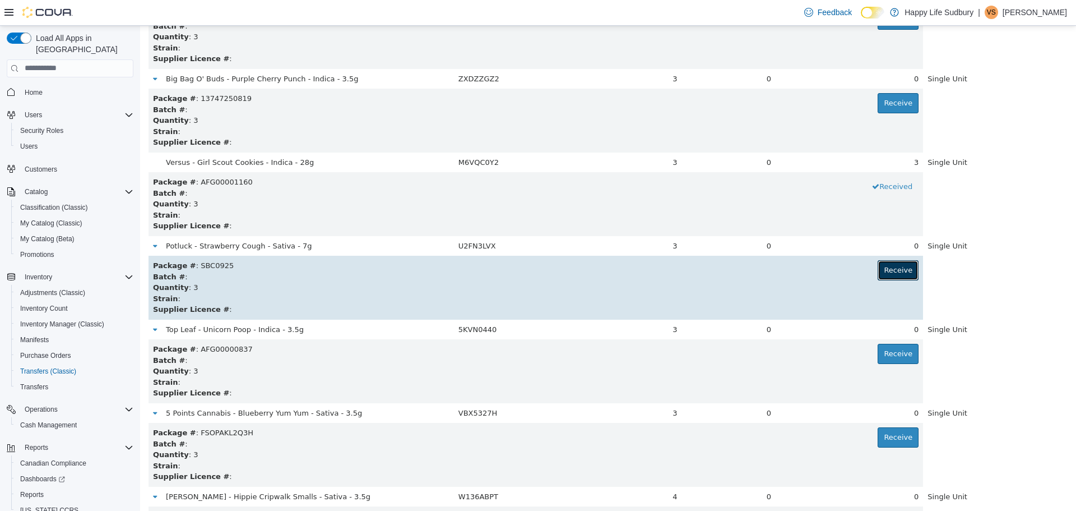
click at [892, 269] on button "Receive" at bounding box center [898, 270] width 41 height 20
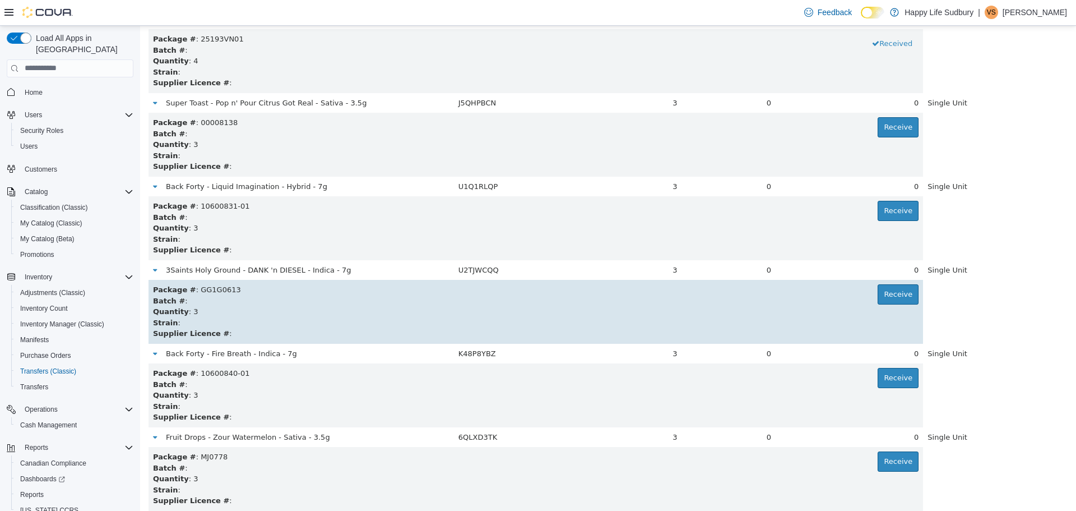
scroll to position [2074, 0]
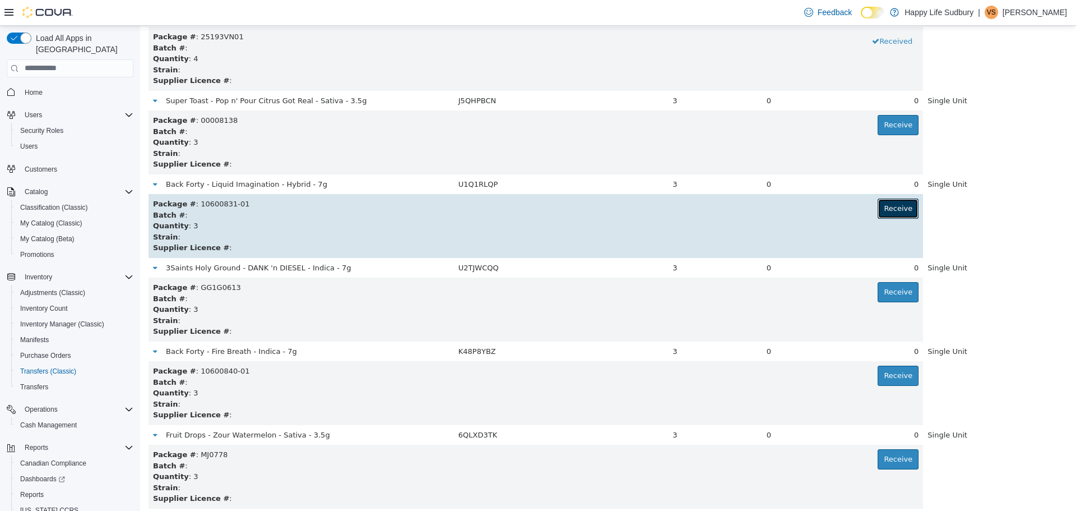
click at [879, 207] on button "Receive" at bounding box center [898, 208] width 41 height 20
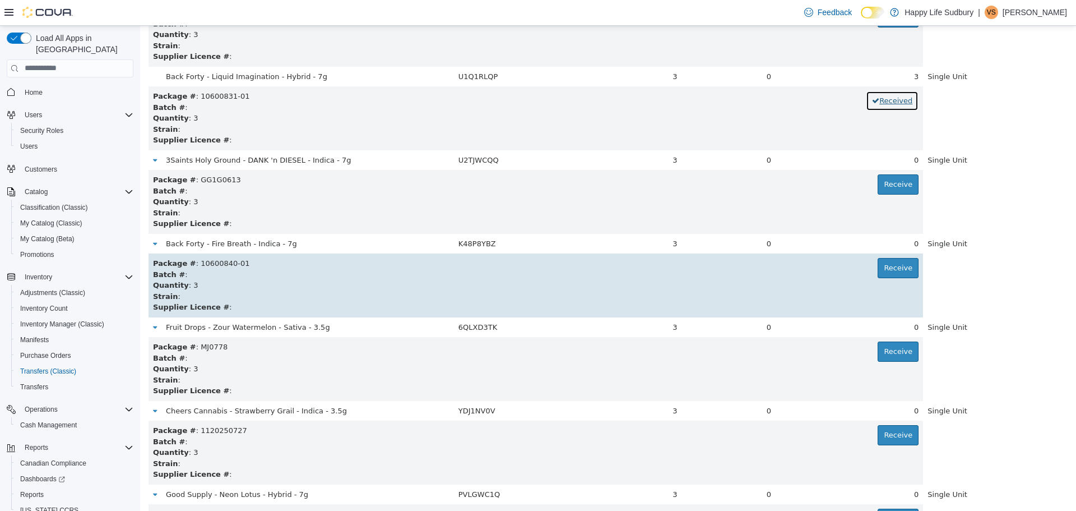
scroll to position [2186, 0]
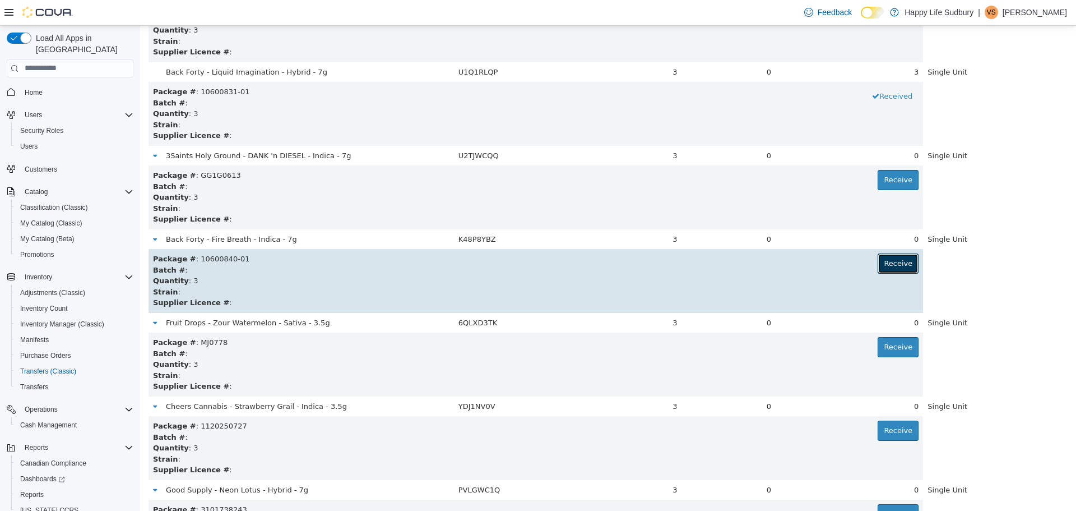
click at [896, 263] on button "Receive" at bounding box center [898, 263] width 41 height 20
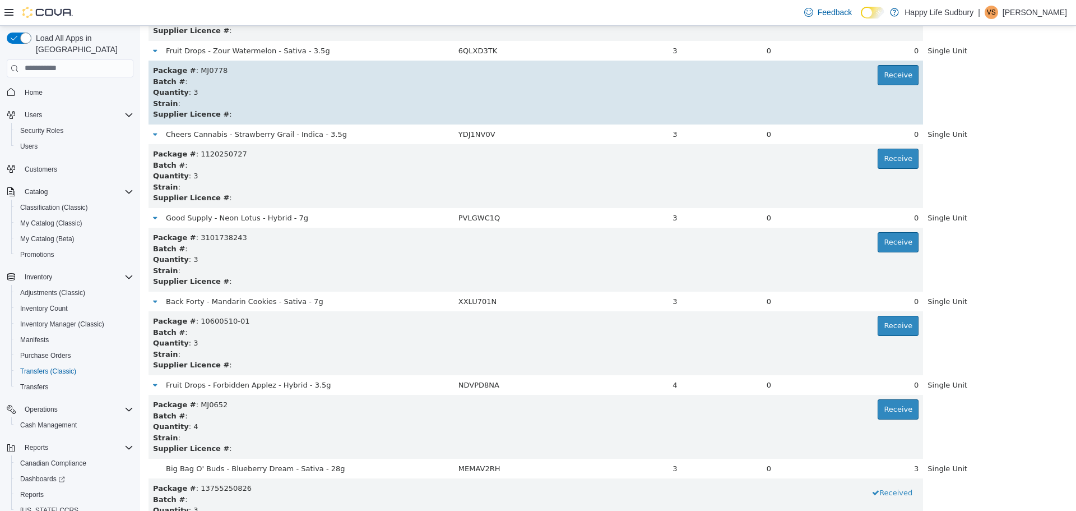
scroll to position [2467, 0]
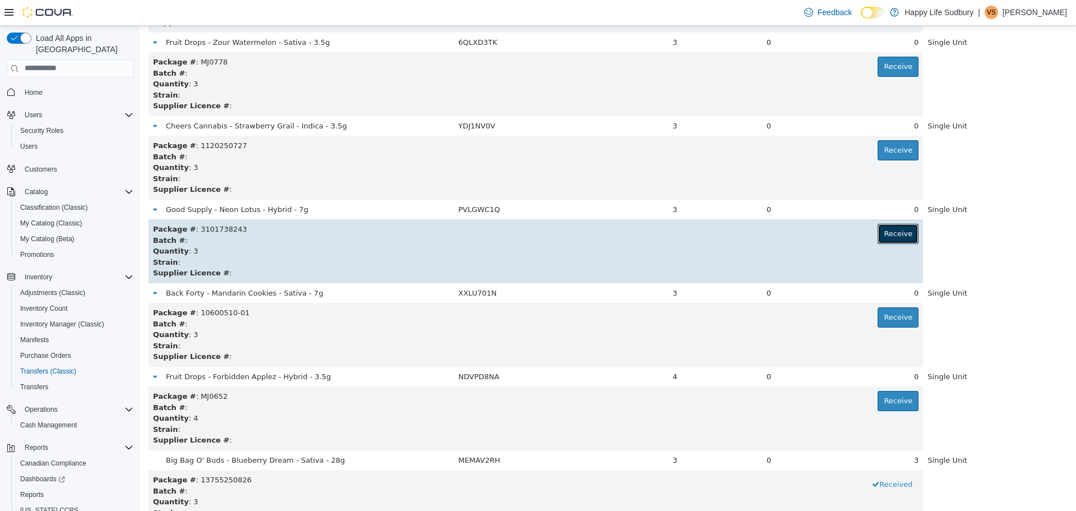
click at [886, 237] on button "Receive" at bounding box center [898, 233] width 41 height 20
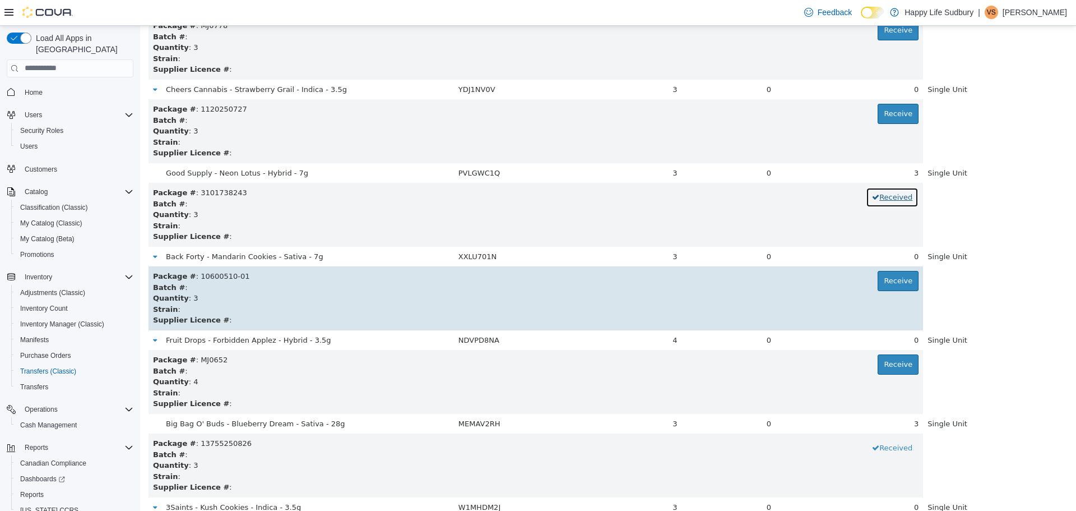
scroll to position [2523, 0]
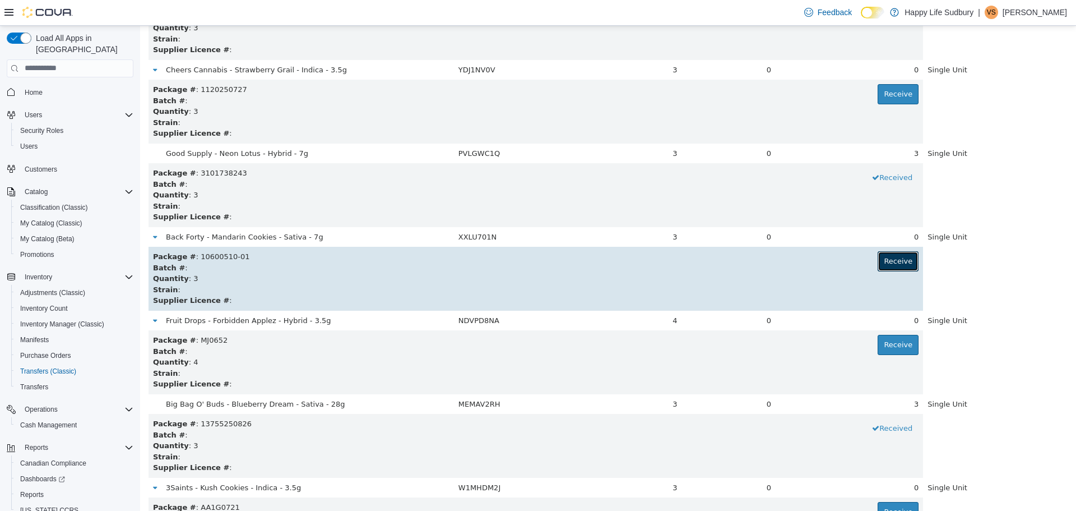
click at [887, 263] on button "Receive" at bounding box center [898, 261] width 41 height 20
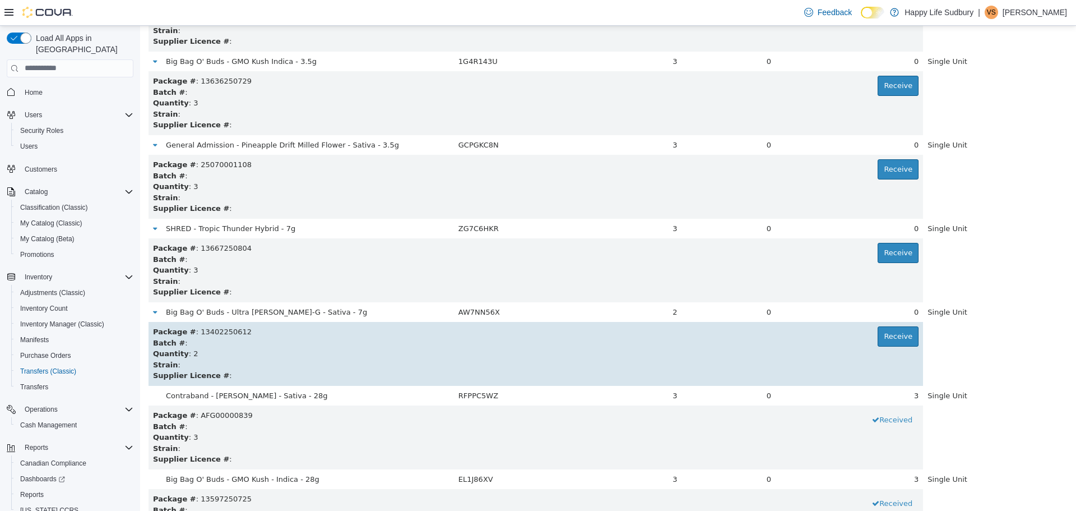
scroll to position [3644, 0]
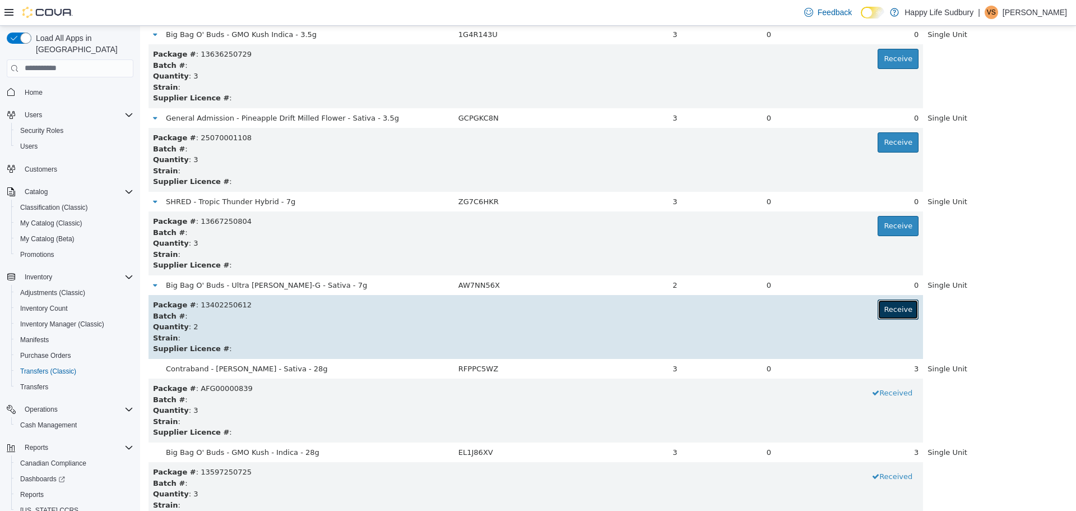
click at [884, 308] on button "Receive" at bounding box center [898, 309] width 41 height 20
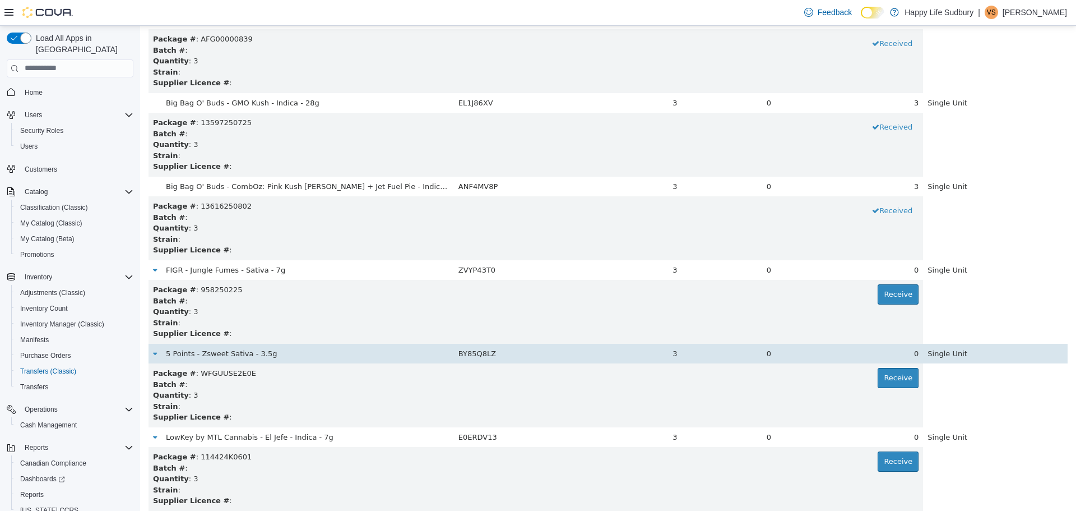
scroll to position [4036, 0]
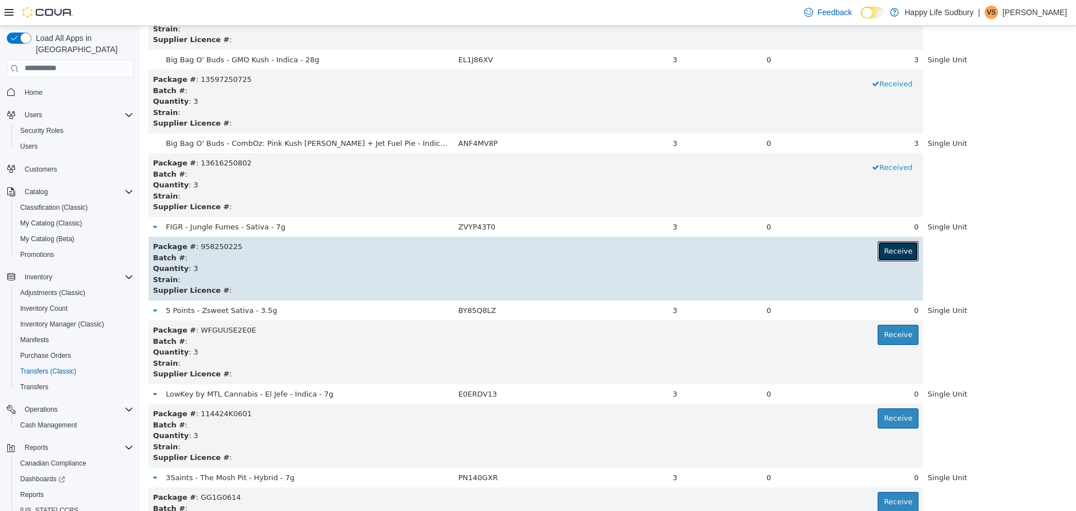
click at [900, 249] on button "Receive" at bounding box center [898, 250] width 41 height 20
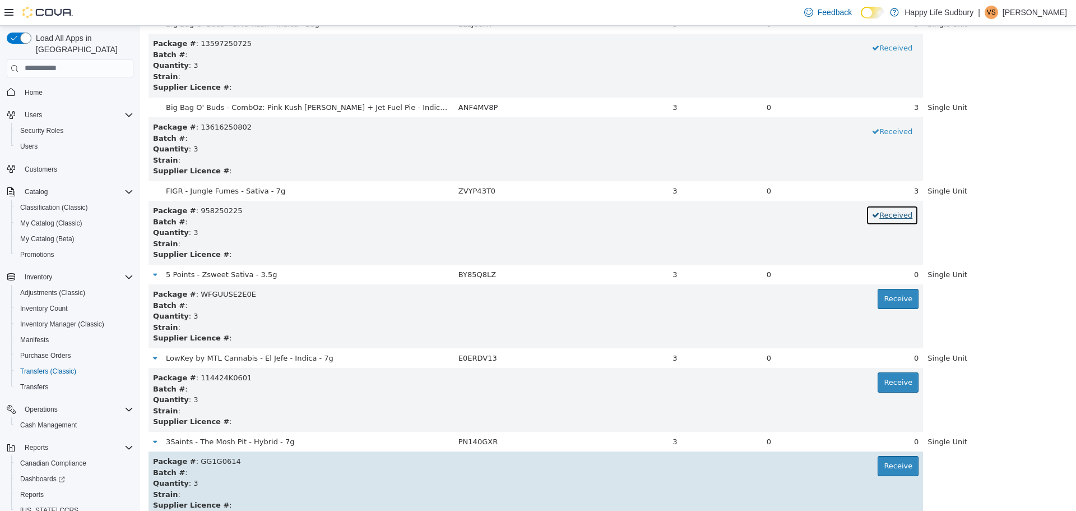
scroll to position [4204, 0]
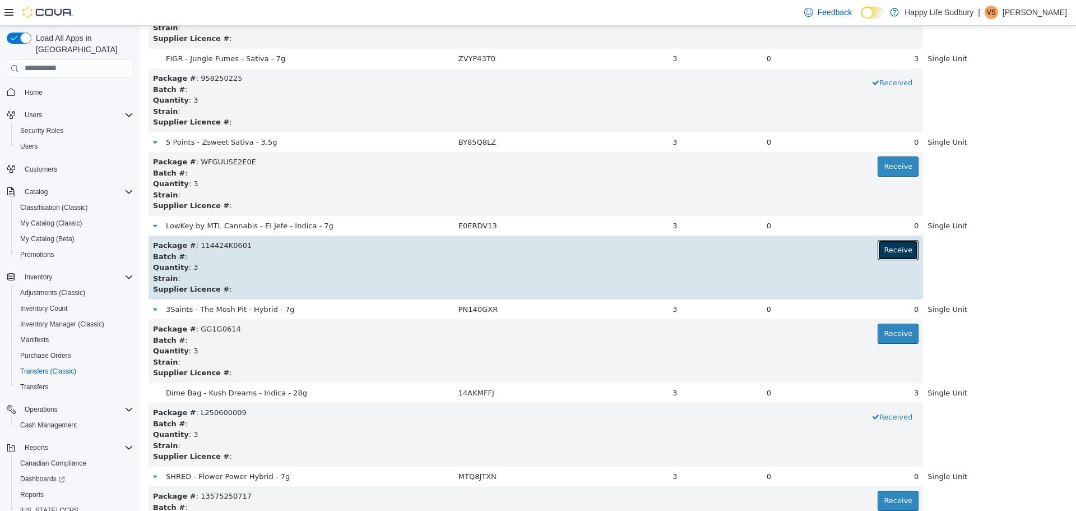
click at [882, 251] on button "Receive" at bounding box center [898, 249] width 41 height 20
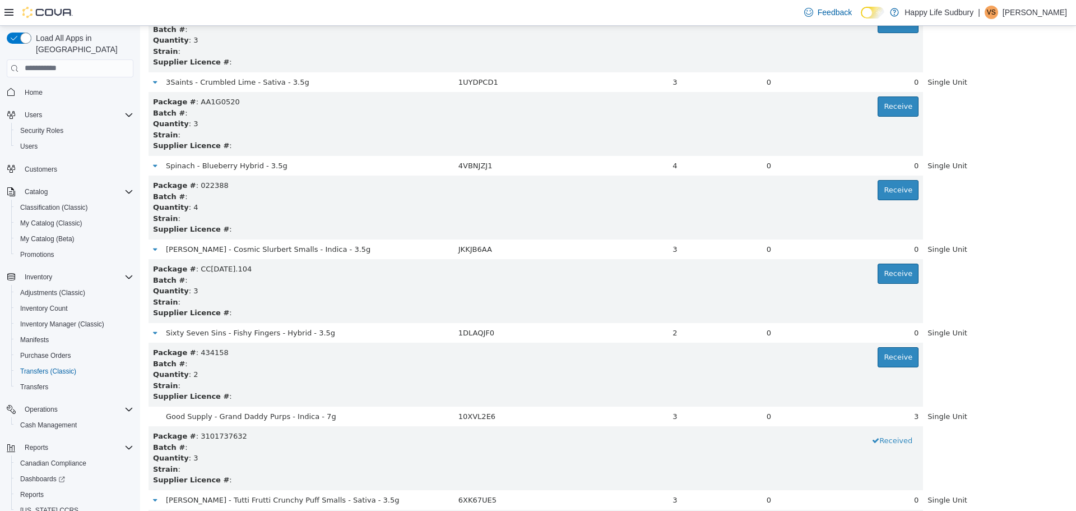
scroll to position [487, 0]
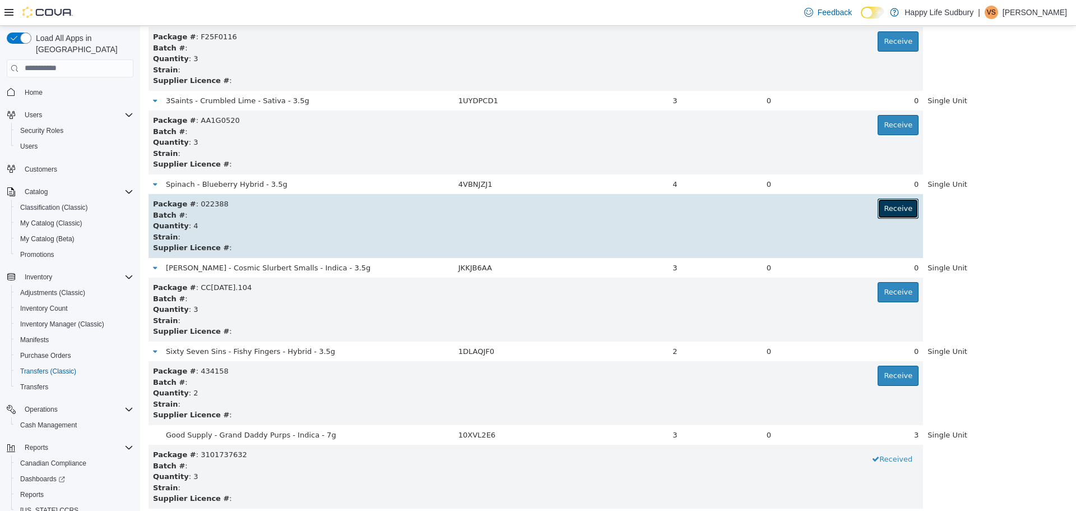
click at [878, 209] on button "Receive" at bounding box center [898, 208] width 41 height 20
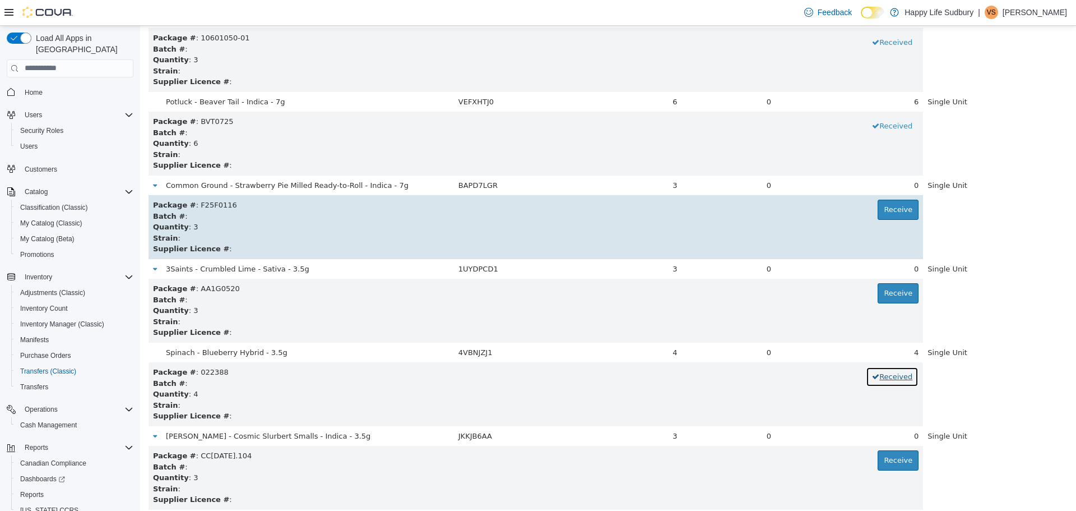
scroll to position [336, 0]
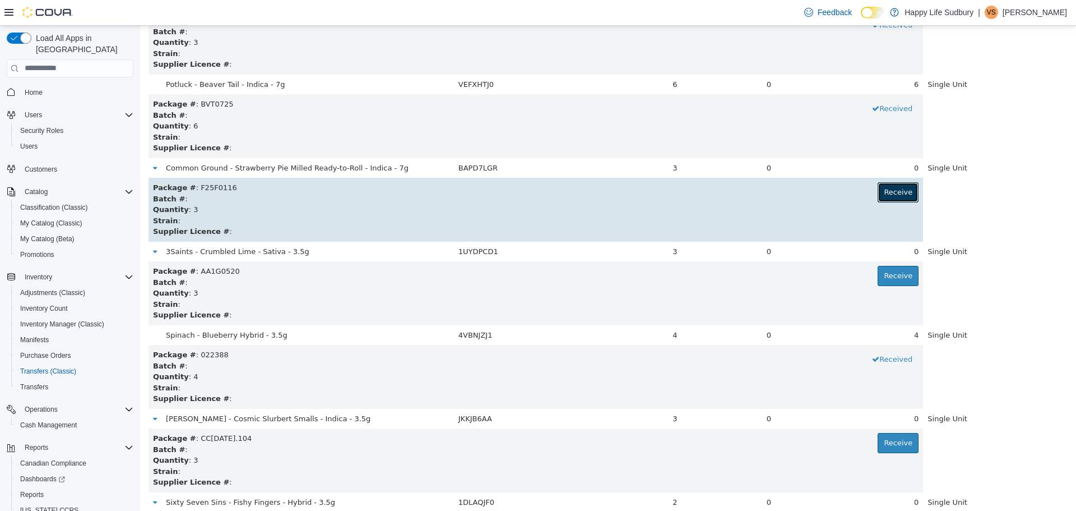
click at [887, 192] on button "Receive" at bounding box center [898, 192] width 41 height 20
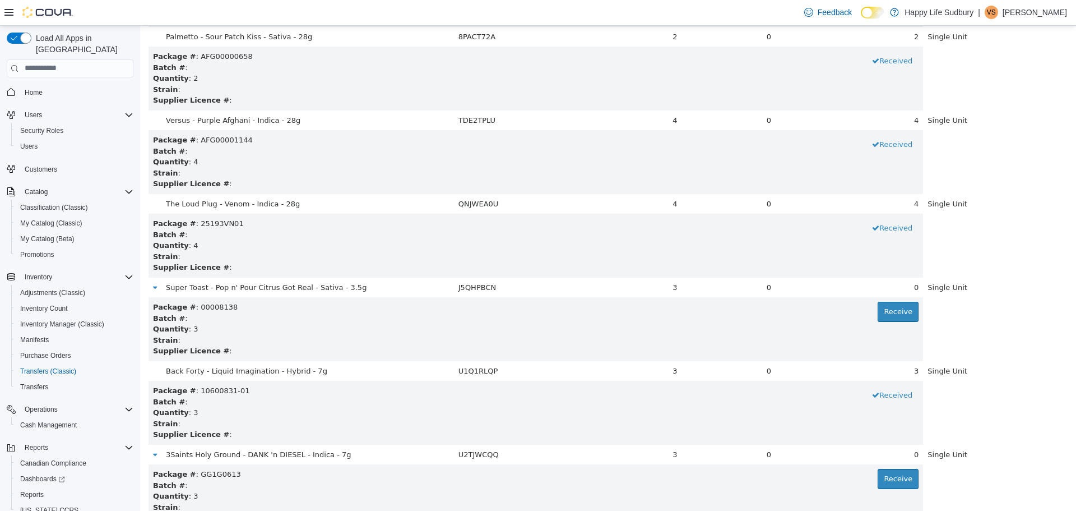
scroll to position [1906, 0]
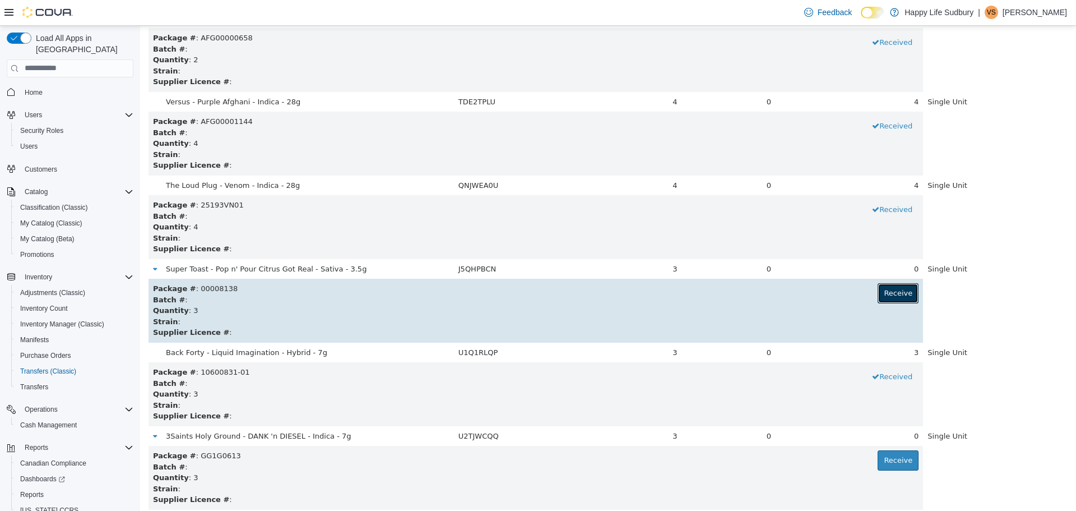
click at [878, 289] on button "Receive" at bounding box center [898, 293] width 41 height 20
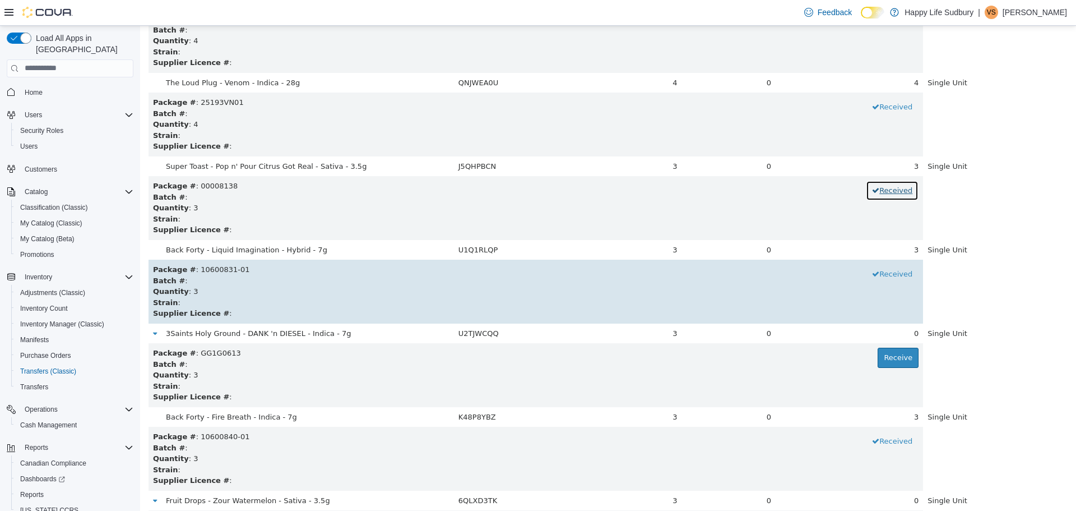
scroll to position [2018, 0]
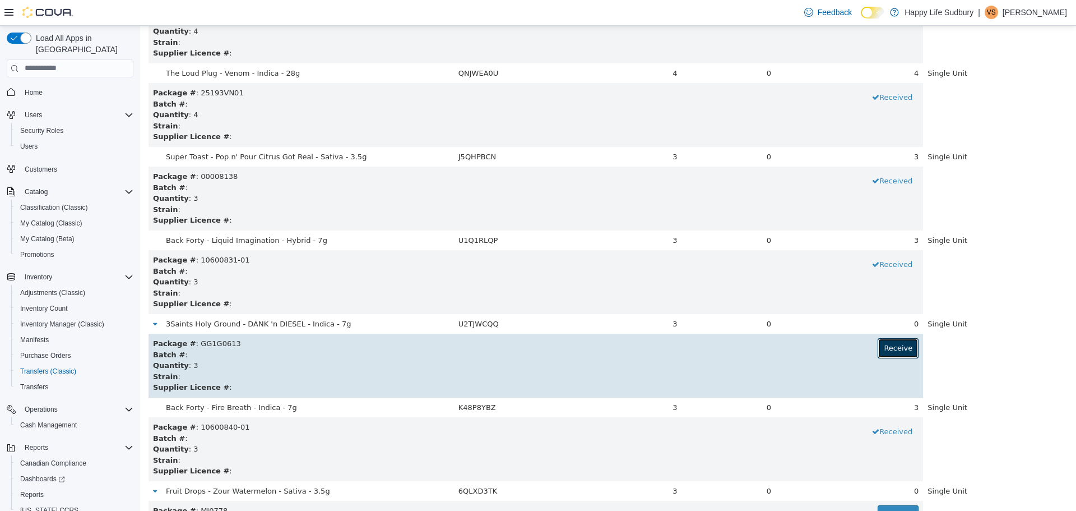
click at [890, 347] on button "Receive" at bounding box center [898, 347] width 41 height 20
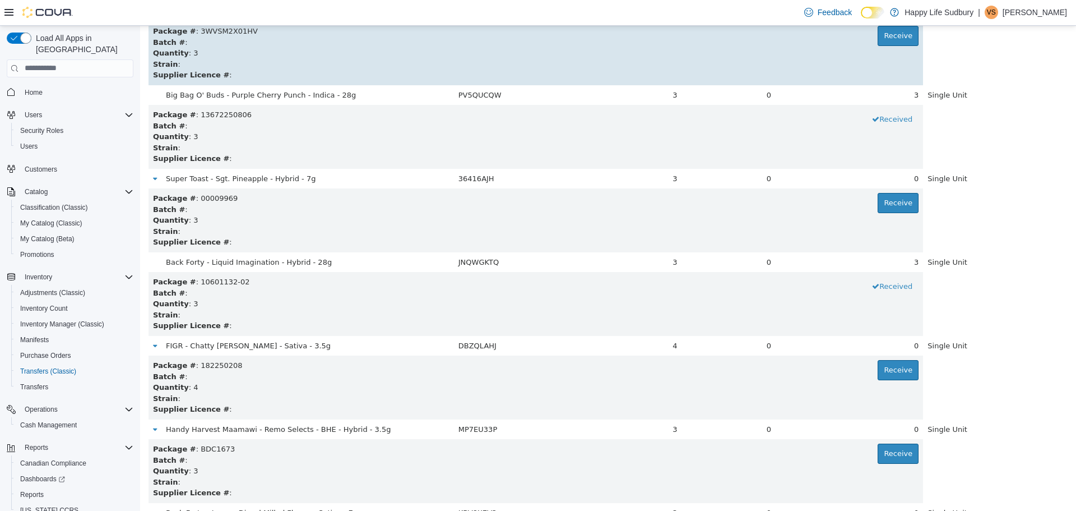
scroll to position [3083, 0]
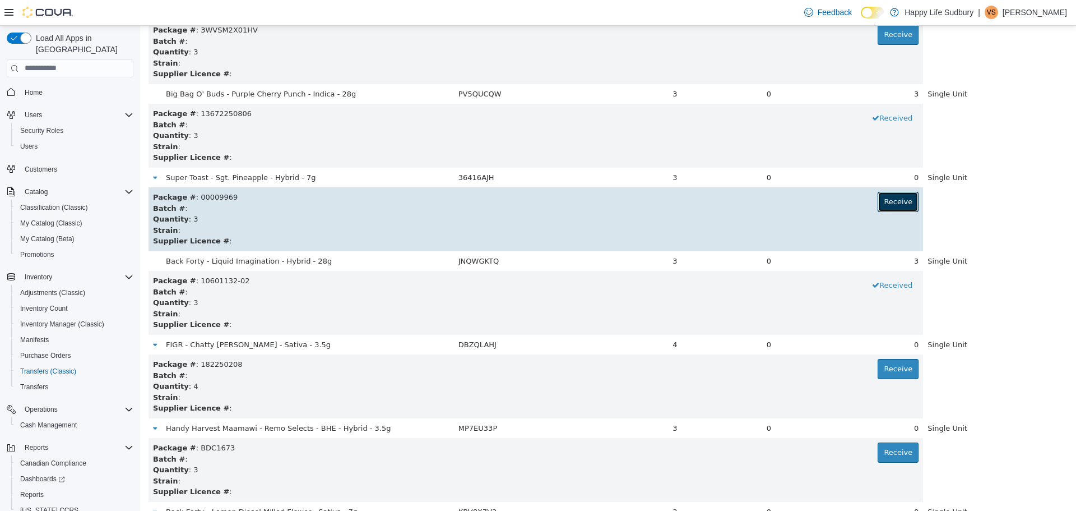
click at [879, 201] on button "Receive" at bounding box center [898, 201] width 41 height 20
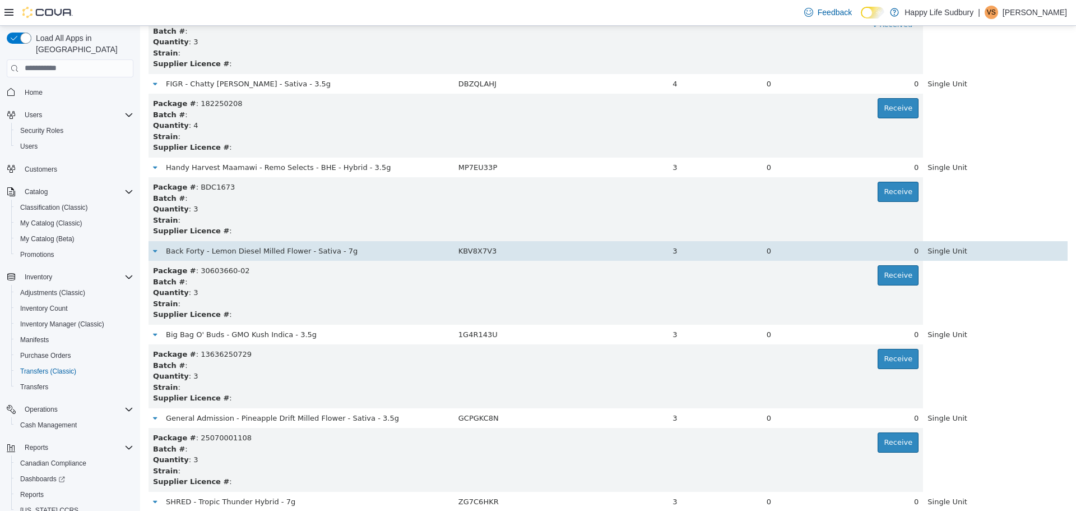
scroll to position [3364, 0]
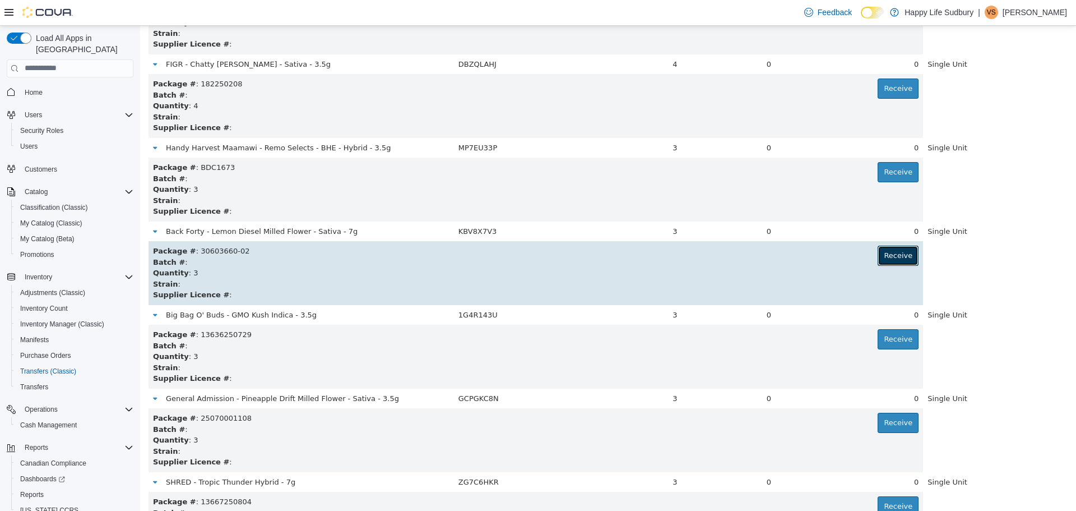
click at [883, 249] on button "Receive" at bounding box center [898, 255] width 41 height 20
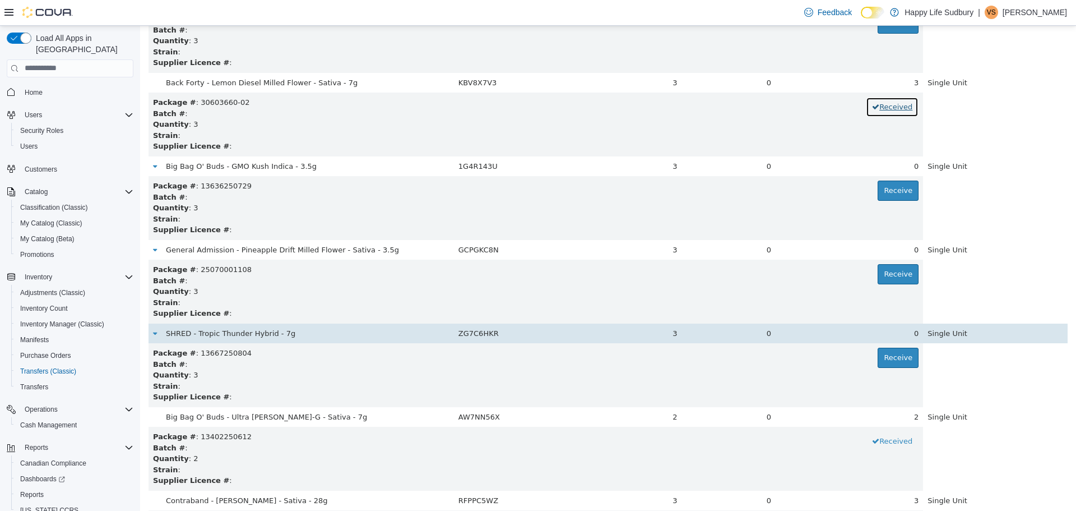
scroll to position [3532, 0]
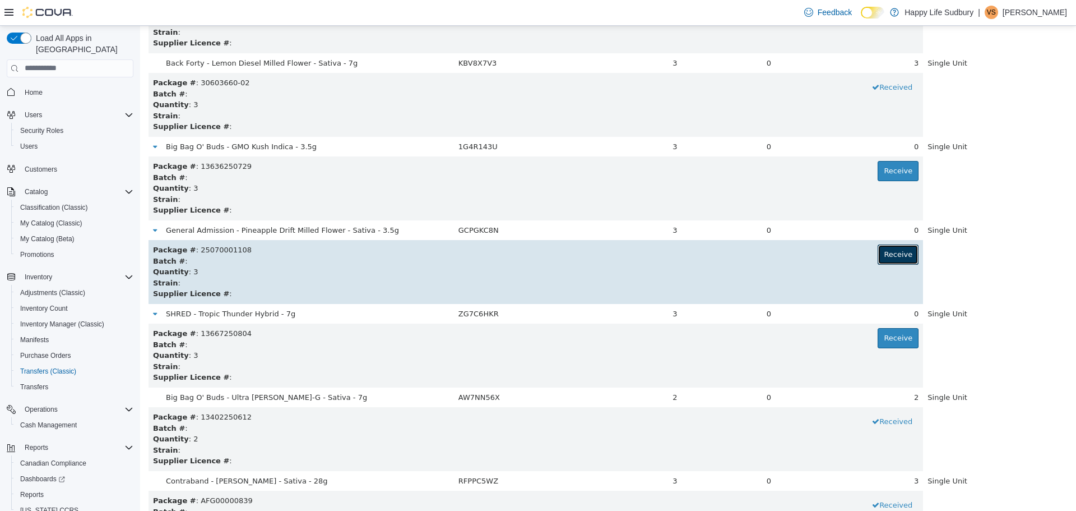
click at [898, 257] on button "Receive" at bounding box center [898, 254] width 41 height 20
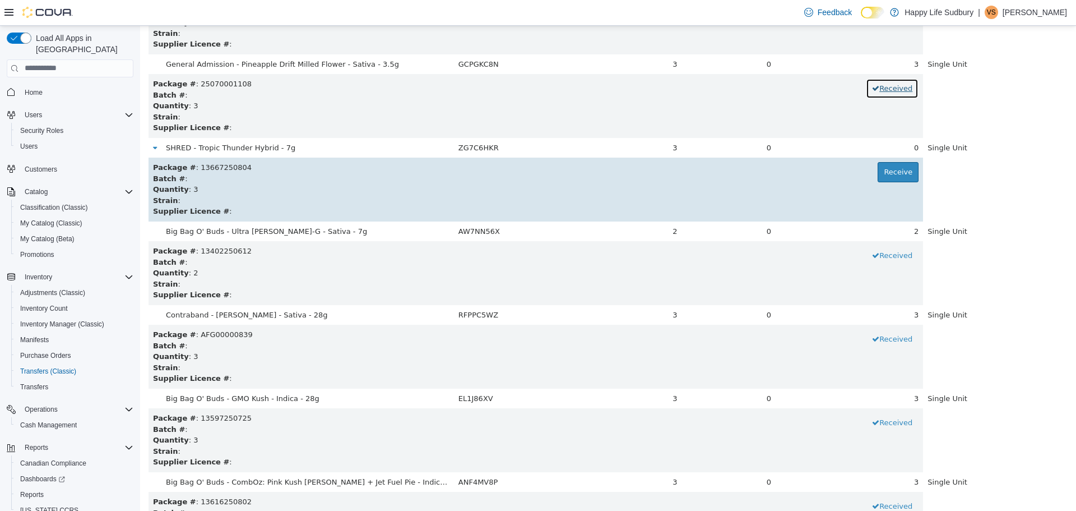
scroll to position [3700, 0]
click at [878, 166] on button "Receive" at bounding box center [898, 169] width 41 height 20
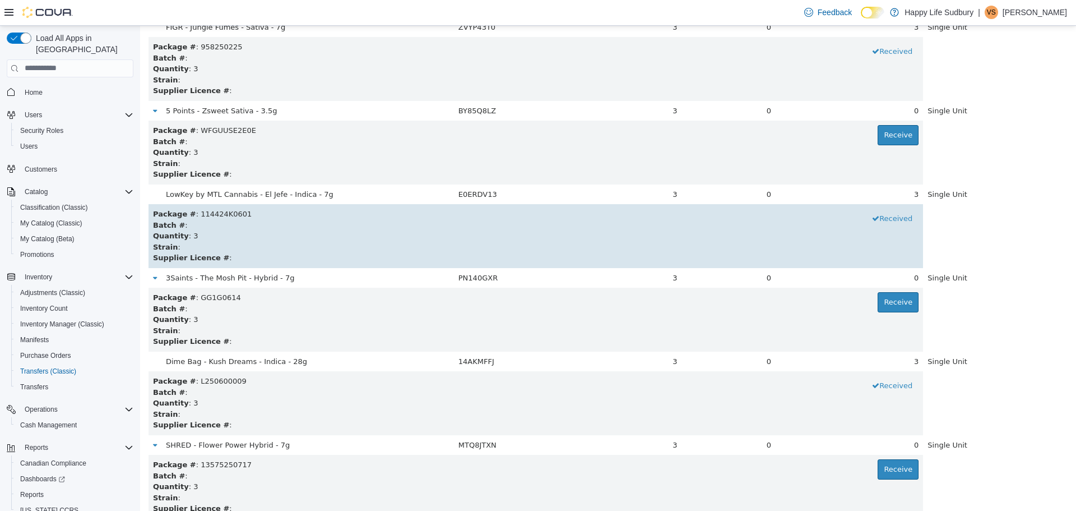
scroll to position [4260, 0]
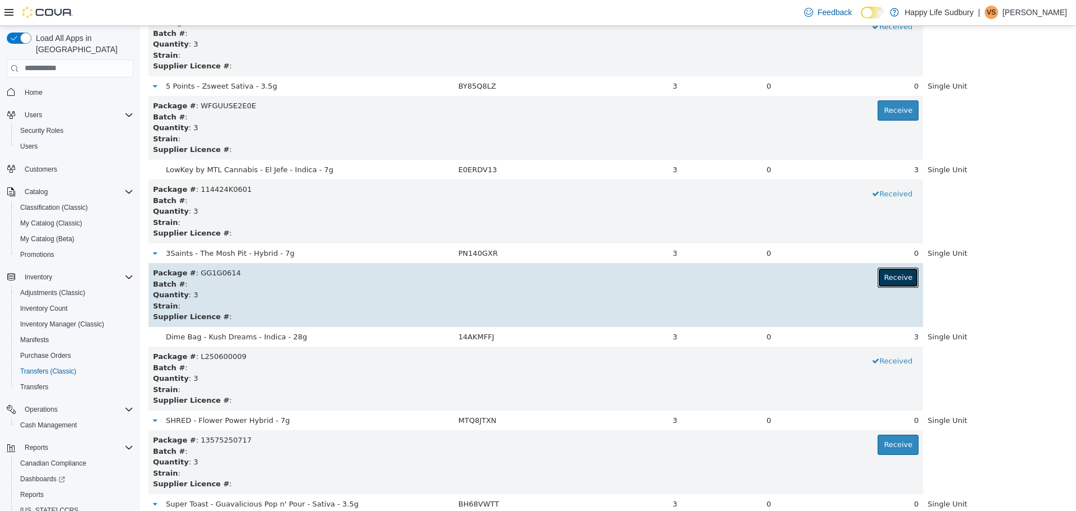
click at [897, 277] on button "Receive" at bounding box center [898, 277] width 41 height 20
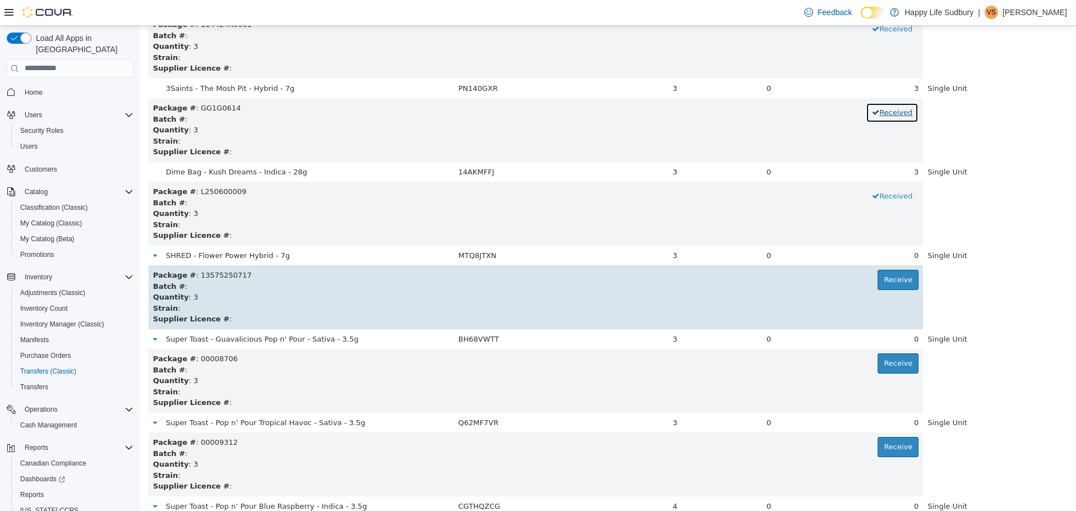
scroll to position [4429, 0]
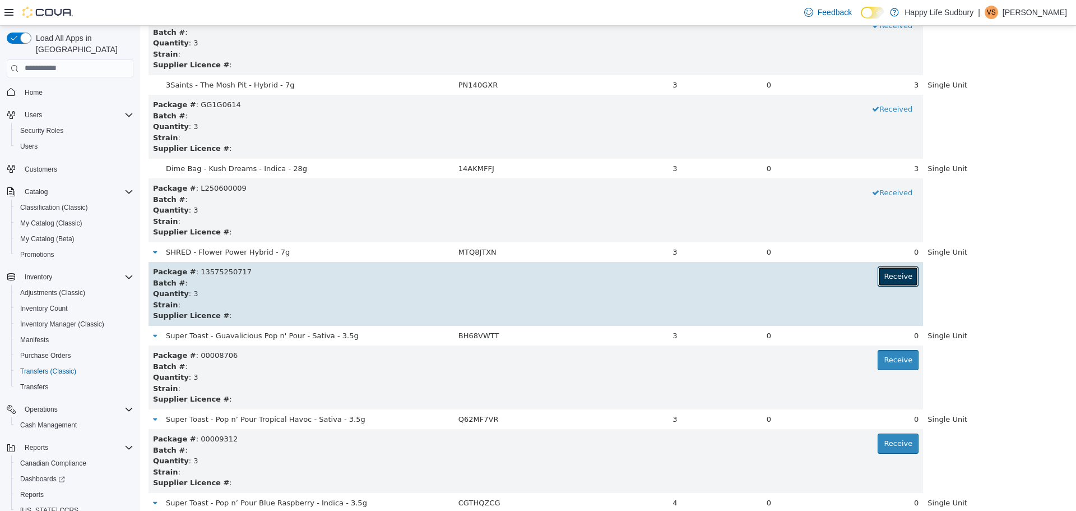
click at [885, 269] on button "Receive" at bounding box center [898, 276] width 41 height 20
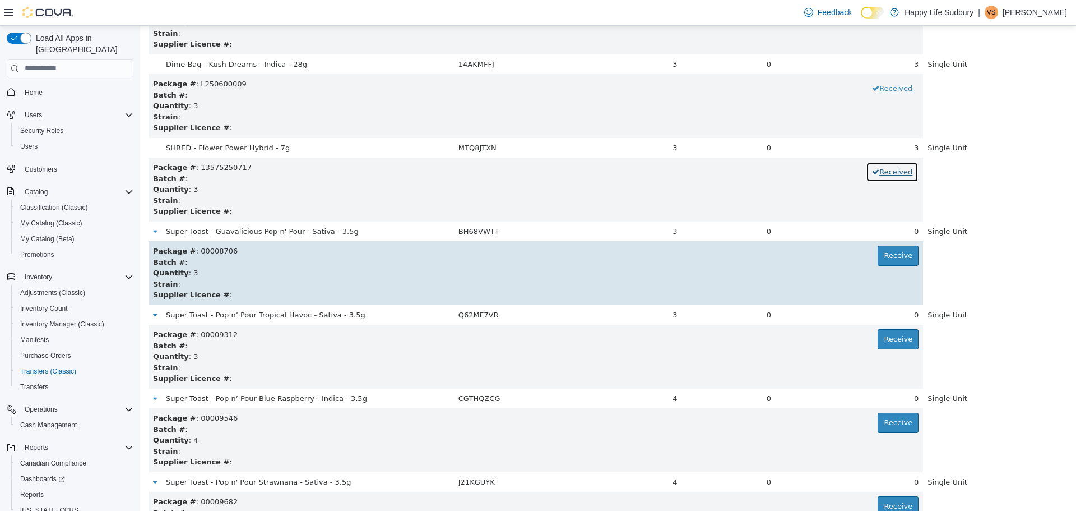
scroll to position [4541, 0]
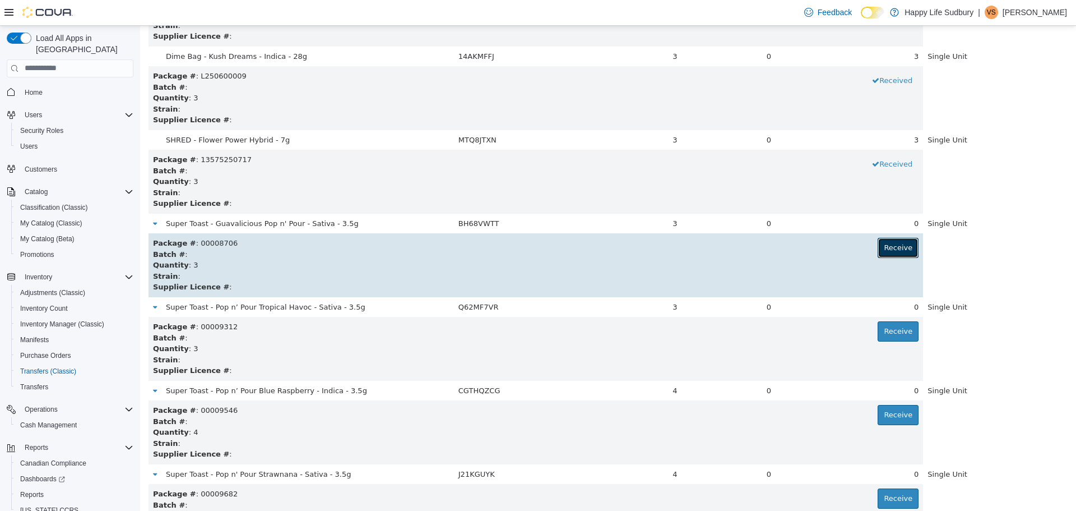
drag, startPoint x: 875, startPoint y: 251, endPoint x: 878, endPoint y: 246, distance: 6.1
click at [878, 246] on button "Receive" at bounding box center [898, 247] width 41 height 20
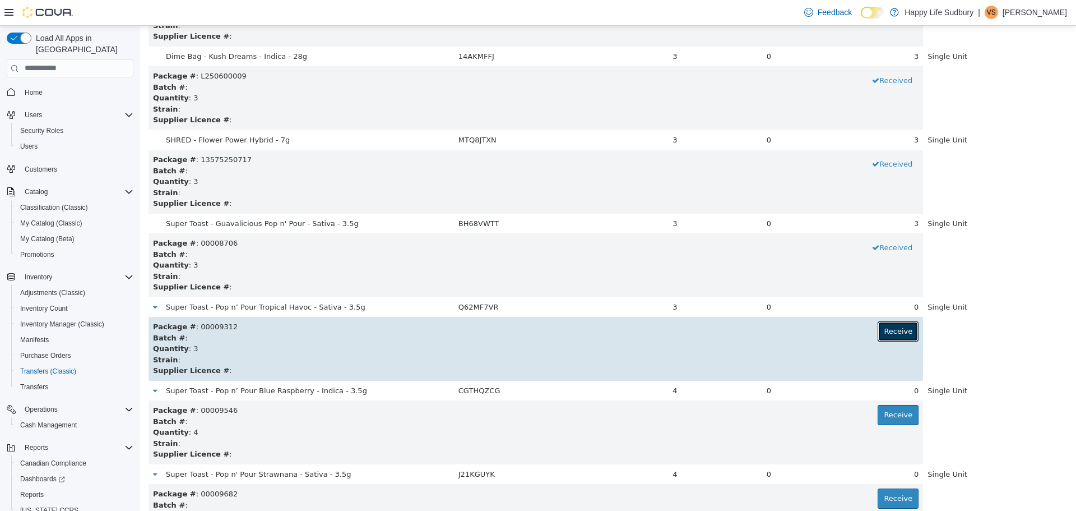
click at [901, 329] on button "Receive" at bounding box center [898, 331] width 41 height 20
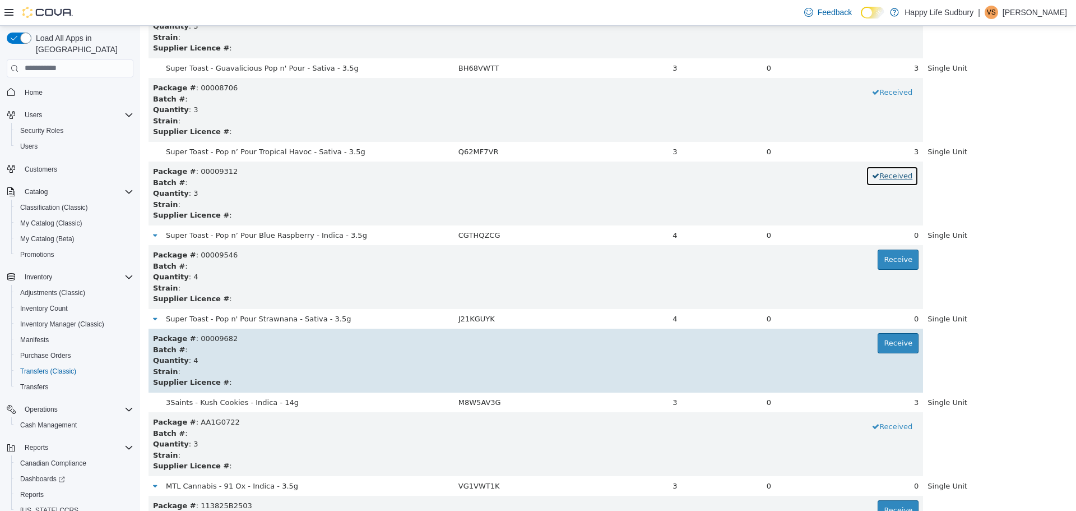
scroll to position [4709, 0]
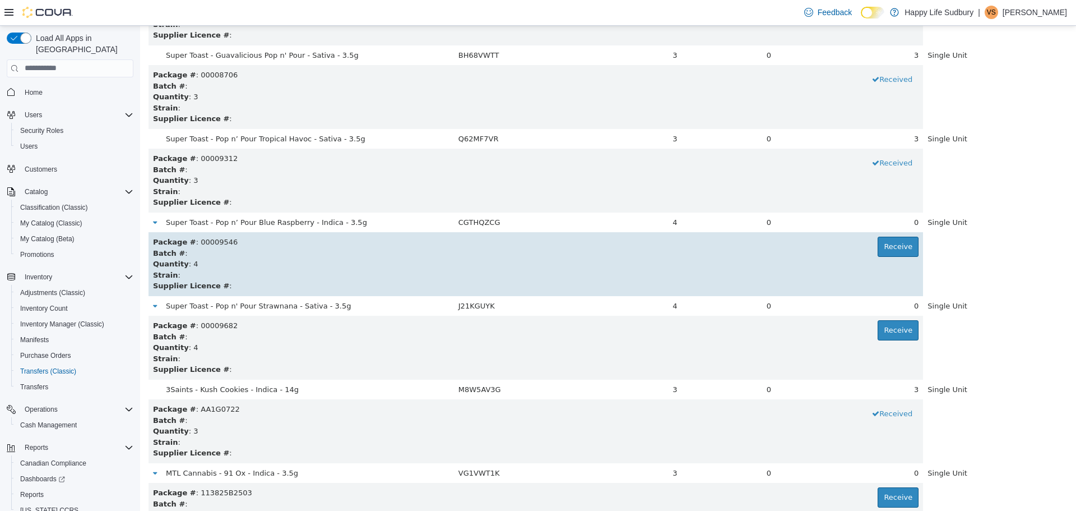
drag, startPoint x: 895, startPoint y: 258, endPoint x: 888, endPoint y: 258, distance: 6.7
click at [890, 258] on div "Quantity : 4" at bounding box center [536, 263] width 766 height 11
click at [887, 247] on button "Receive" at bounding box center [898, 246] width 41 height 20
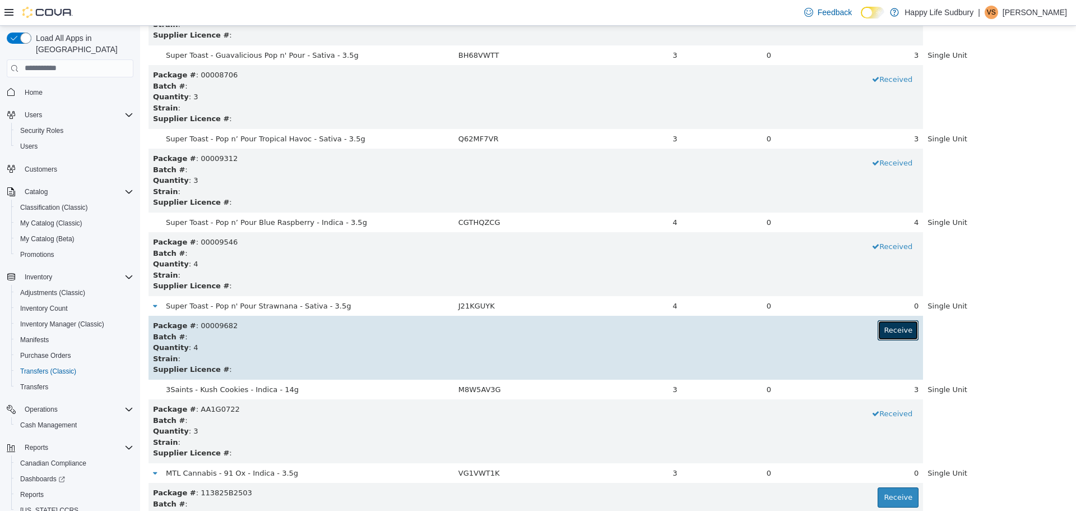
click at [878, 332] on button "Receive" at bounding box center [898, 330] width 41 height 20
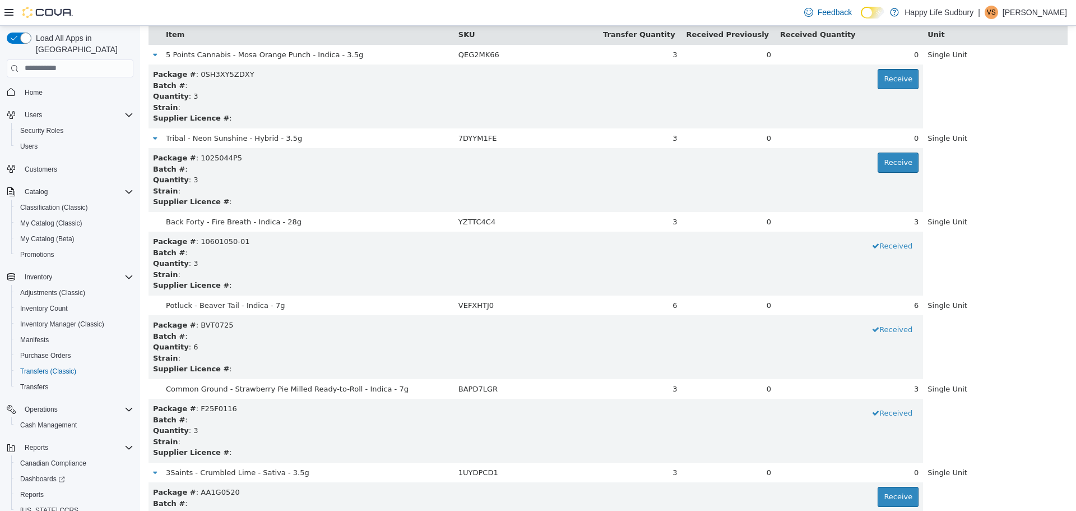
scroll to position [0, 0]
